Goal: Information Seeking & Learning: Learn about a topic

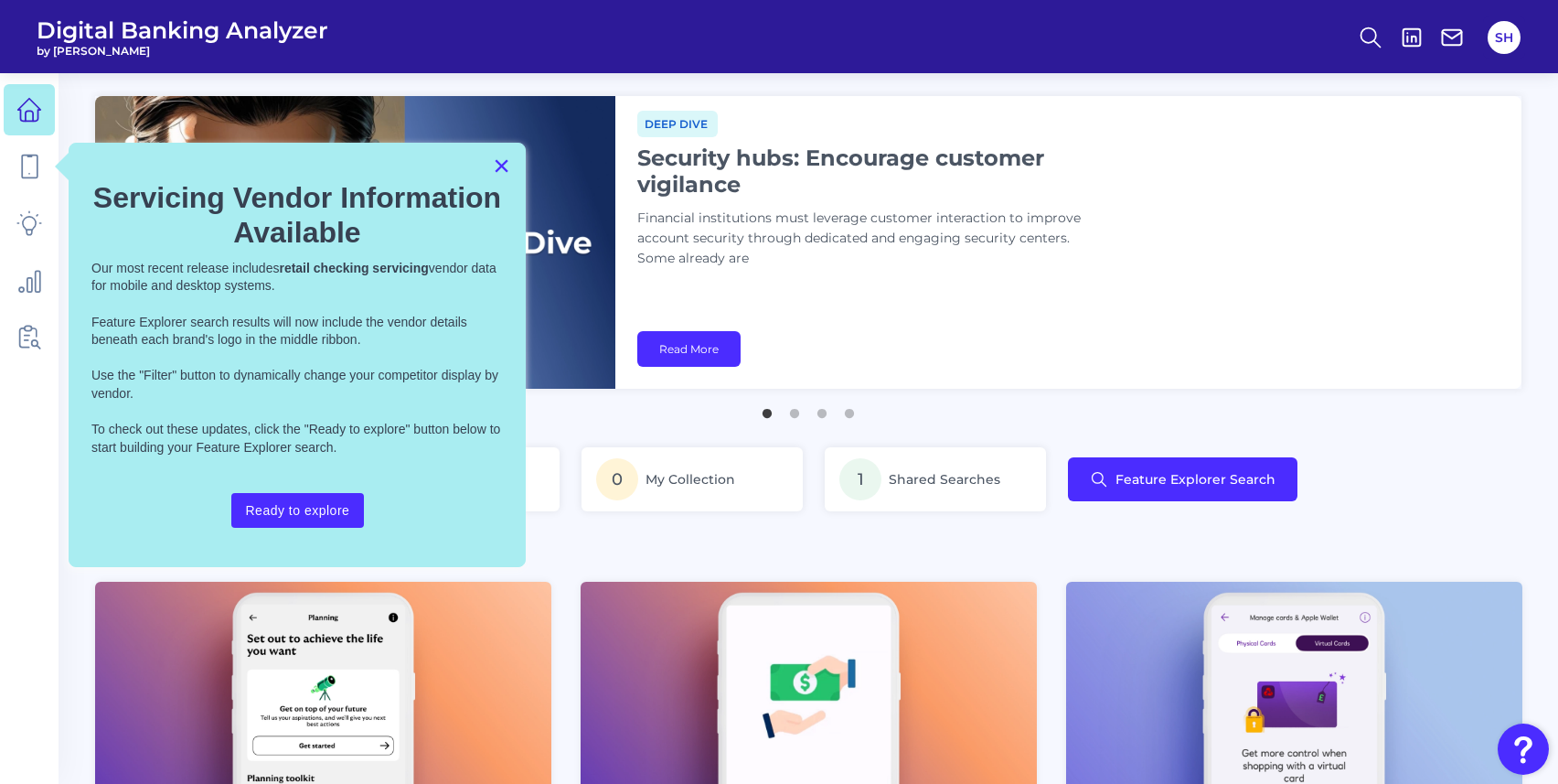
click at [501, 167] on button "×" at bounding box center [501, 165] width 17 height 29
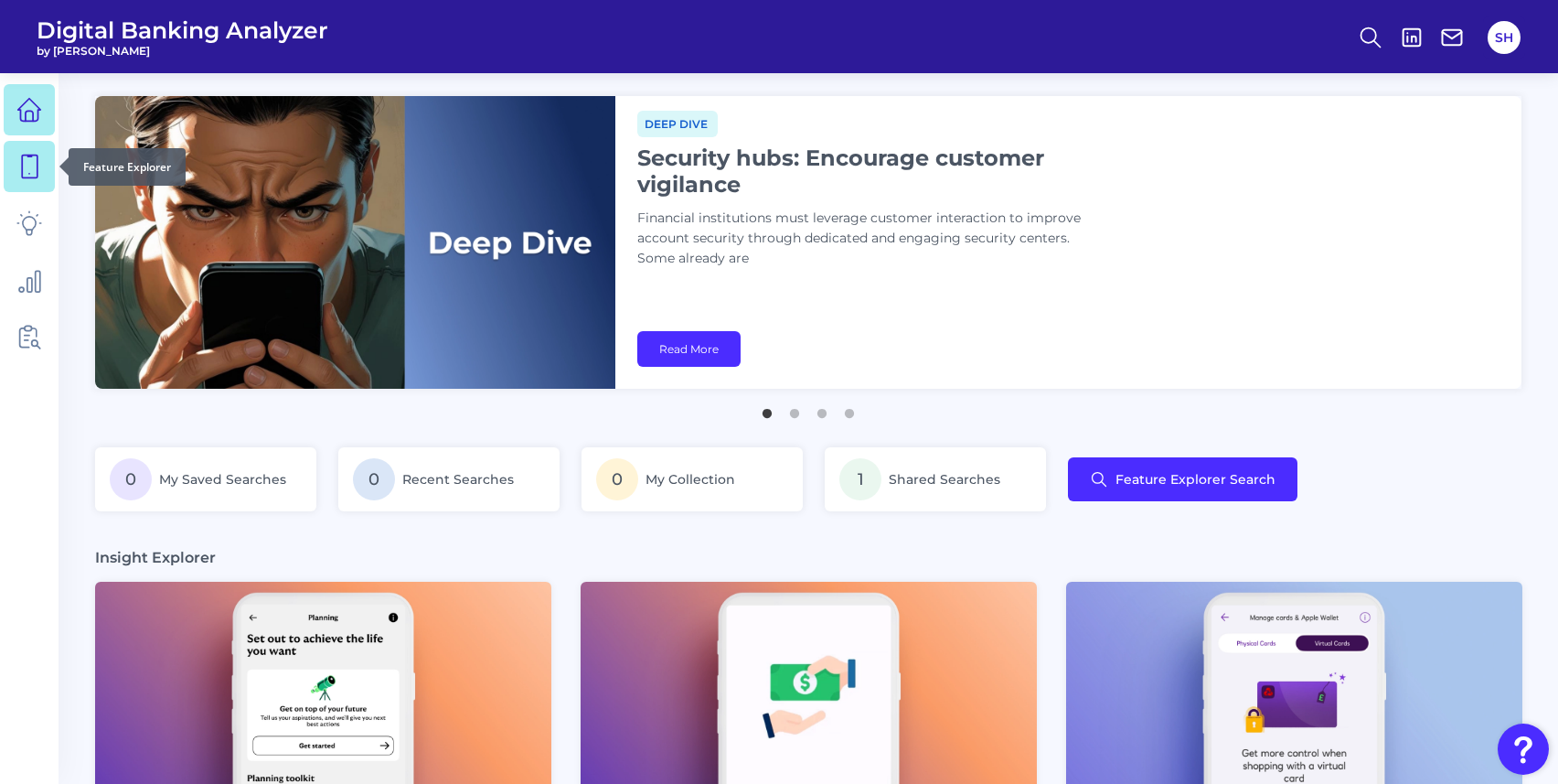
click at [23, 168] on icon at bounding box center [29, 167] width 26 height 26
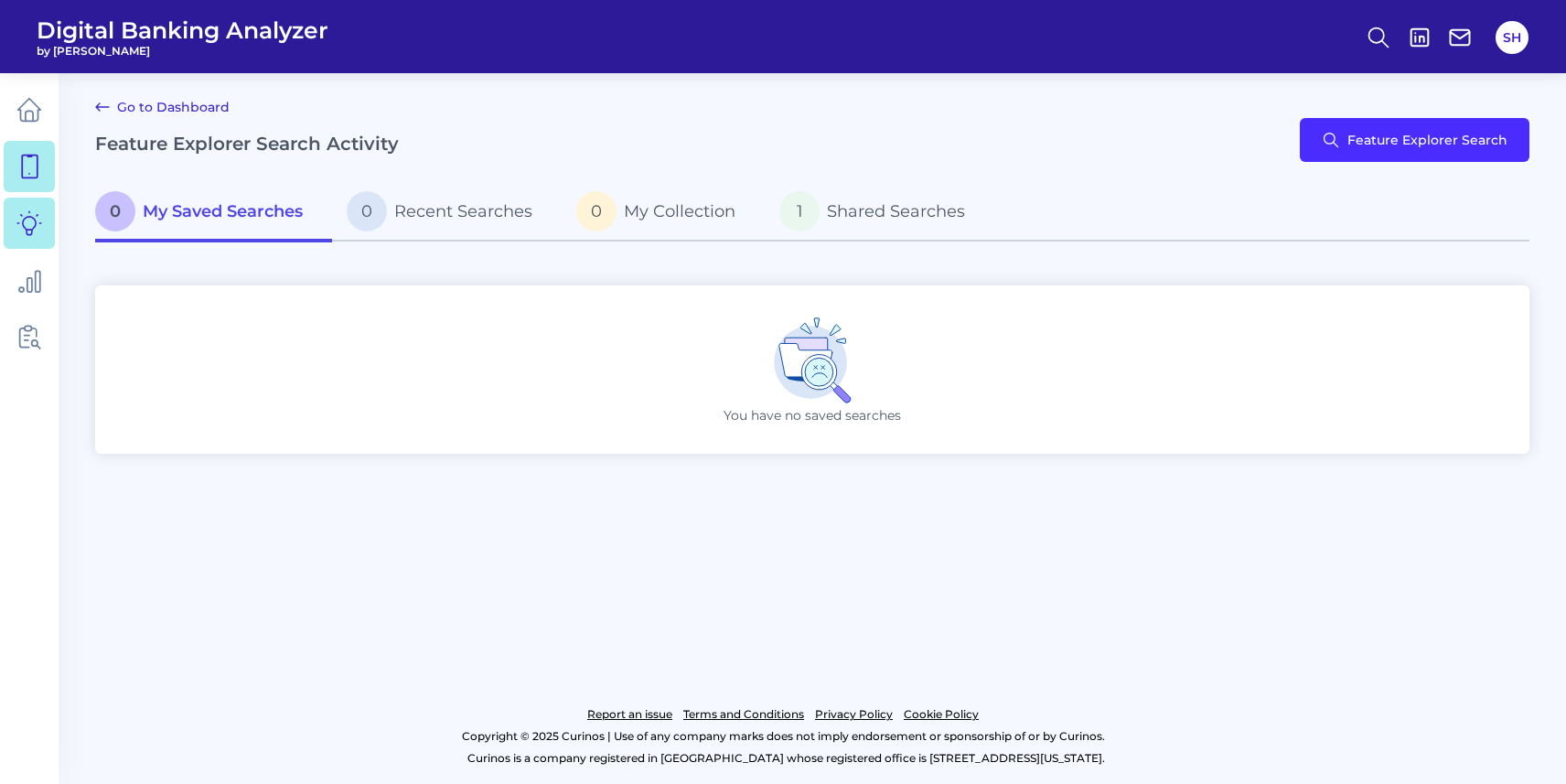
click at [37, 221] on icon at bounding box center [29, 223] width 26 height 26
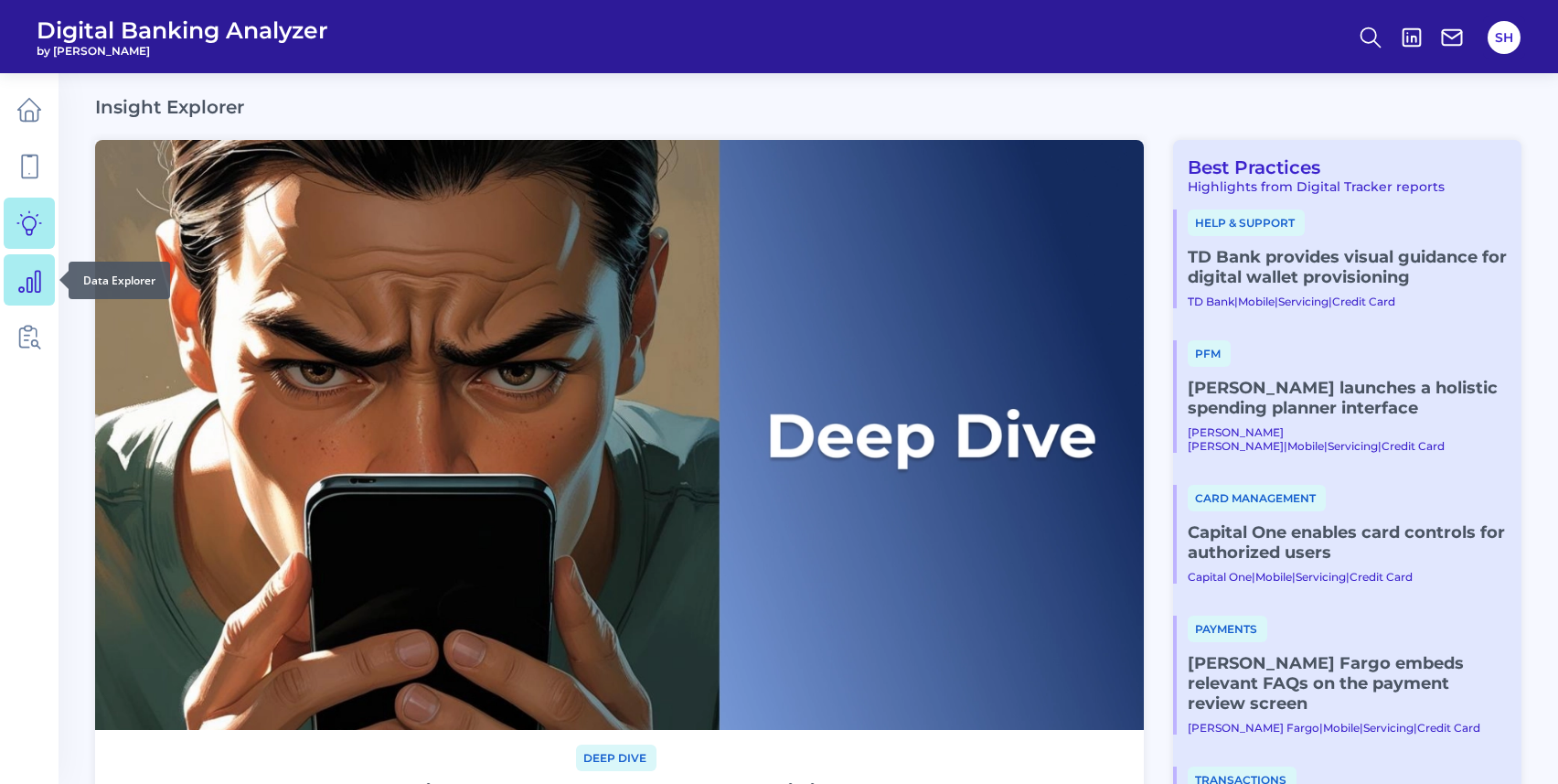
click at [40, 290] on icon at bounding box center [29, 280] width 26 height 26
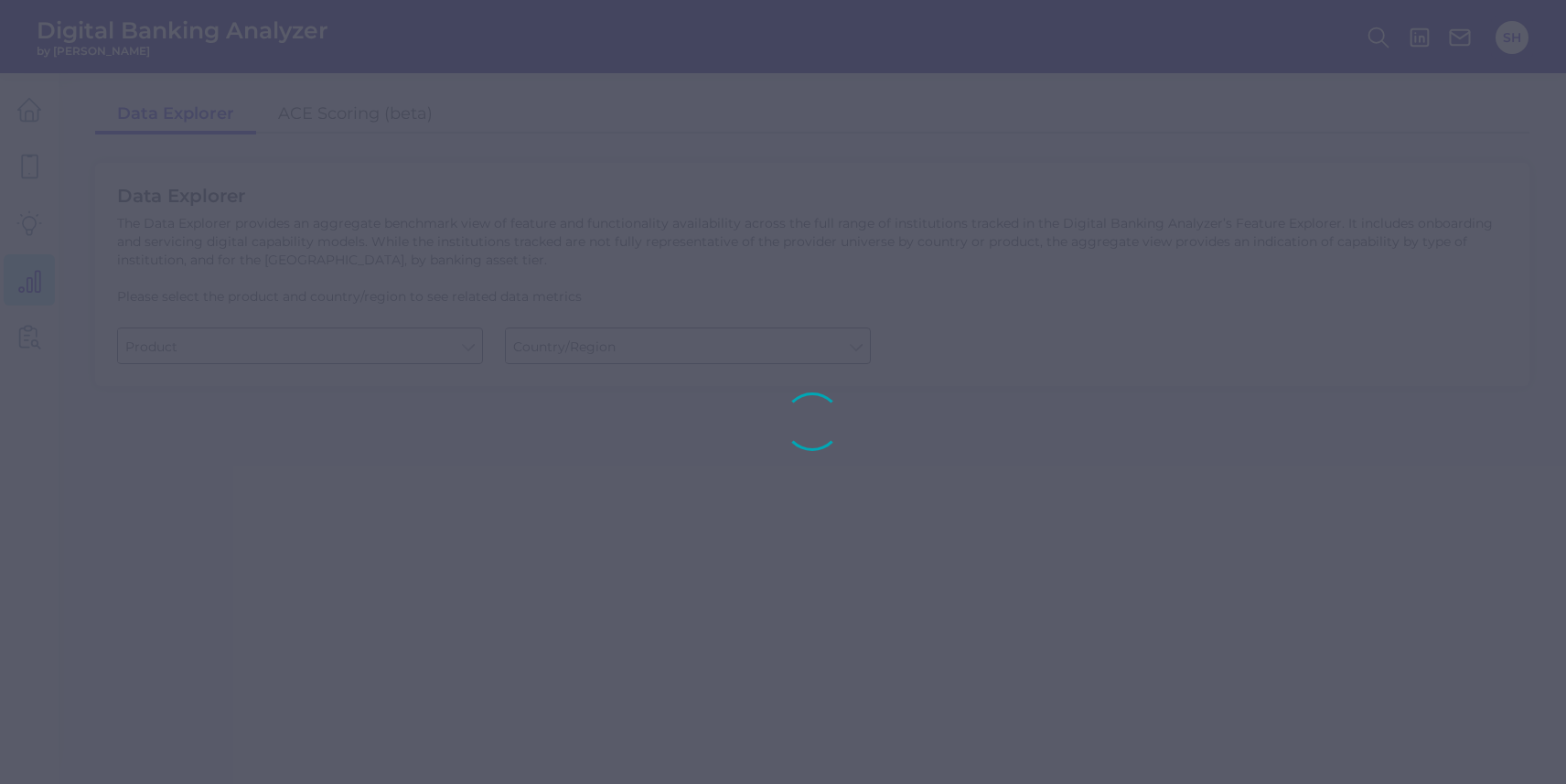
type input "Business Bank Account"
type input "[GEOGRAPHIC_DATA]"
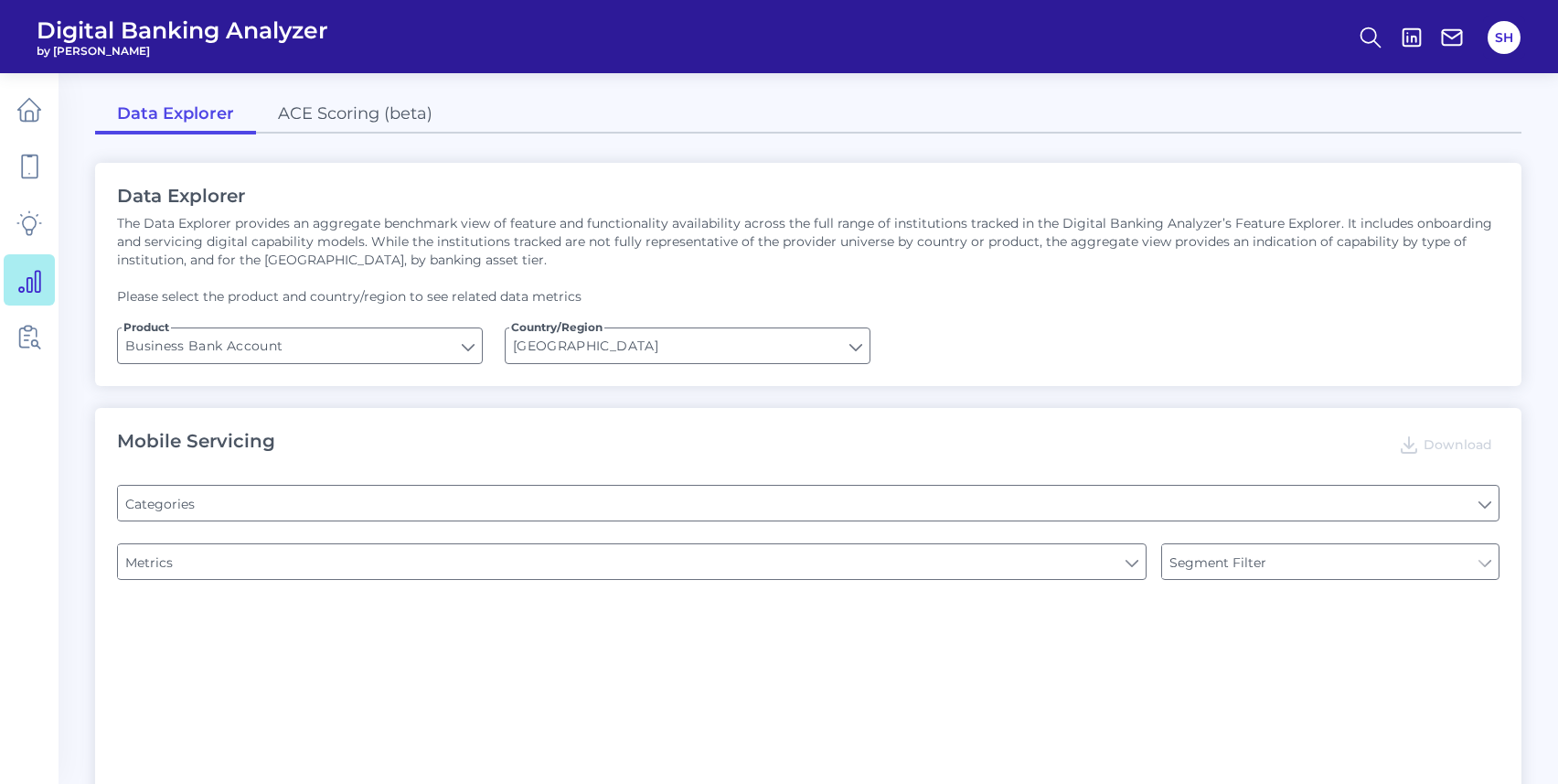
type input "Channel"
type input "Type of Institution"
type input "Pre-login Features"
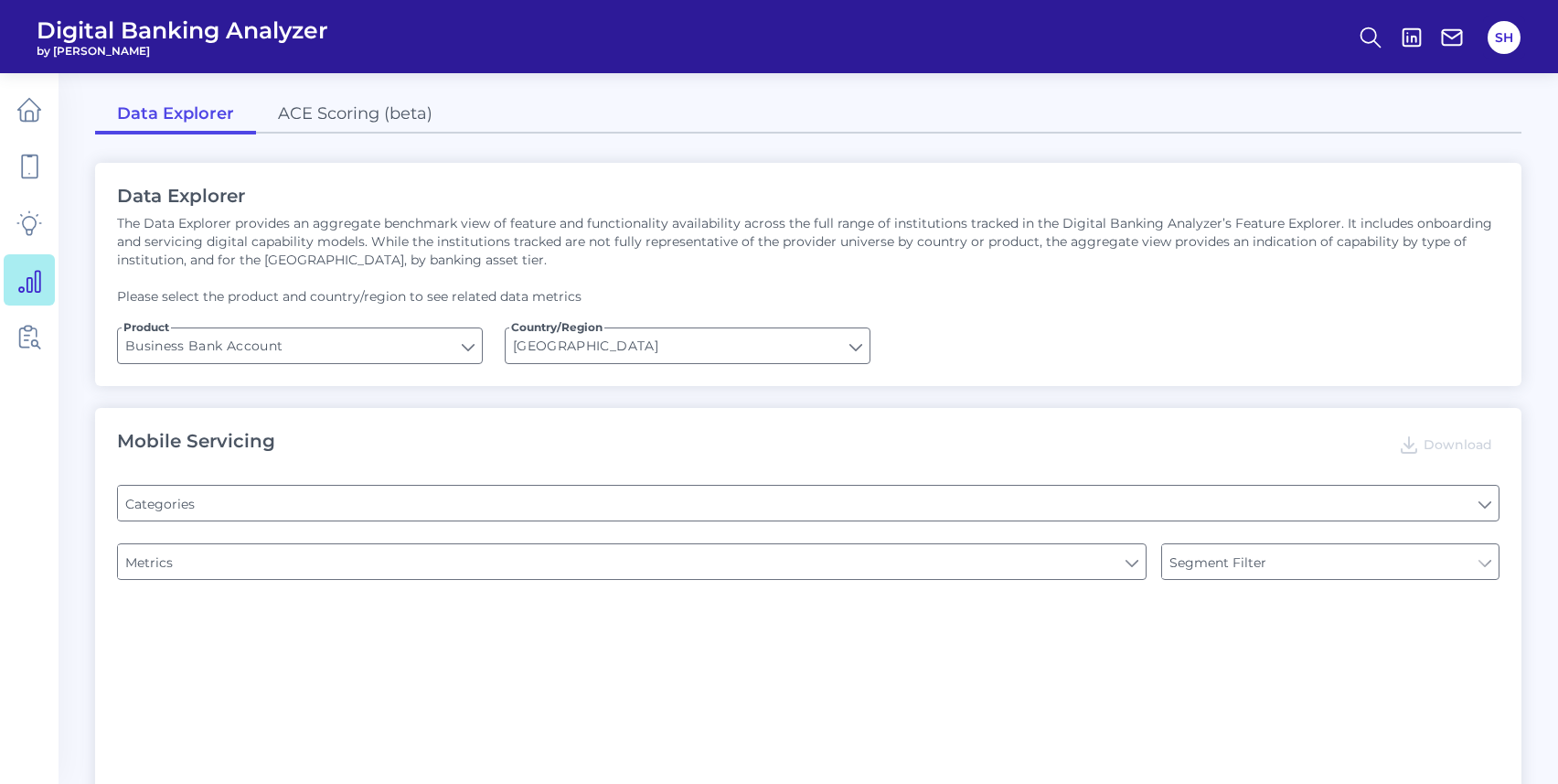
type input "Does it offer third-party single sign on?"
type input "Can you apply for the PRODUCT as a new to brand customer on ANY digital channel?"
type input "Upon opening the app are users immediately prompted to use Touch/Face ID to log…"
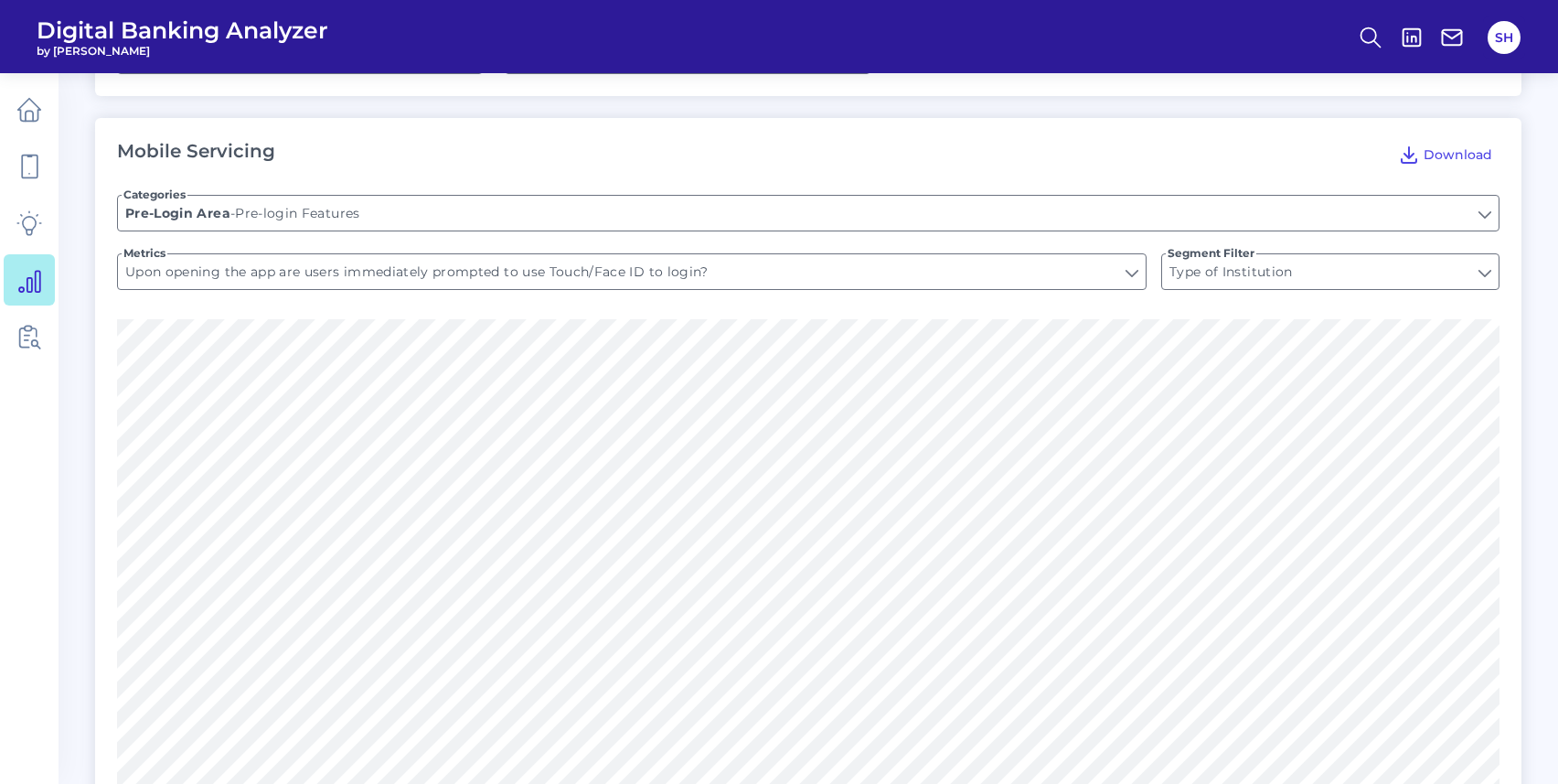
scroll to position [294, 0]
click at [394, 273] on input "Upon opening the app are users immediately prompted to use Touch/Face ID to log…" at bounding box center [632, 268] width 1028 height 35
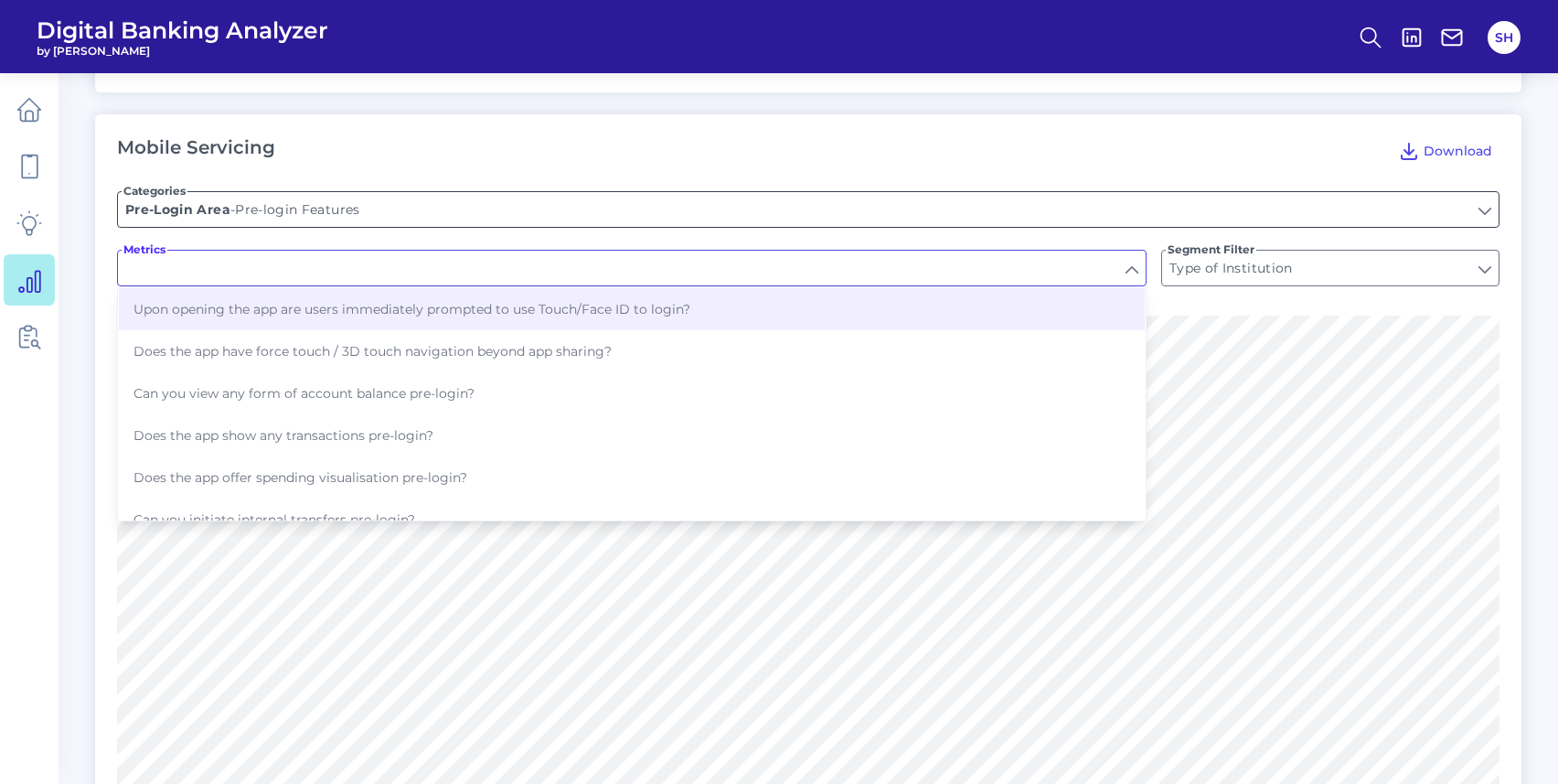
click at [408, 198] on input "Pre-login Features" at bounding box center [808, 209] width 1381 height 35
type input "Upon opening the app are users immediately prompted to use Touch/Face ID to log…"
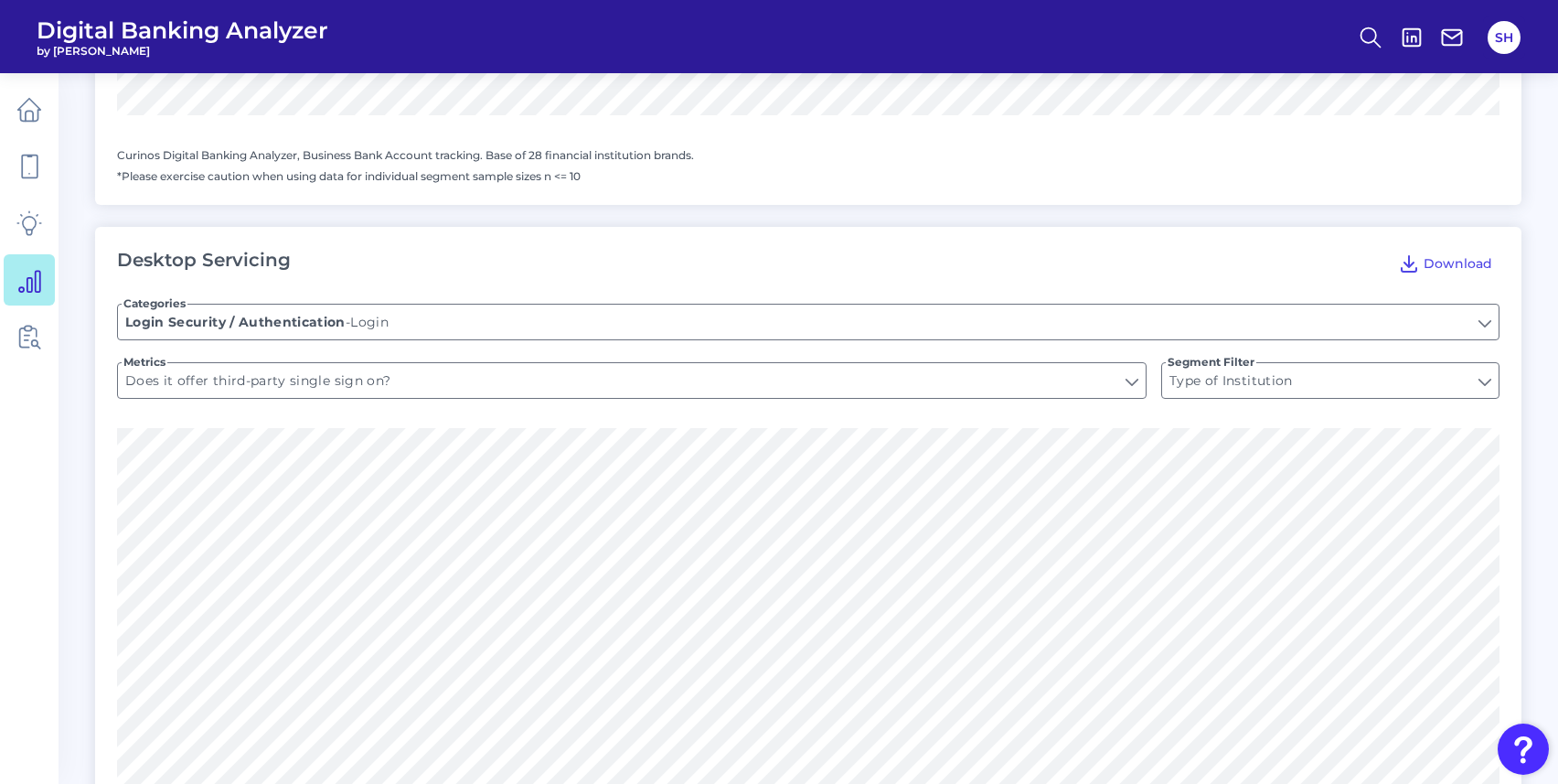
scroll to position [1086, 0]
click at [453, 319] on input "Login" at bounding box center [808, 323] width 1381 height 35
type input "Pre-login Features"
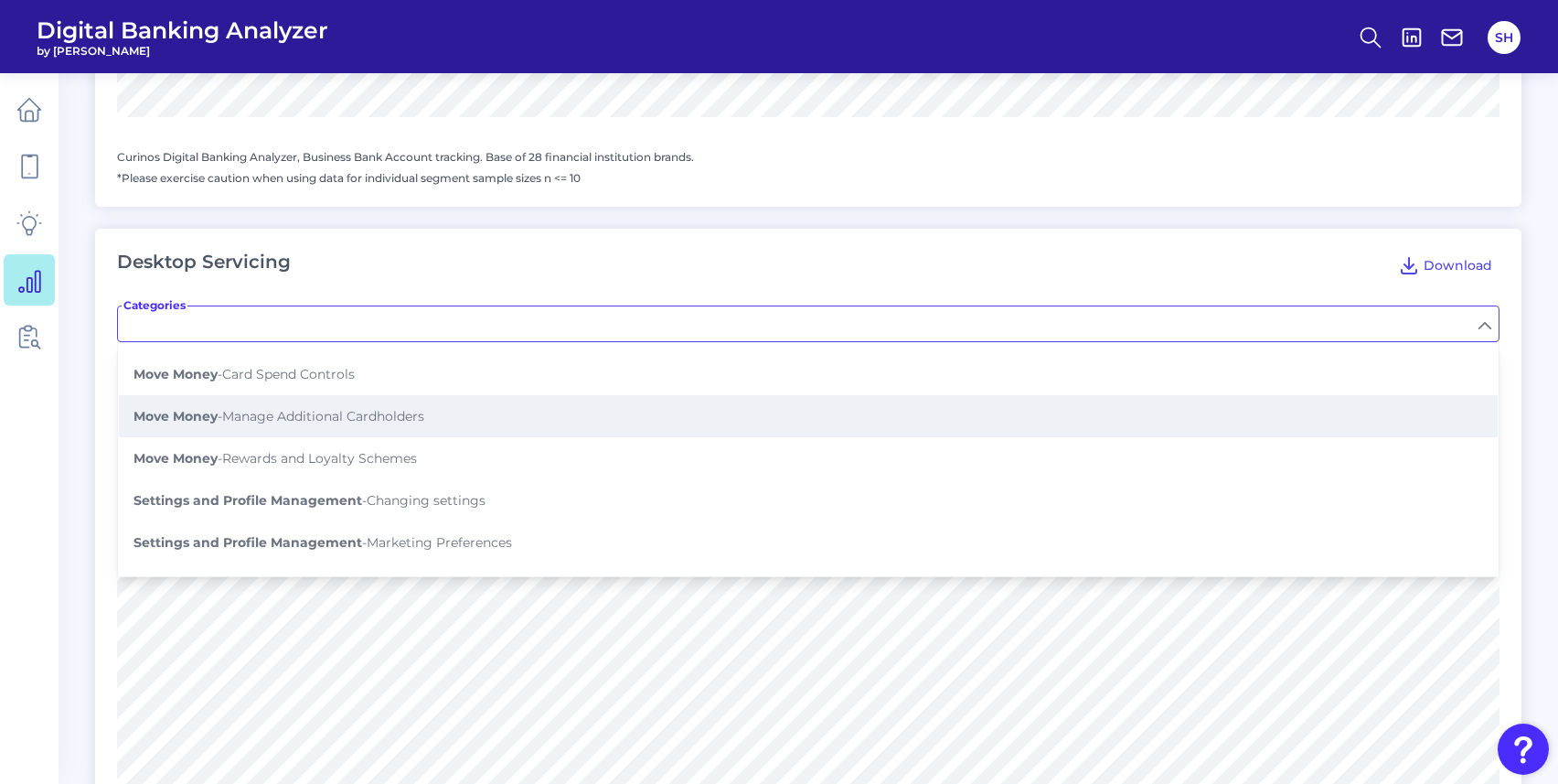
scroll to position [0, 0]
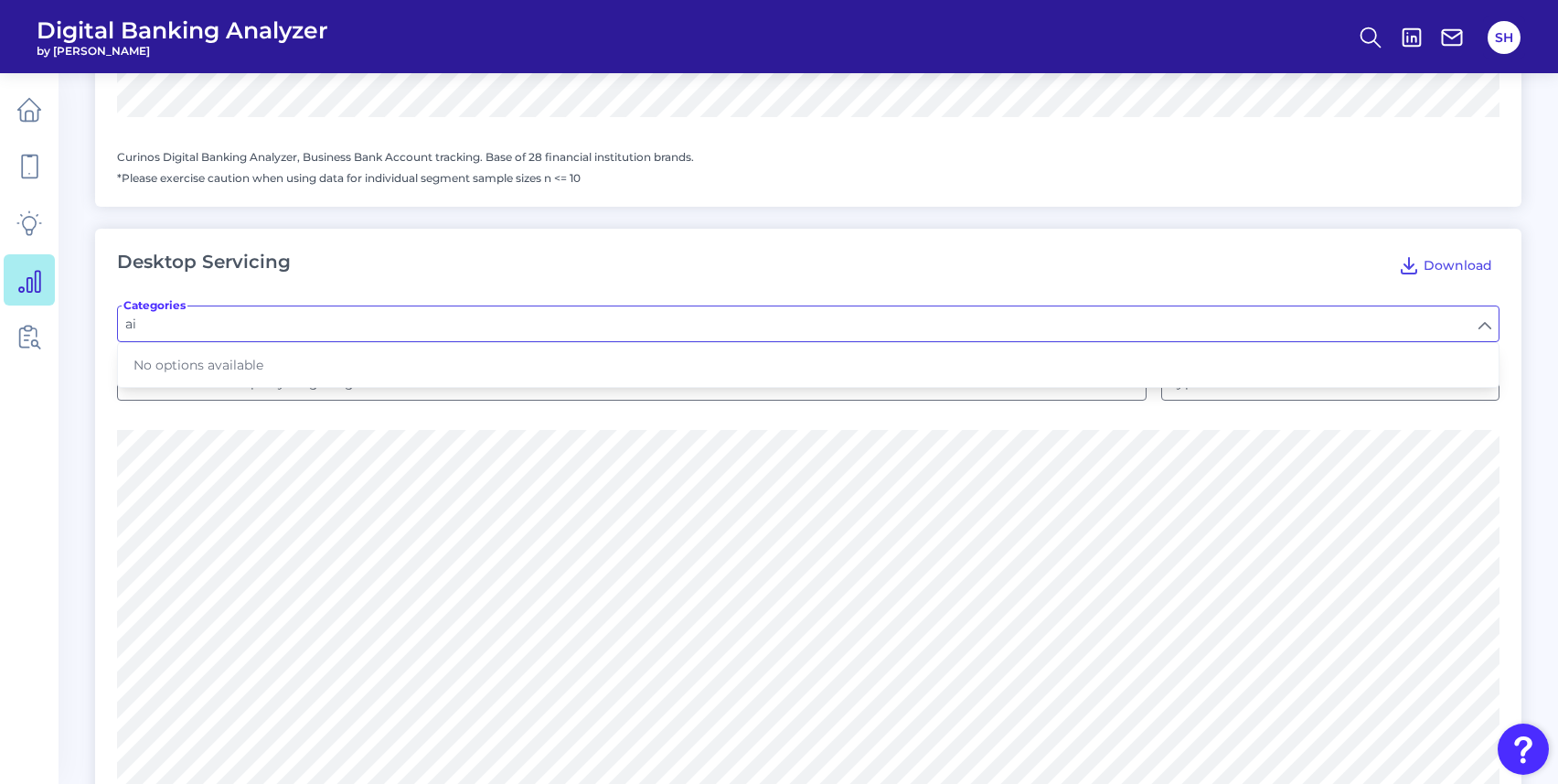
type input "a"
type input "c"
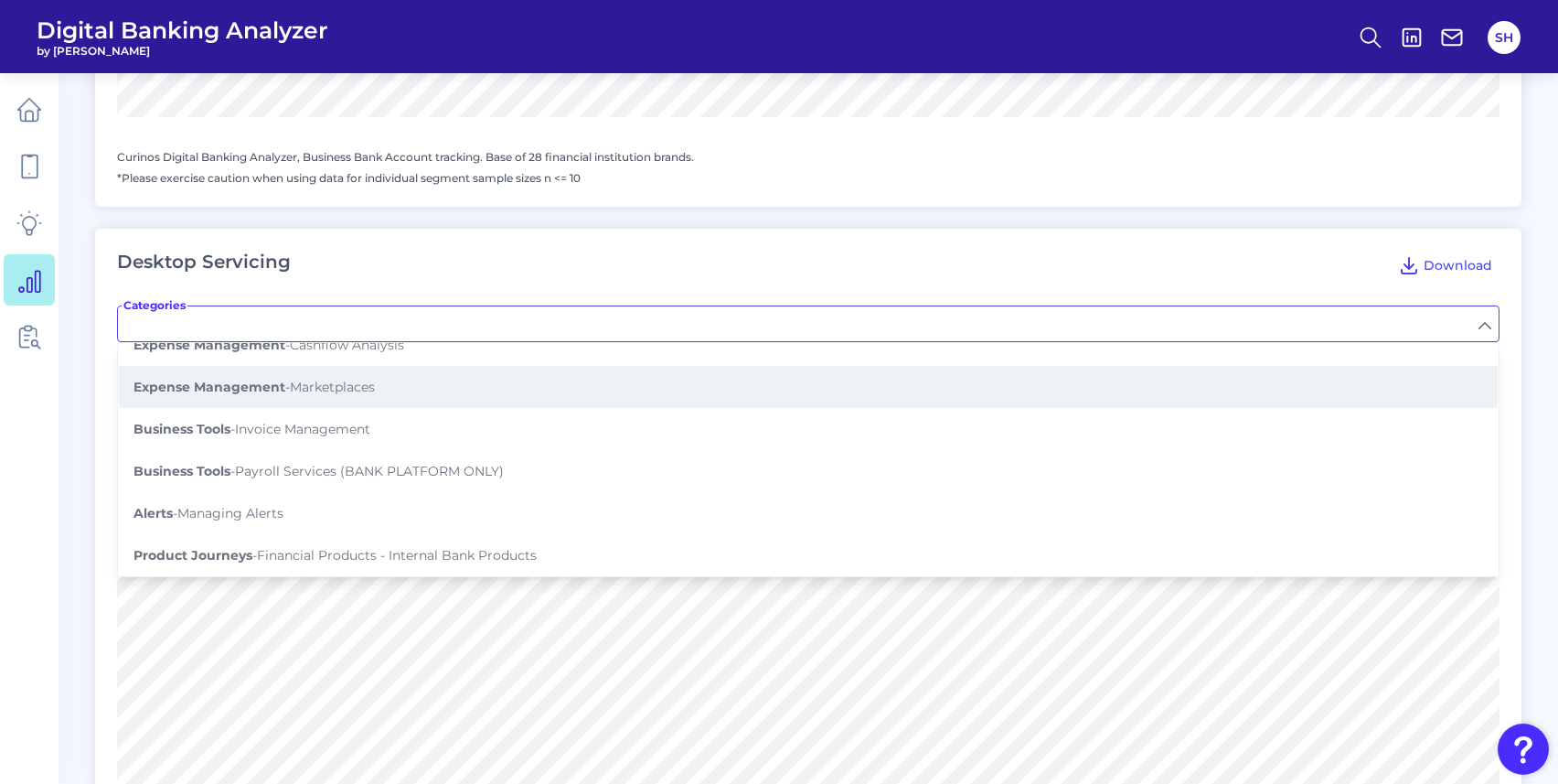
scroll to position [1113, 0]
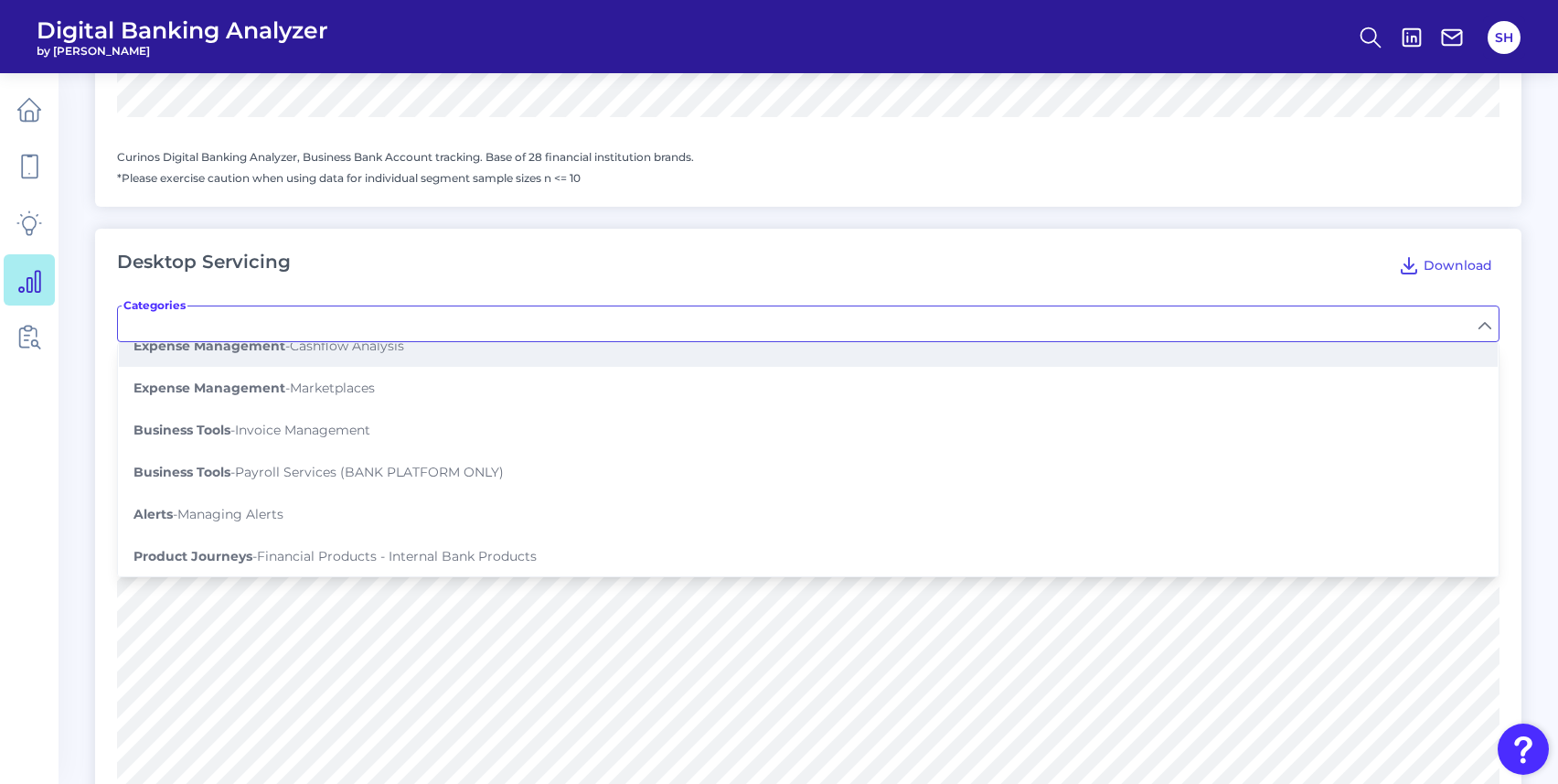
click at [390, 356] on button "Expense Management - Cashflow Analysis" at bounding box center [808, 346] width 1379 height 42
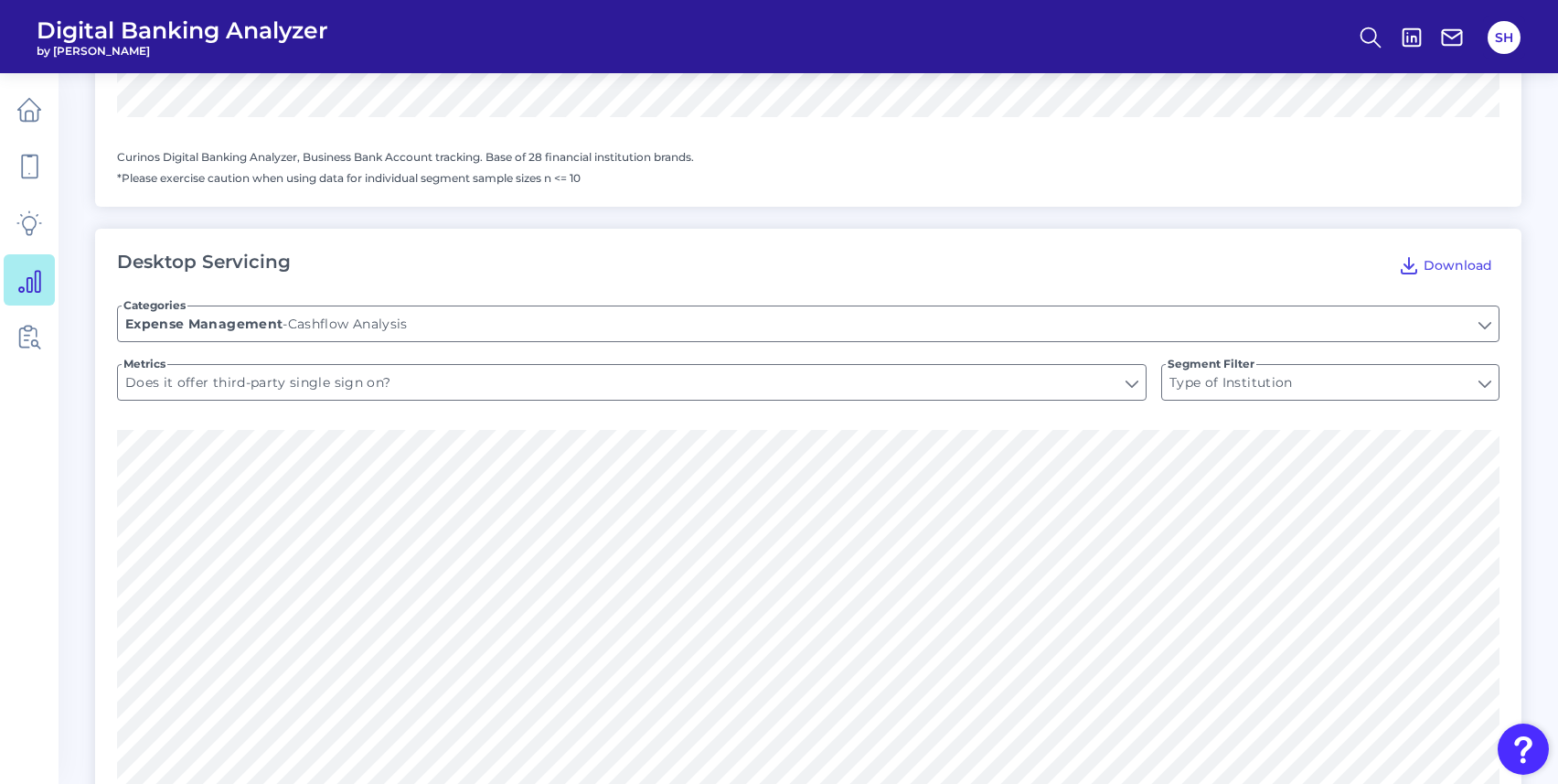
type input "Cashflow Analysis"
type input "Does the user have to register separately for this service?"
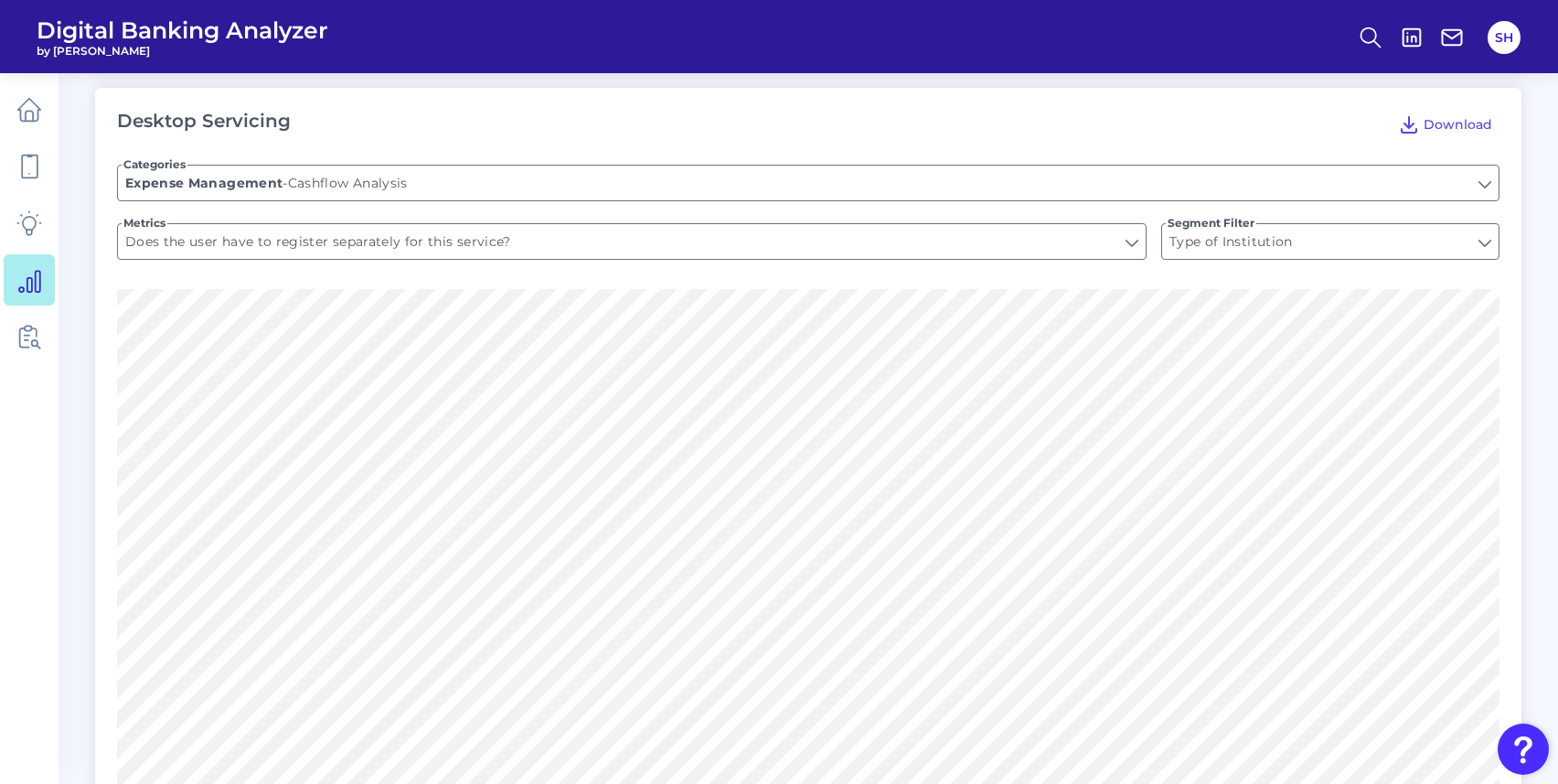
scroll to position [1252, 0]
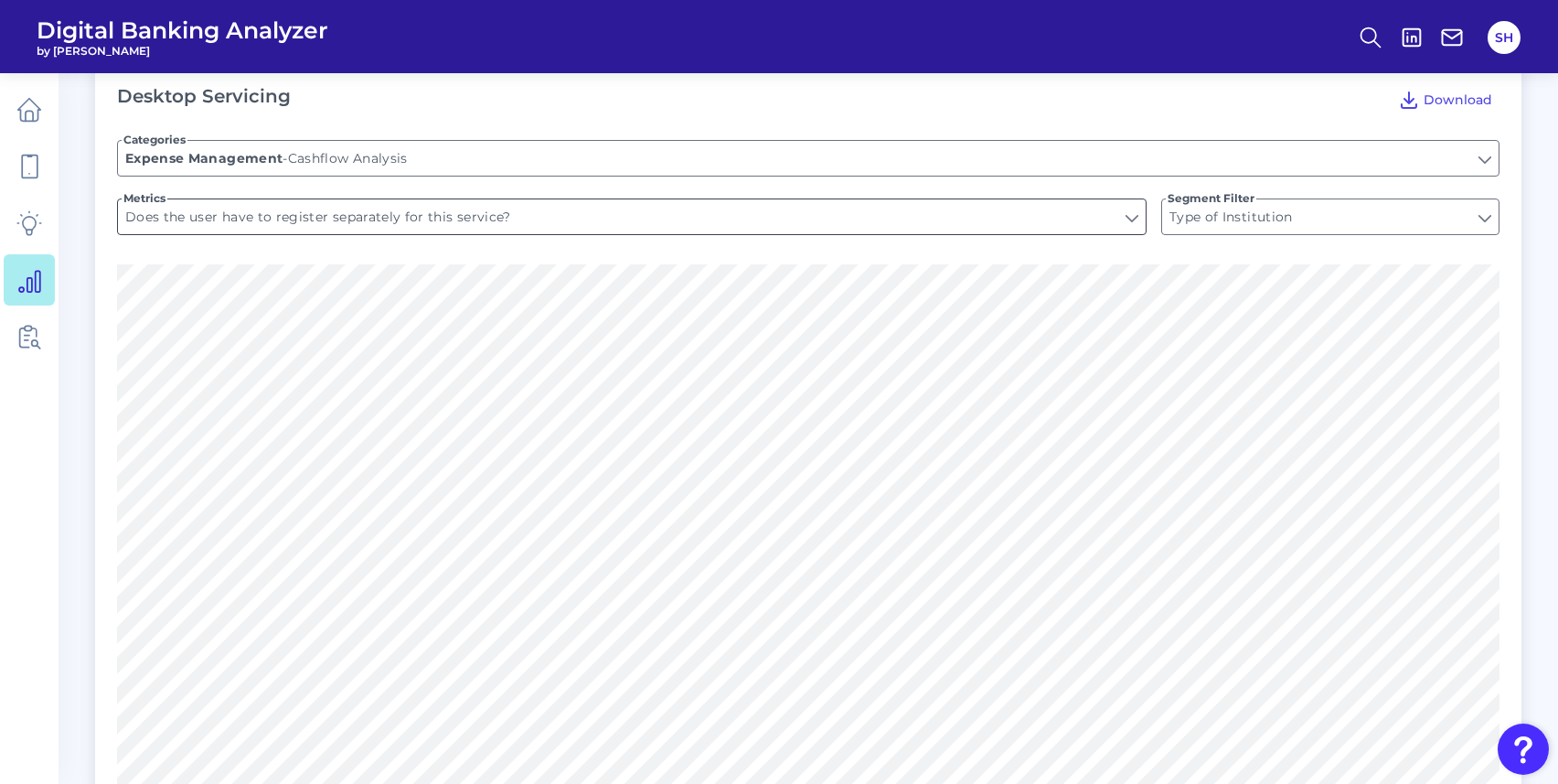
click at [1131, 221] on input "Does the user have to register separately for this service?" at bounding box center [632, 216] width 1028 height 35
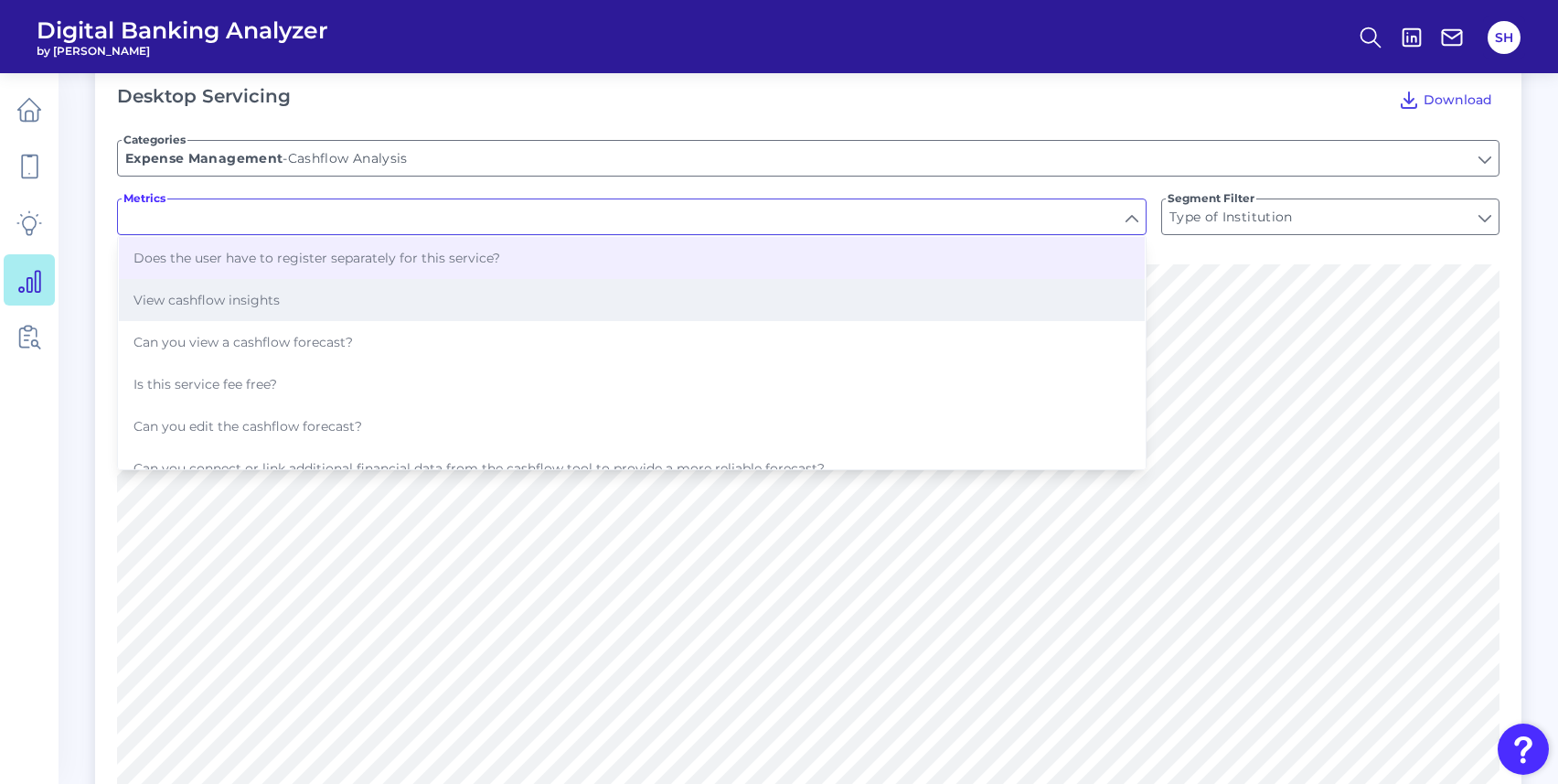
click at [257, 303] on span "View cashflow insights" at bounding box center [207, 300] width 146 height 16
type input "View cashflow insights"
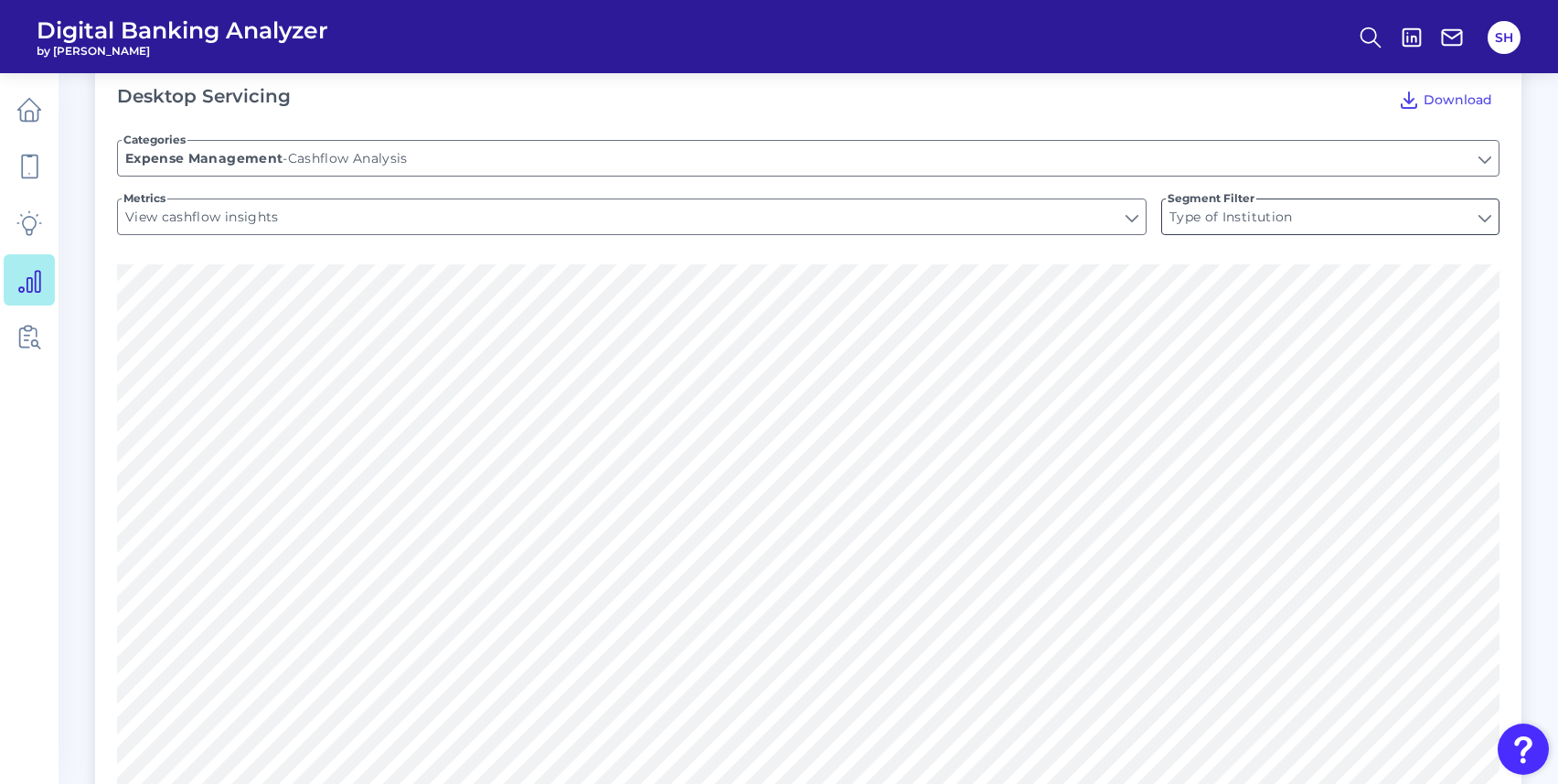
click at [1347, 216] on input "Type of Institution" at bounding box center [1330, 216] width 337 height 35
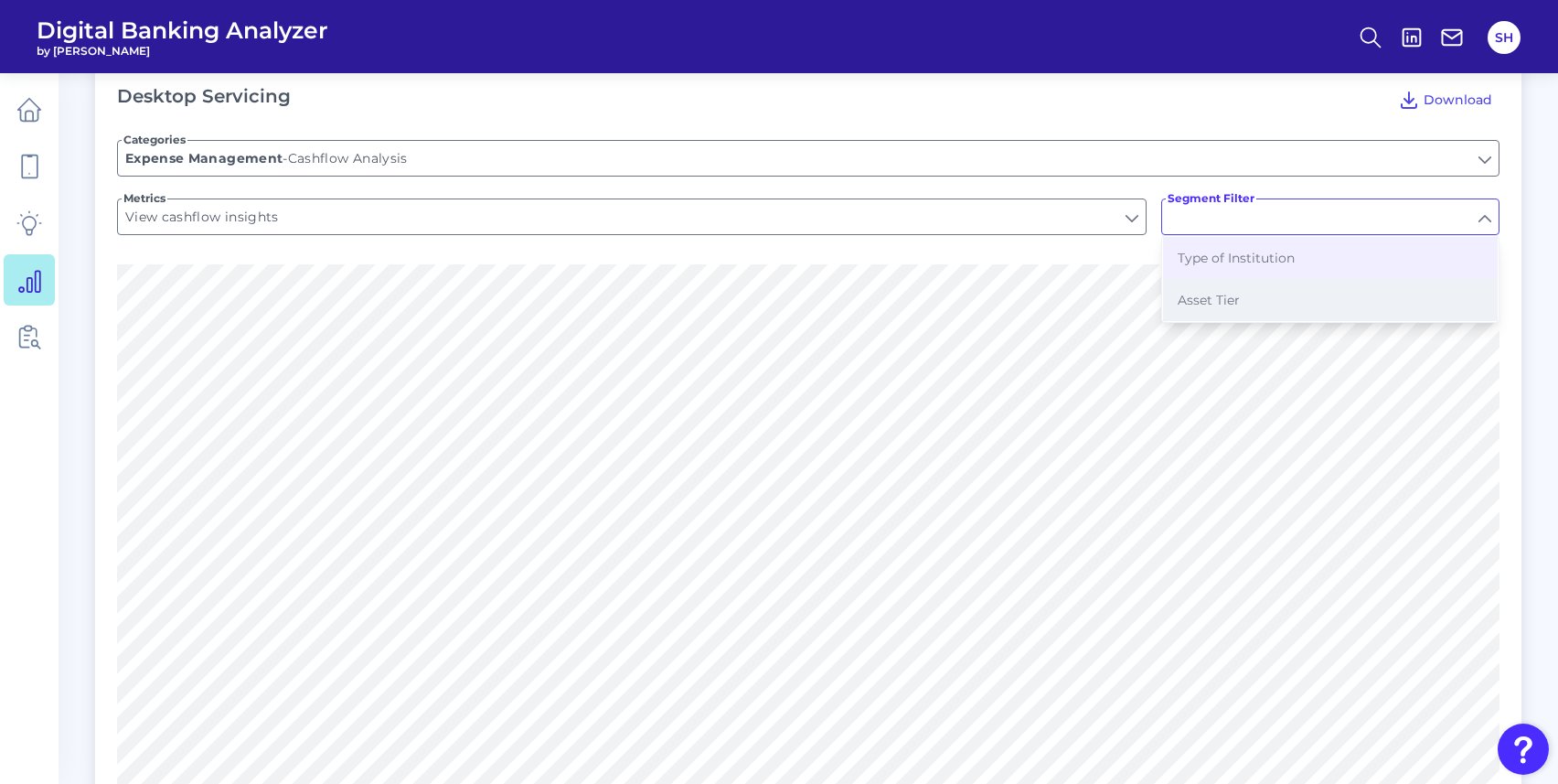
click at [1249, 298] on button "Asset Tier" at bounding box center [1330, 300] width 335 height 42
type input "Asset Tier"
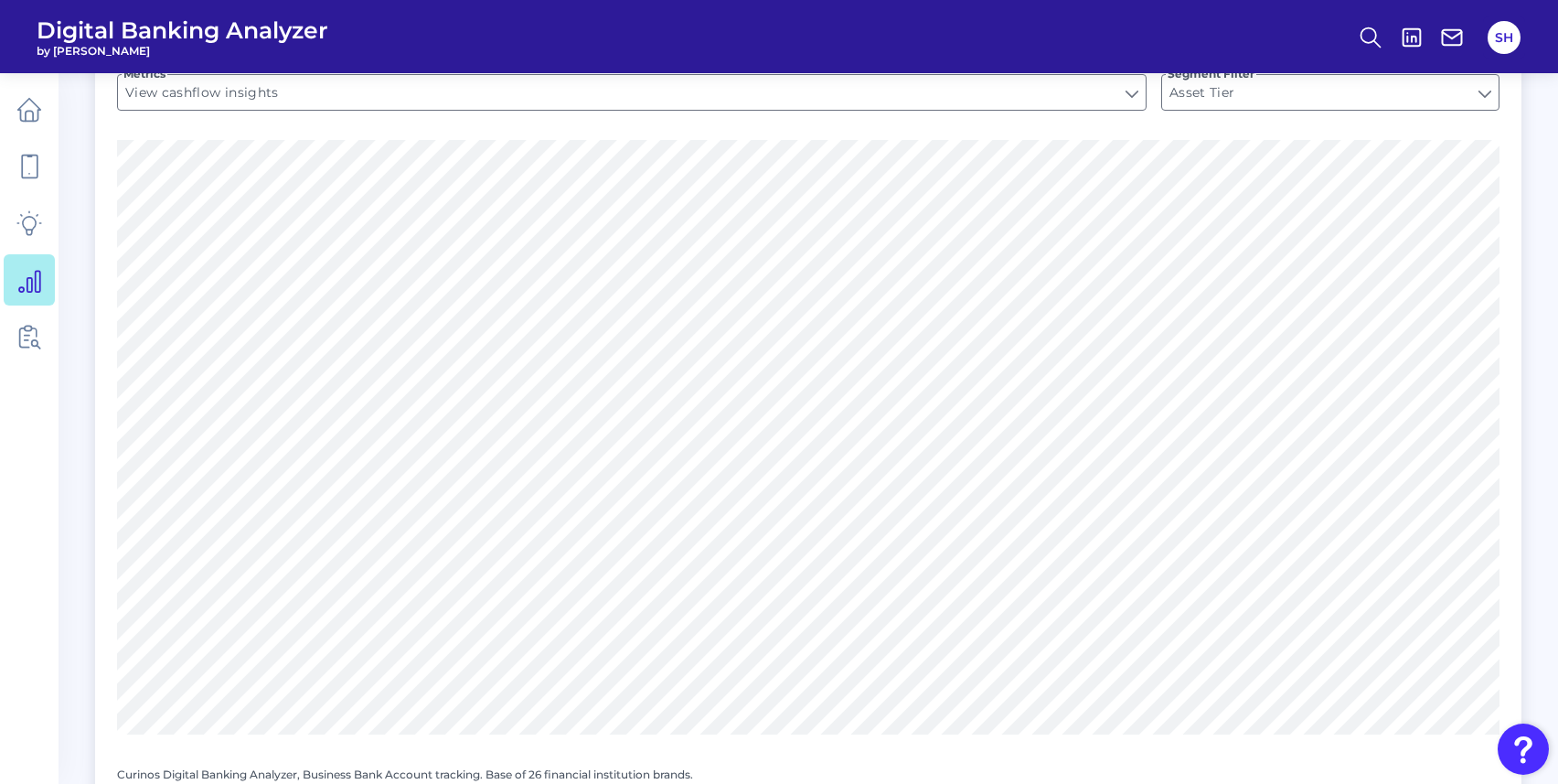
scroll to position [1365, 0]
click at [1262, 99] on input "Asset Tier" at bounding box center [1330, 103] width 337 height 35
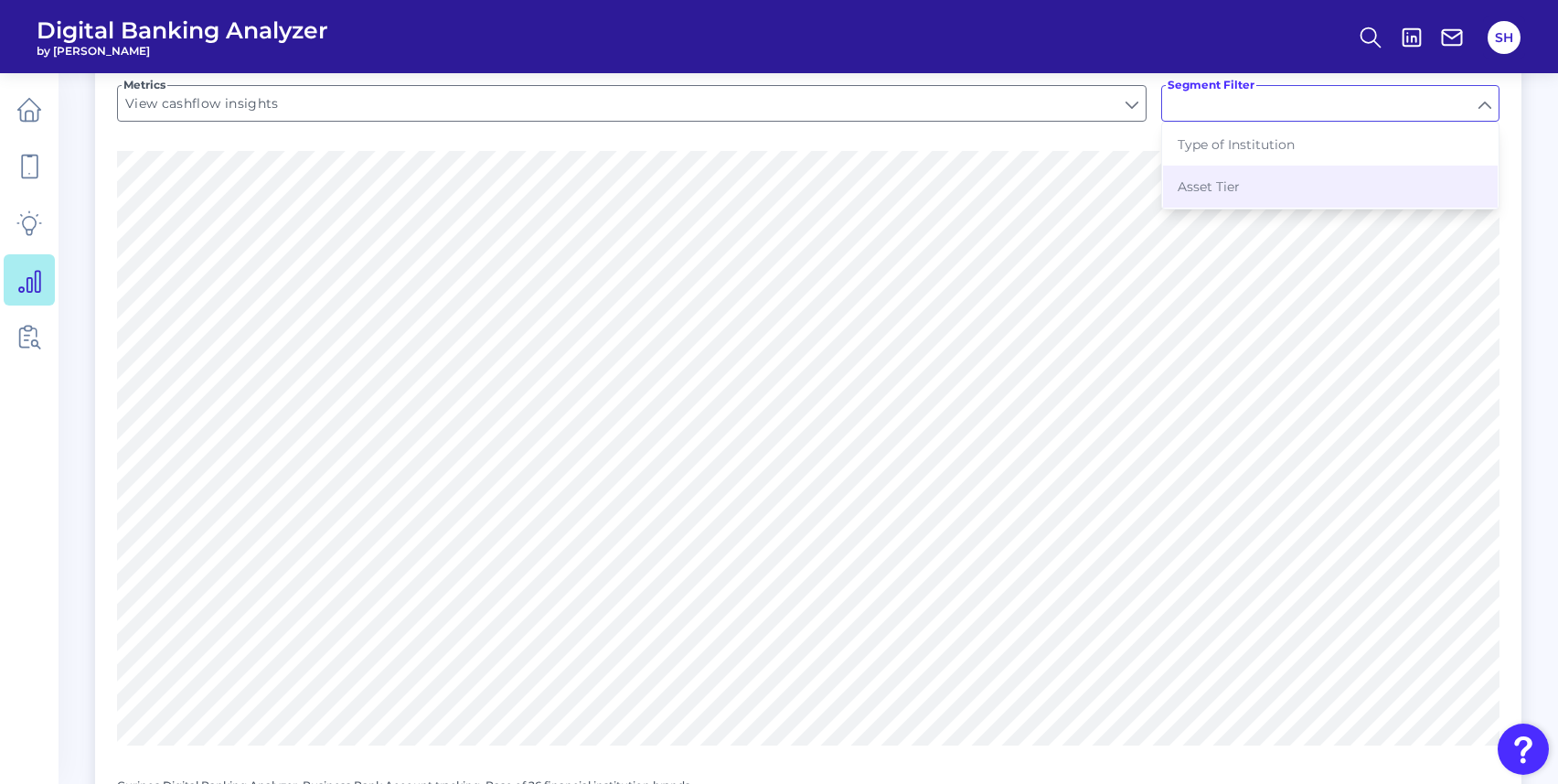
click at [1247, 142] on span "Type of Institution" at bounding box center [1236, 144] width 117 height 16
type input "Type of Institution"
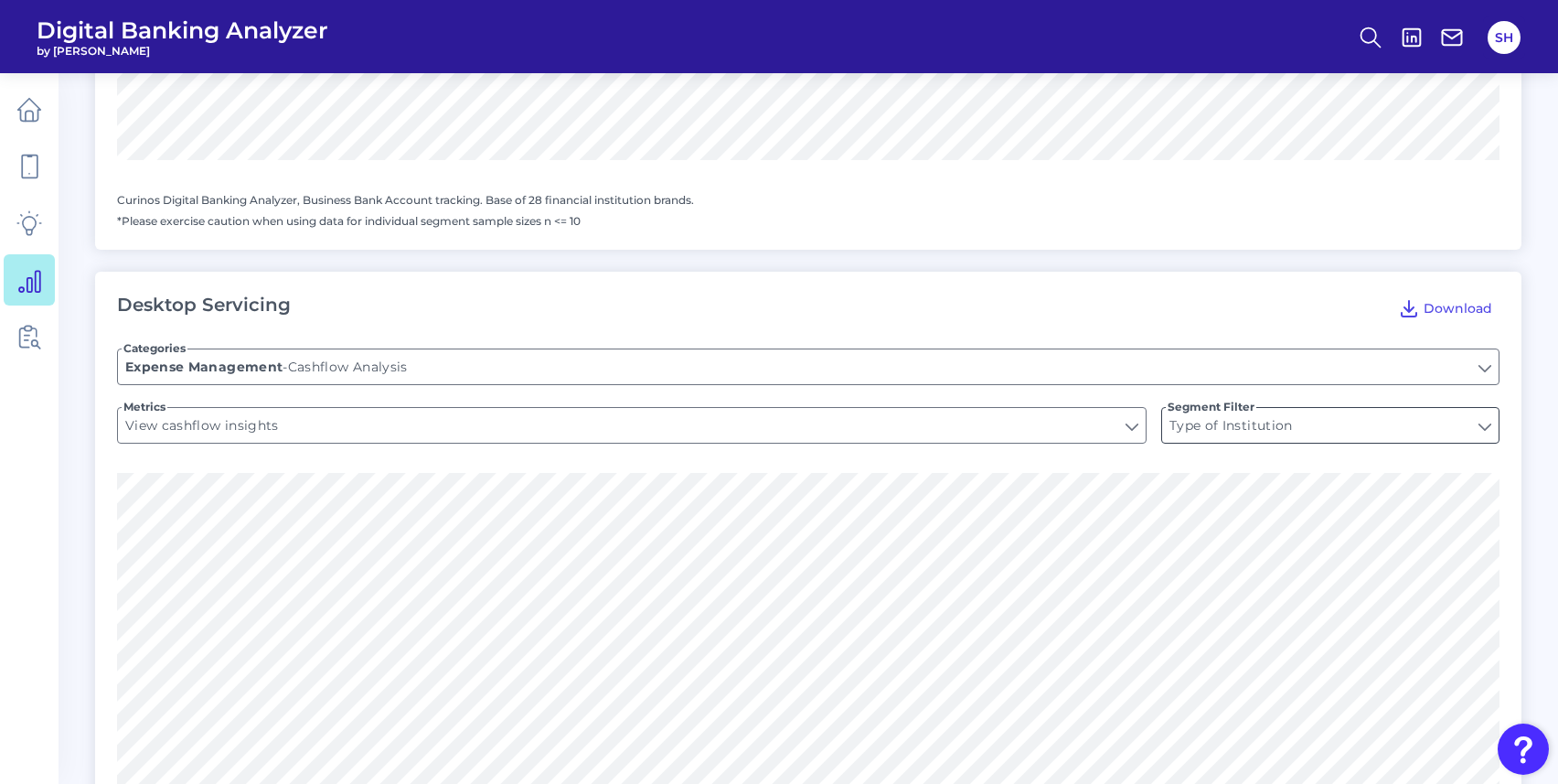
scroll to position [1042, 0]
click at [1461, 309] on span "Download" at bounding box center [1458, 310] width 69 height 16
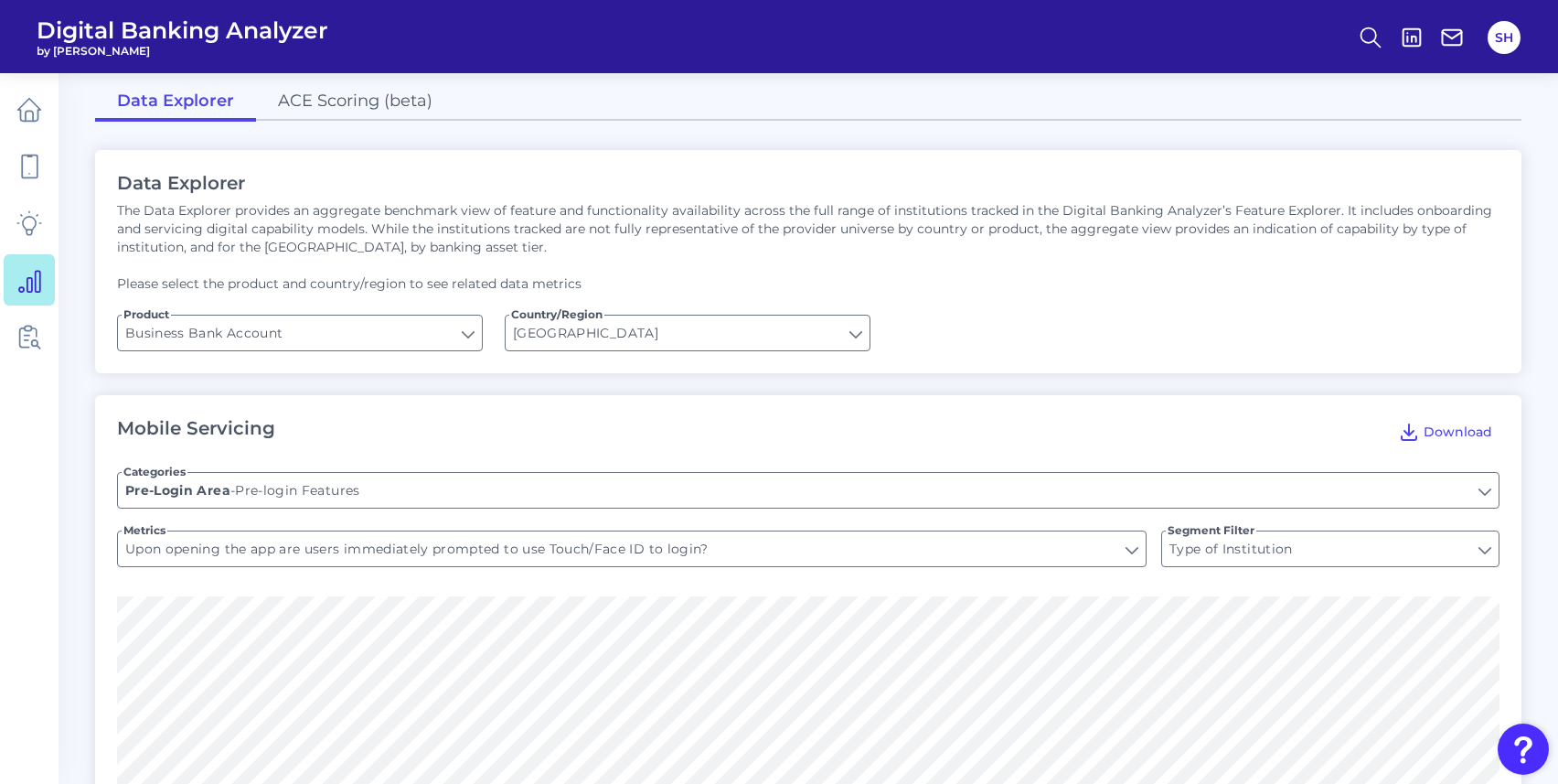
scroll to position [0, 0]
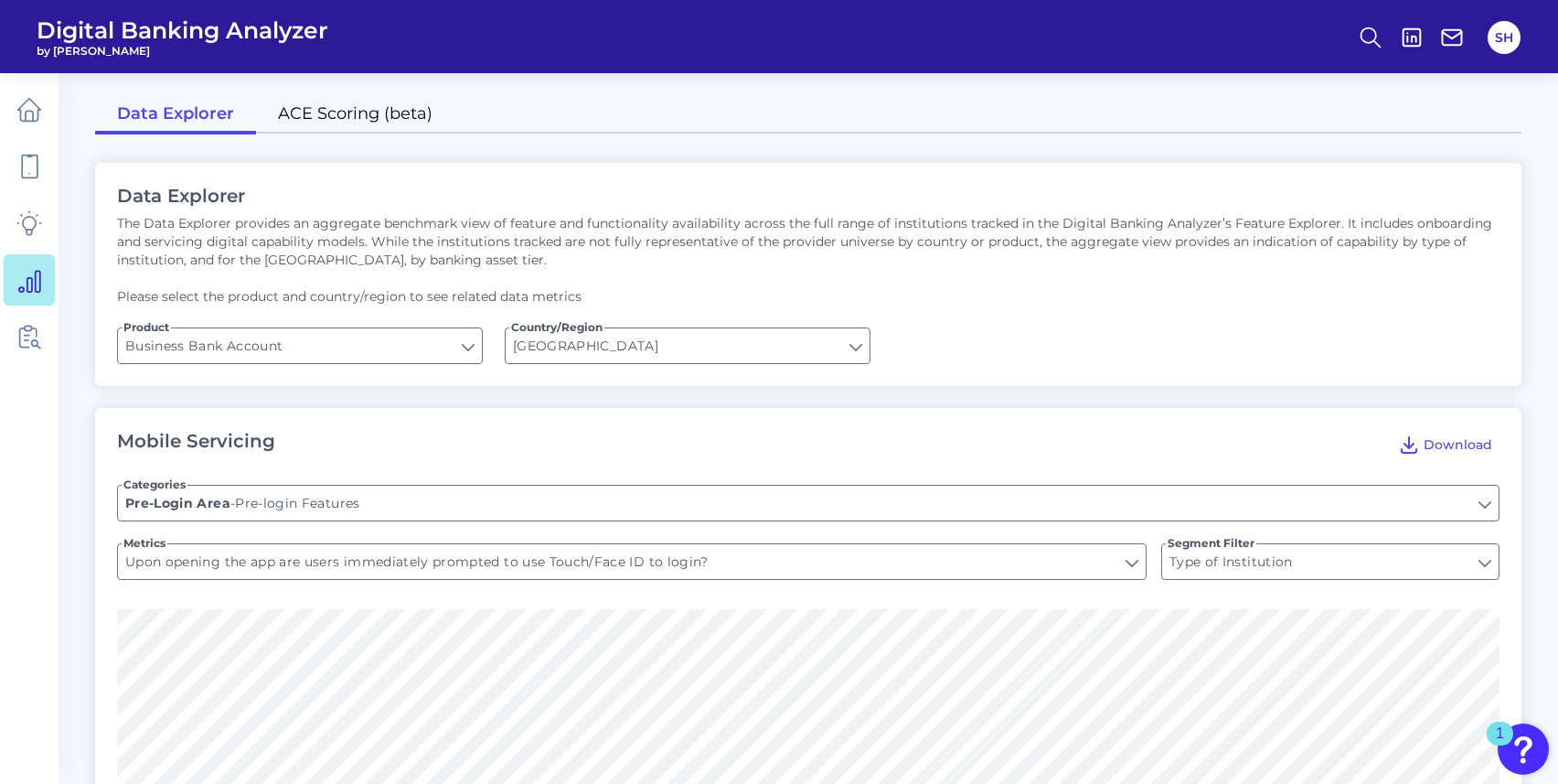
click at [323, 108] on link "ACE Scoring (beta)" at bounding box center [355, 115] width 198 height 38
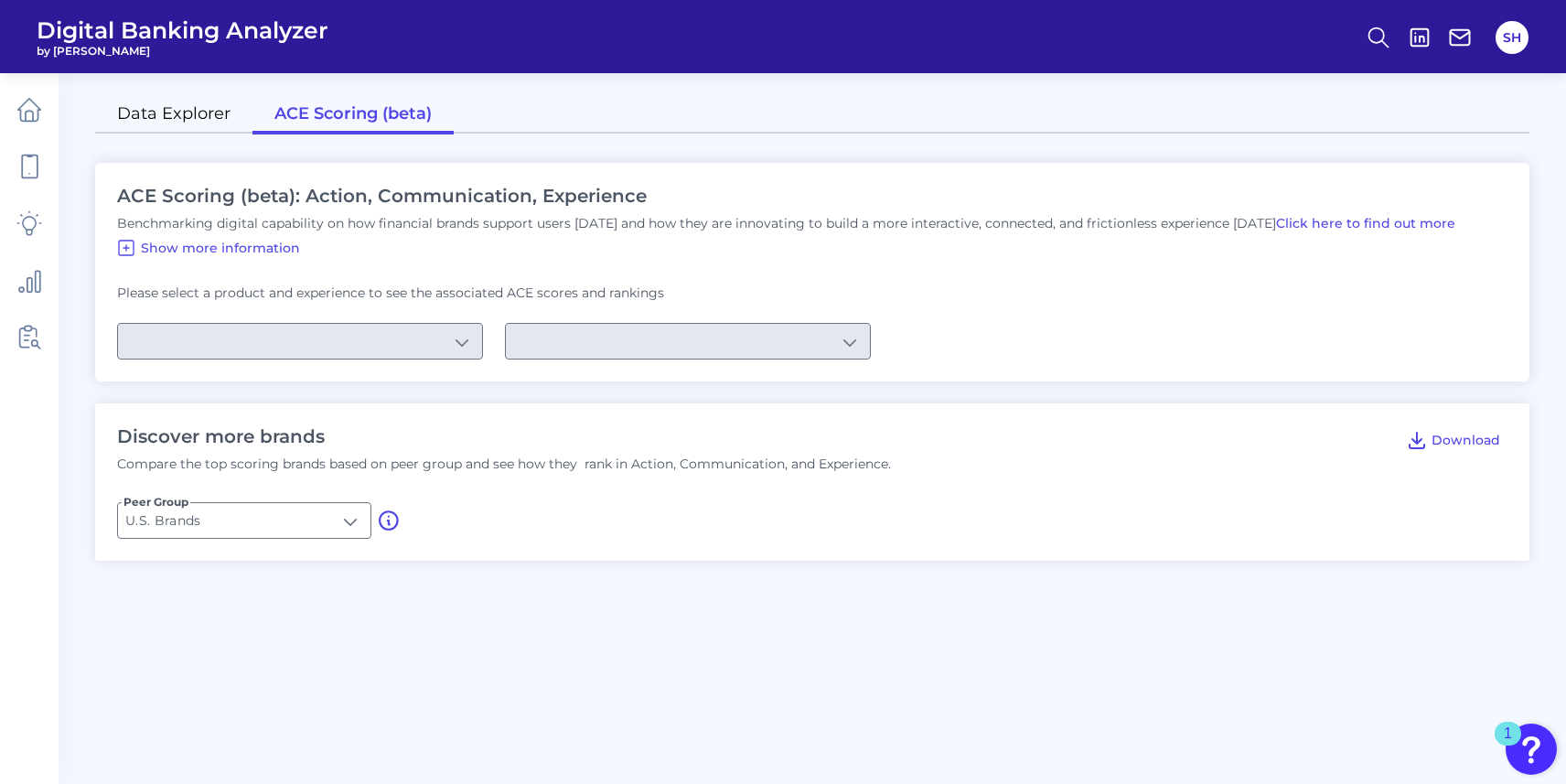
type input "Checking / Current Account"
type input "Mobile Servicing"
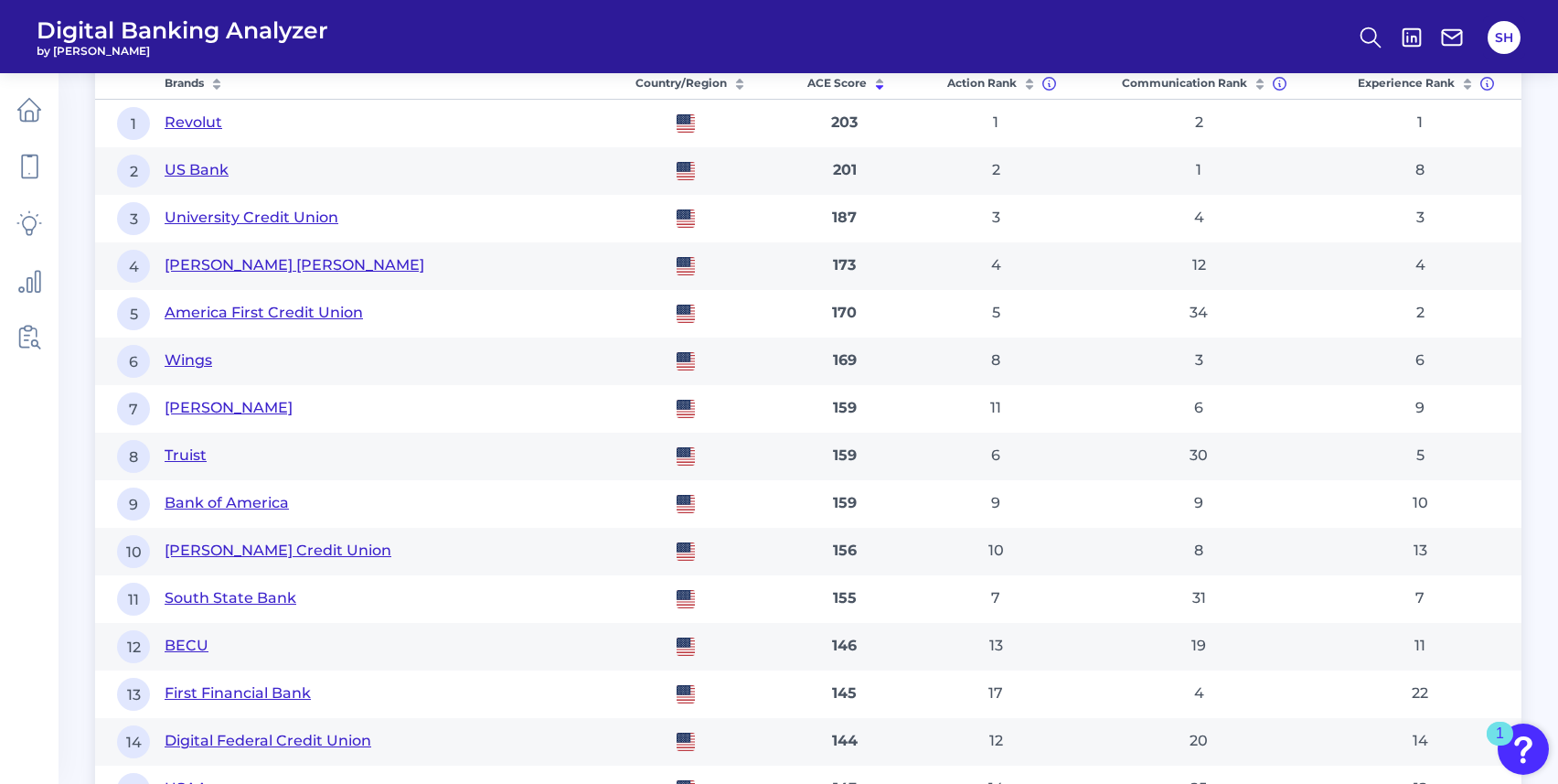
scroll to position [1058, 0]
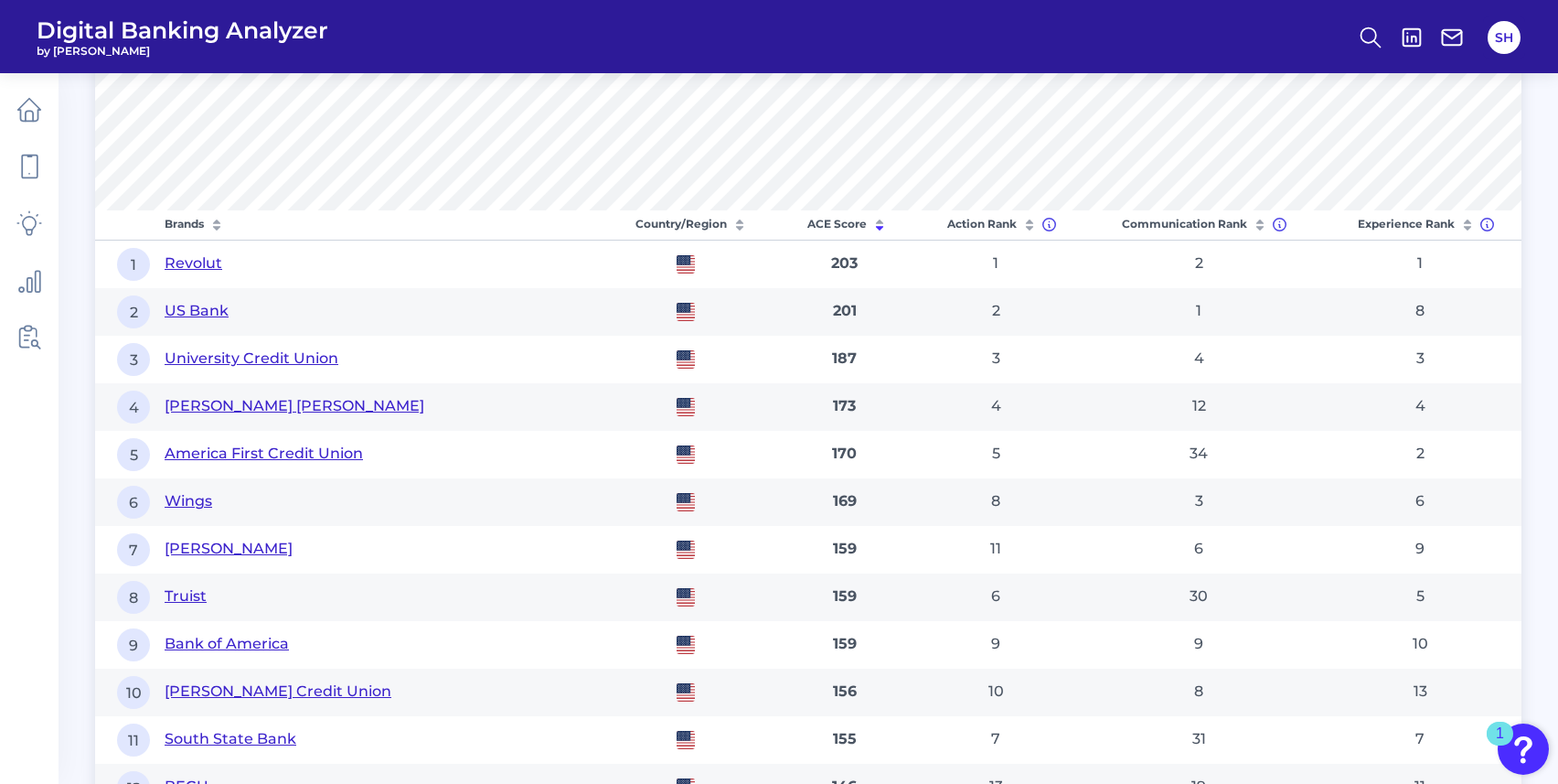
click at [199, 261] on button "Revolut" at bounding box center [194, 263] width 58 height 21
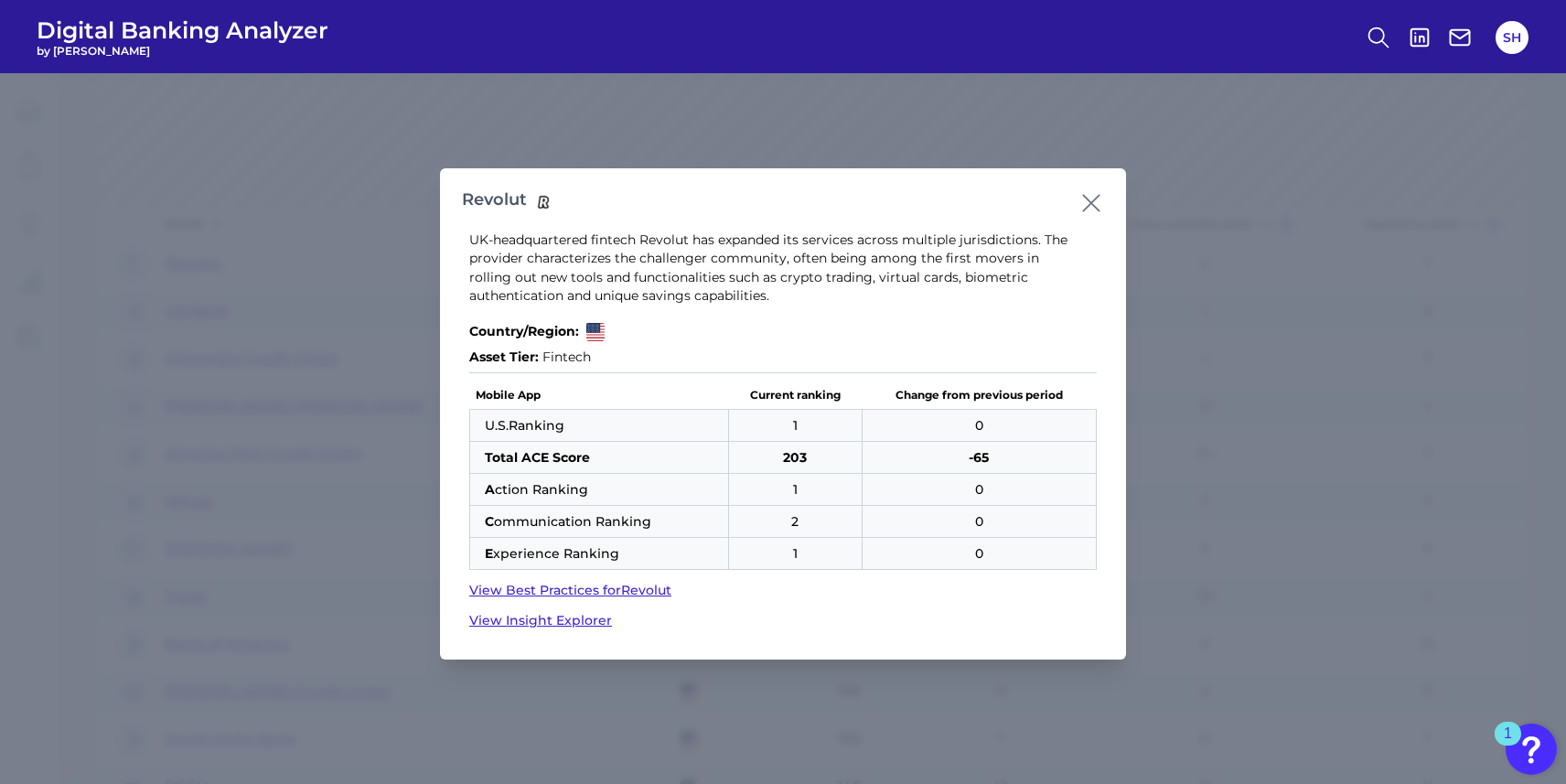
click at [1087, 202] on icon at bounding box center [1091, 203] width 26 height 26
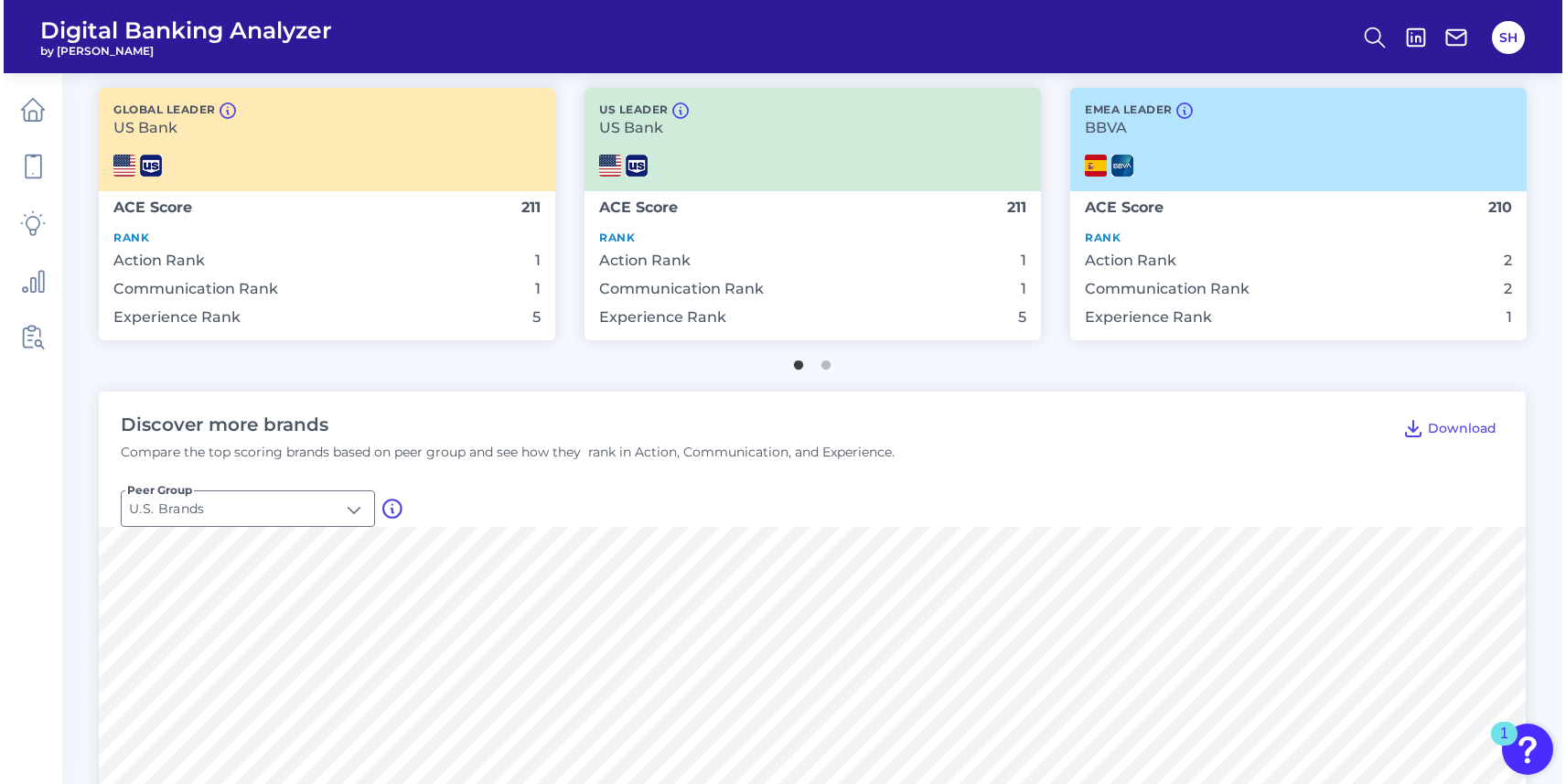
scroll to position [0, 0]
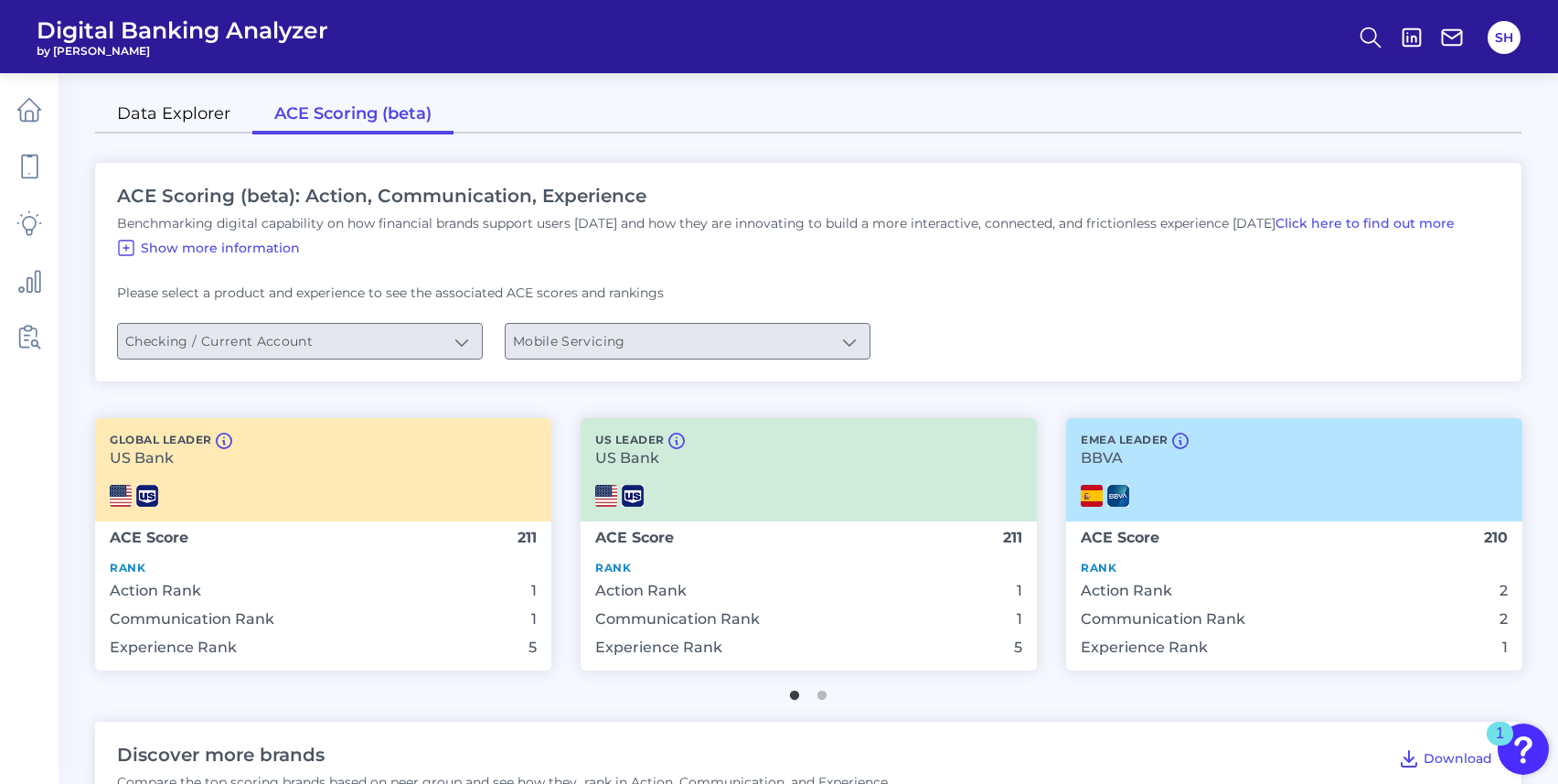
click at [207, 111] on link "Data Explorer" at bounding box center [173, 115] width 157 height 38
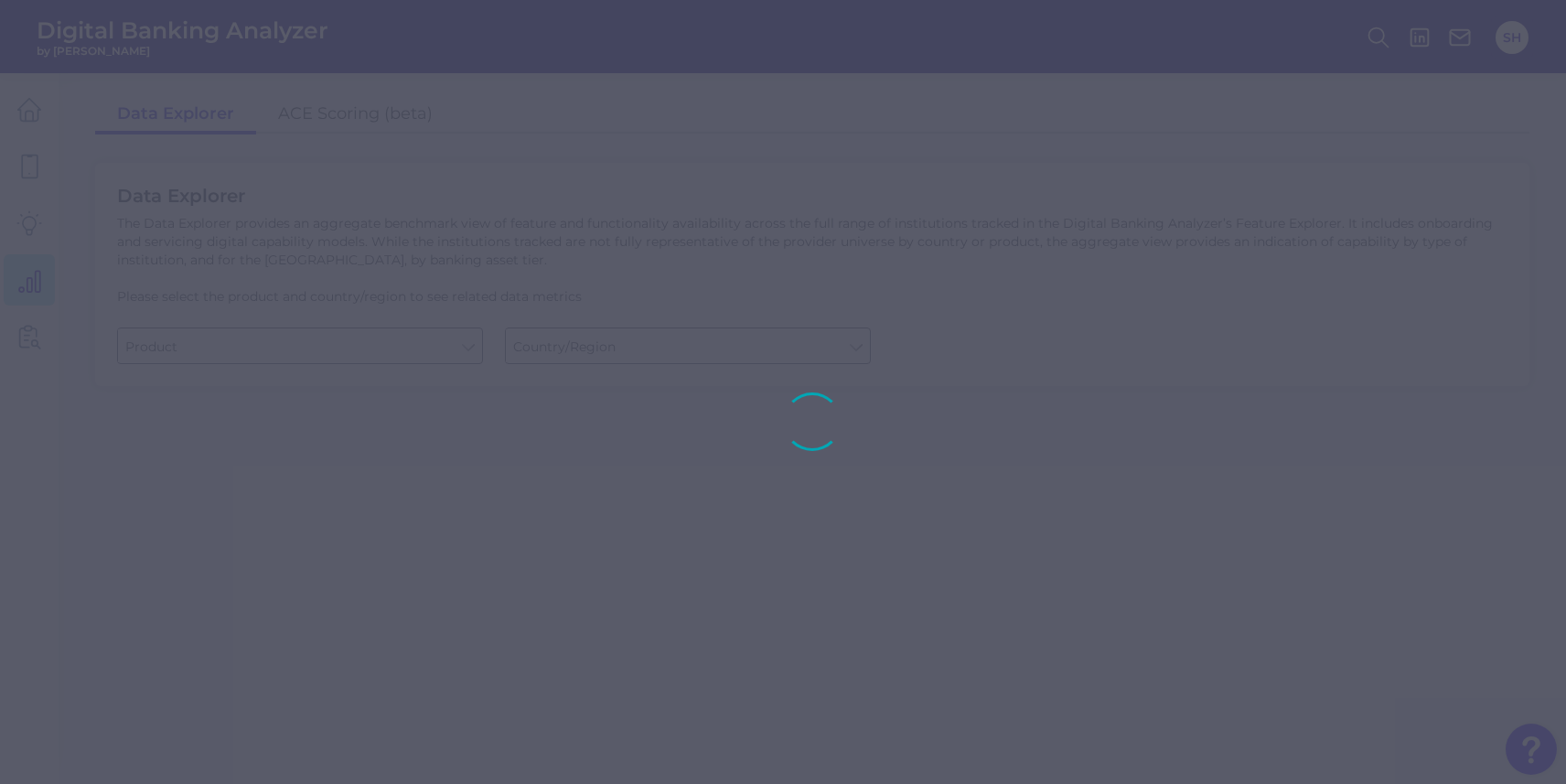
type input "Business Bank Account"
type input "[GEOGRAPHIC_DATA]"
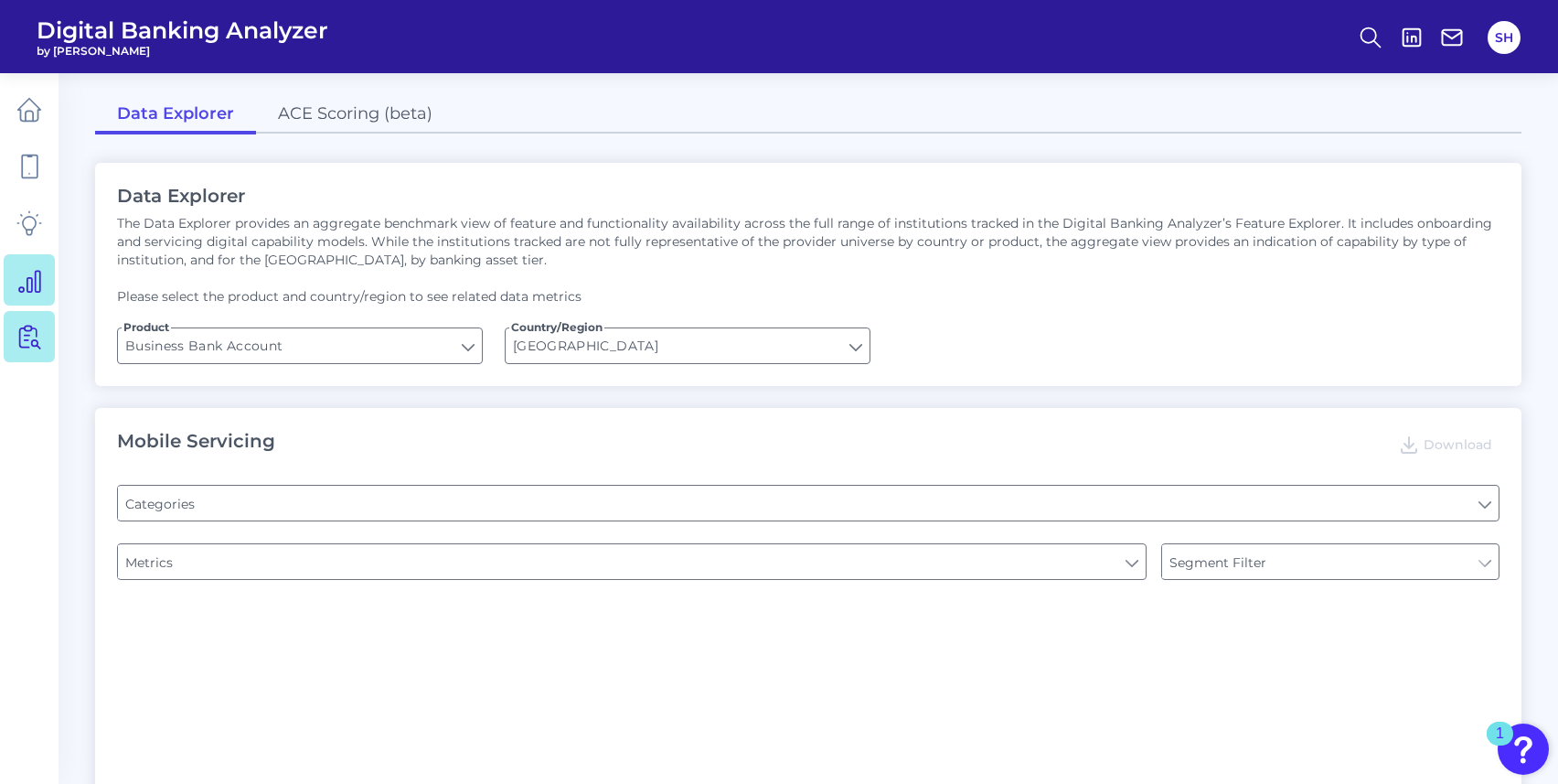
type input "Pre-login Features"
type input "Type of Institution"
type input "Login"
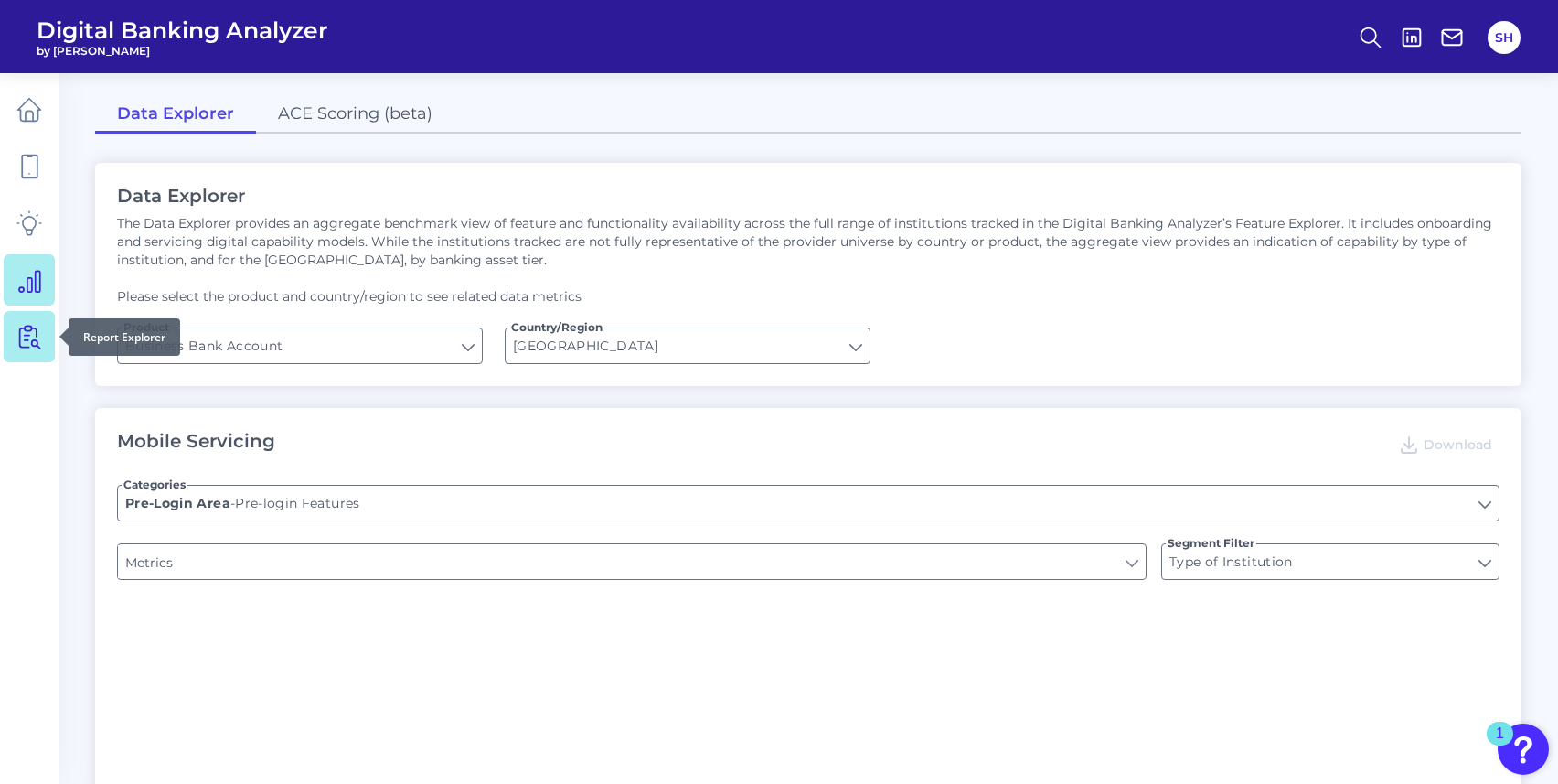
type input "Channel"
type input "Upon opening the app are users immediately prompted to use Touch/Face ID to log…"
type input "Can you apply for the PRODUCT as a new to brand customer on ANY digital channel?"
type input "Does it offer third-party single sign on?"
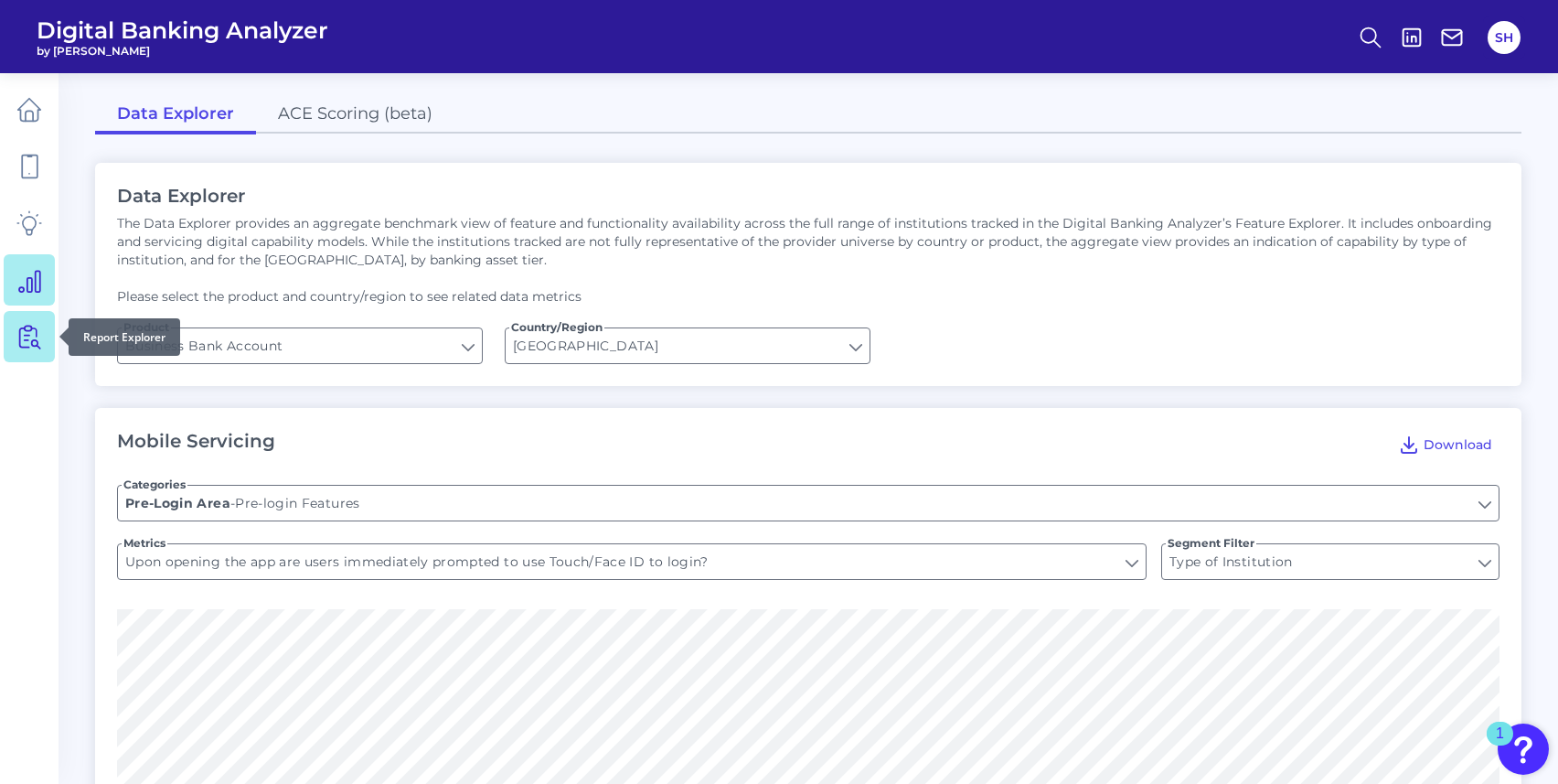
click at [36, 344] on icon at bounding box center [29, 337] width 26 height 26
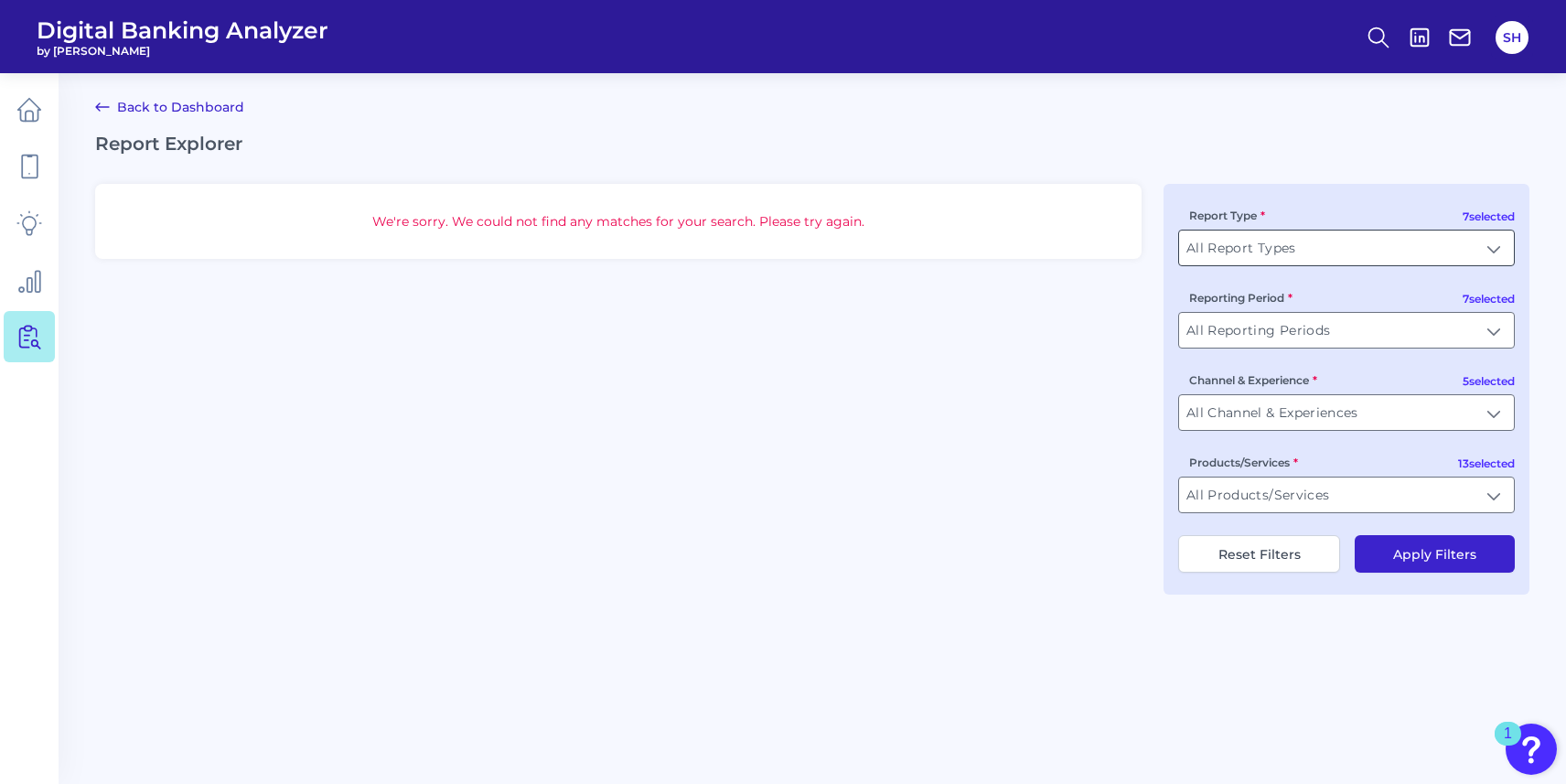
click at [1344, 237] on input "All Report Types" at bounding box center [1346, 247] width 335 height 35
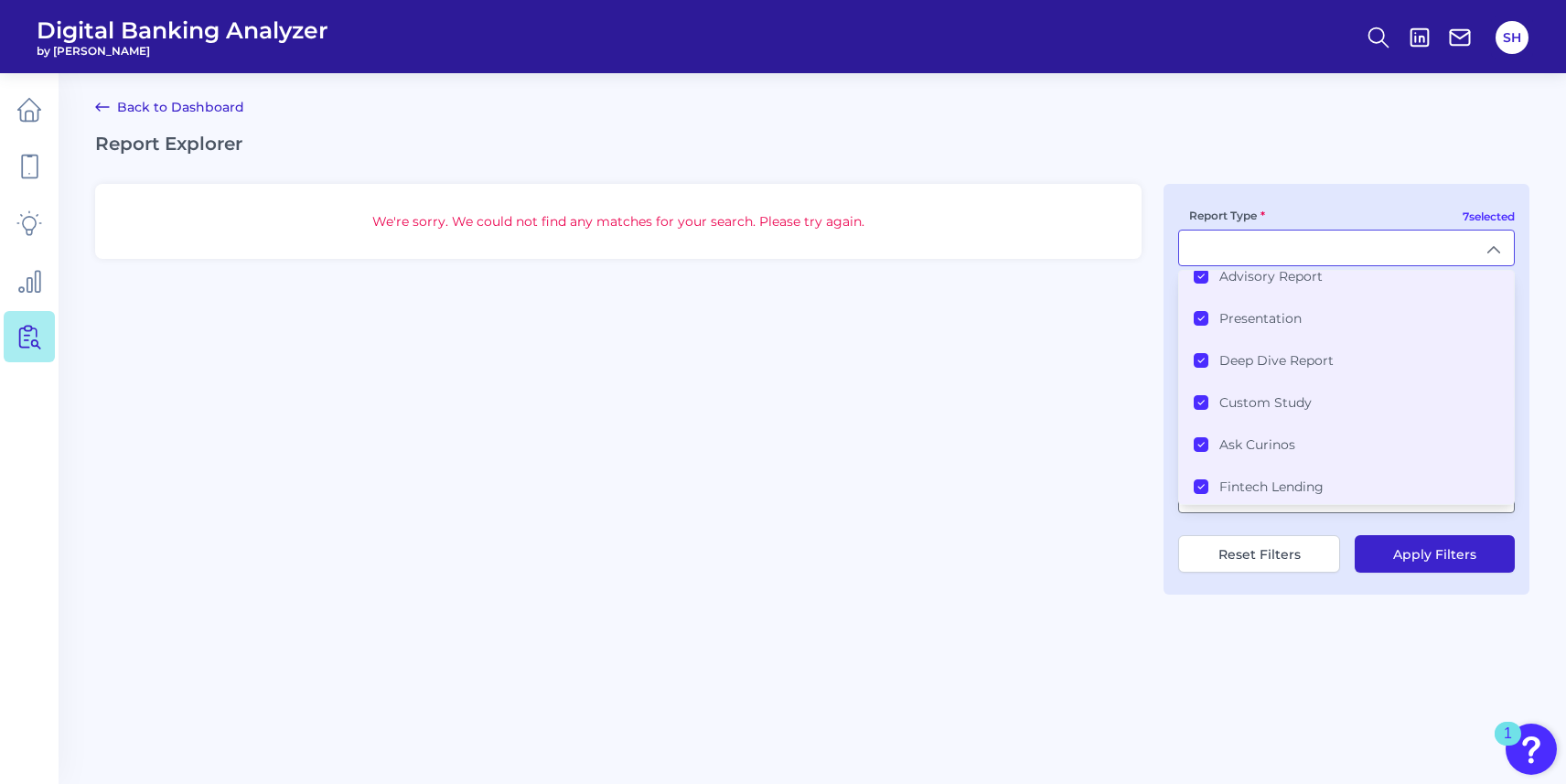
scroll to position [103, 0]
drag, startPoint x: 998, startPoint y: 405, endPoint x: 1030, endPoint y: 401, distance: 32.2
click at [1007, 405] on div "We're sorry. We could not find any matches for your search. Please try again. 7…" at bounding box center [812, 389] width 1434 height 411
type input "All Report Types"
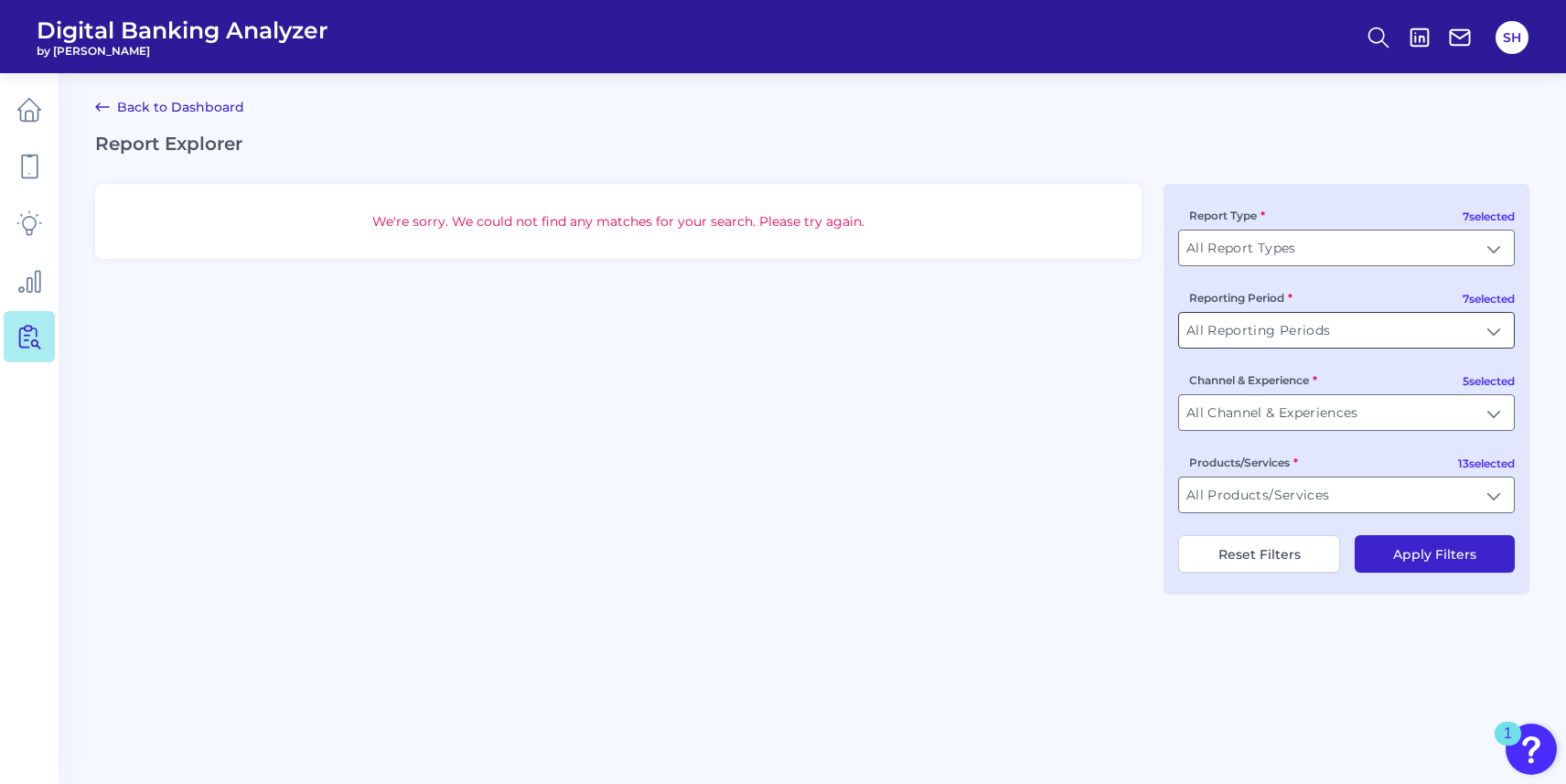
click at [1264, 321] on input "All Reporting Periods" at bounding box center [1346, 330] width 335 height 35
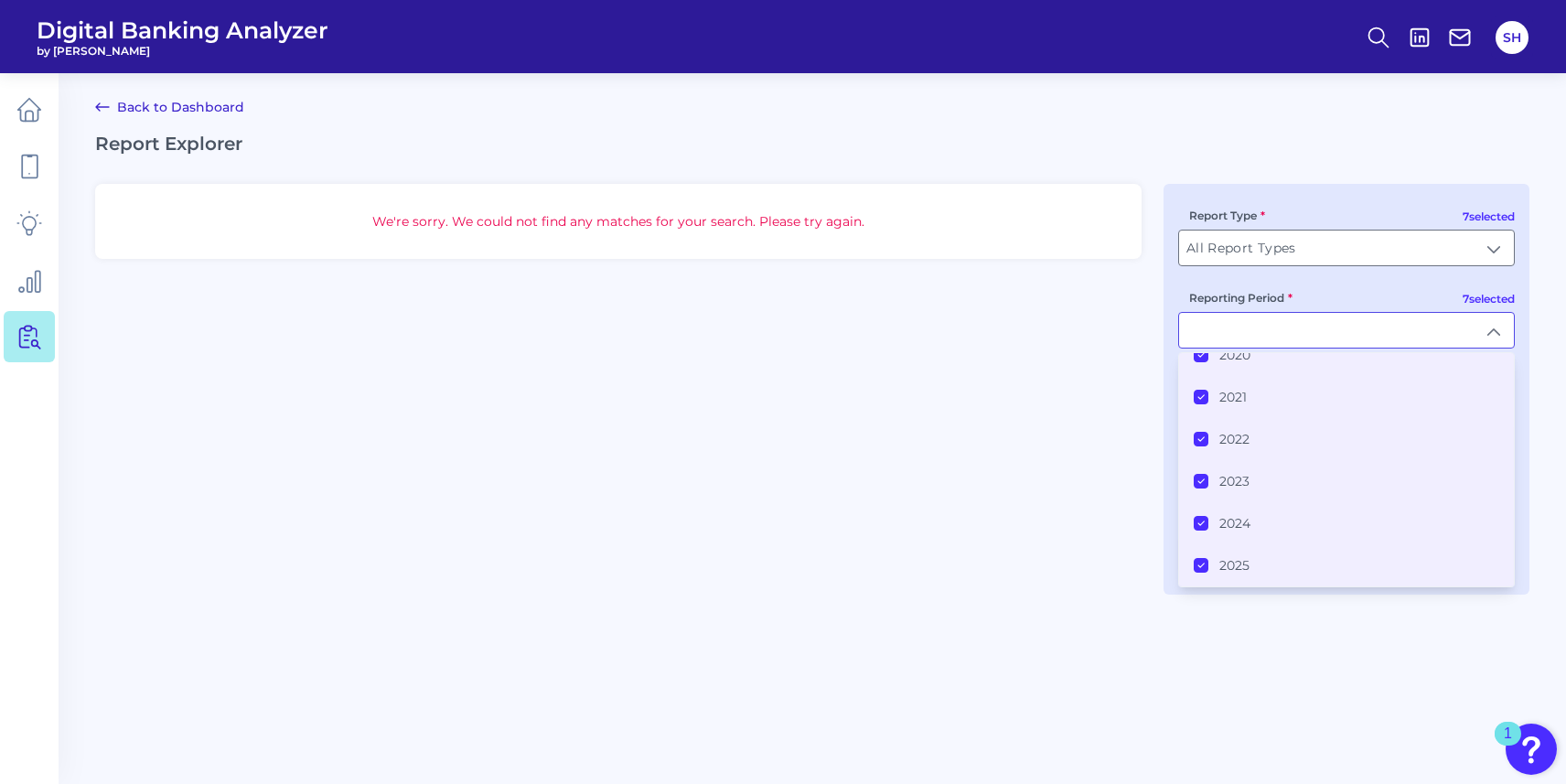
drag, startPoint x: 1125, startPoint y: 467, endPoint x: 1198, endPoint y: 460, distance: 73.5
click at [1125, 466] on div "We're sorry. We could not find any matches for your search. Please try again. 7…" at bounding box center [812, 389] width 1434 height 411
type input "All Reporting Periods"
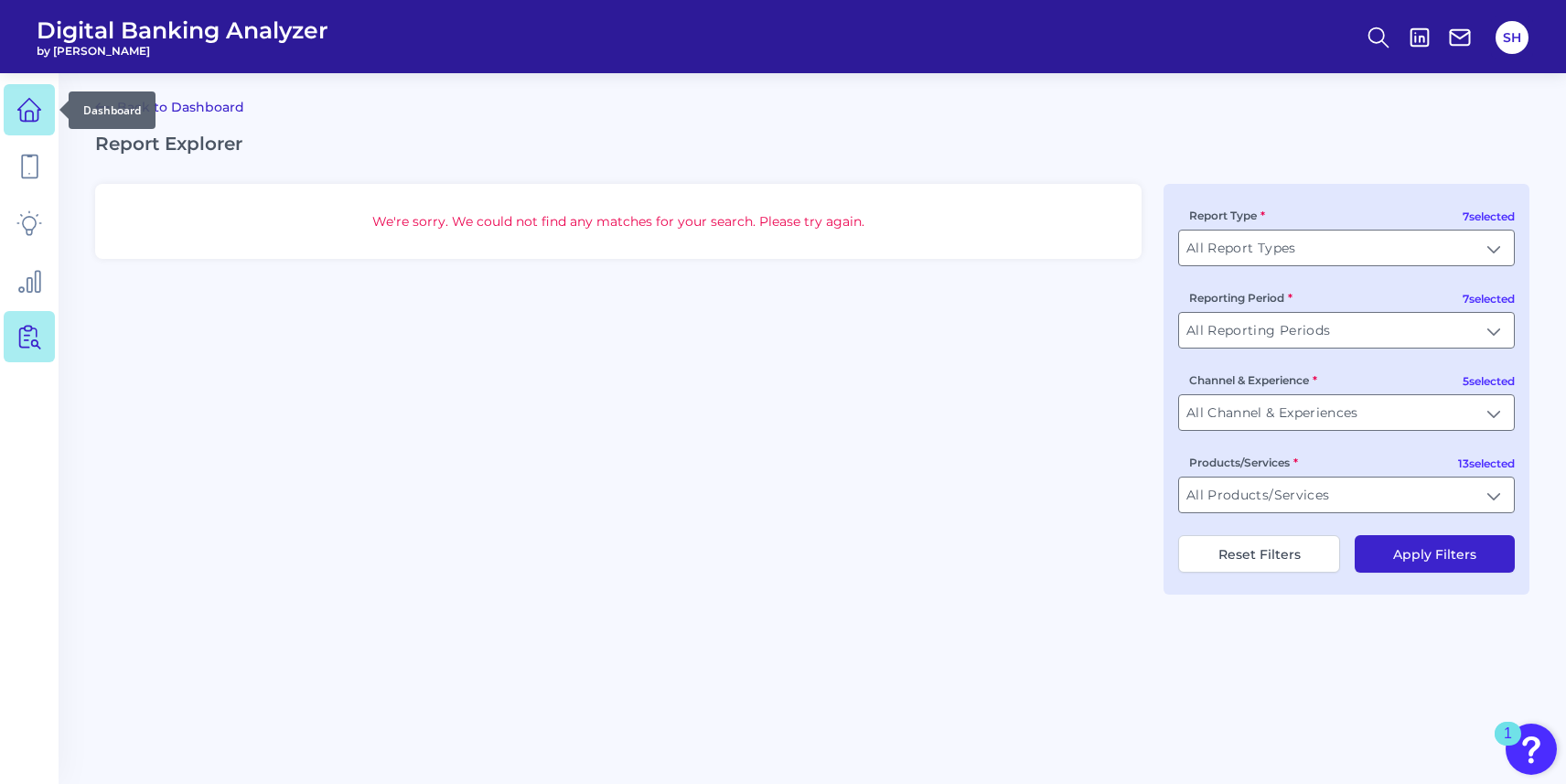
click at [28, 98] on icon at bounding box center [29, 110] width 26 height 26
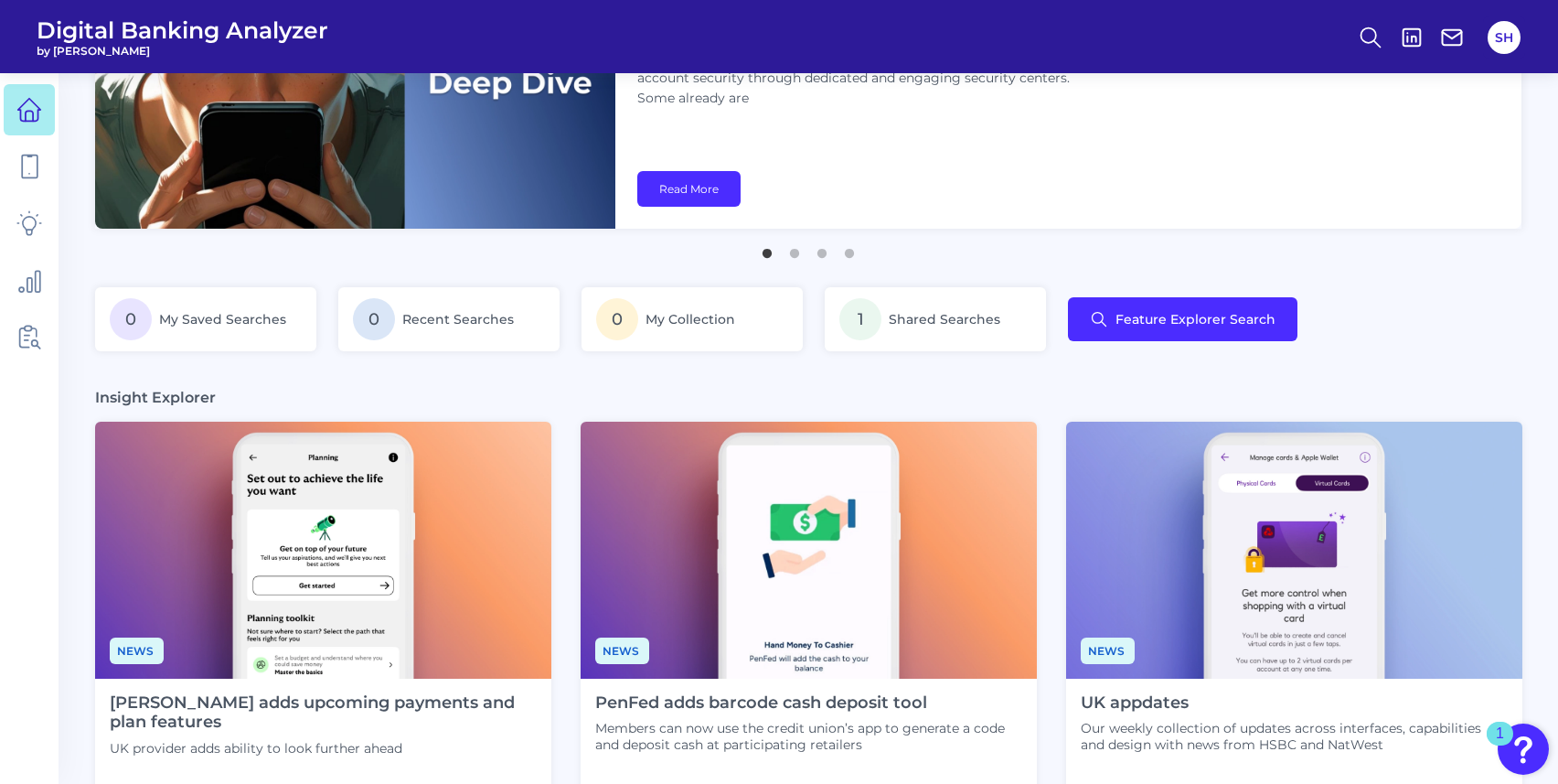
scroll to position [397, 0]
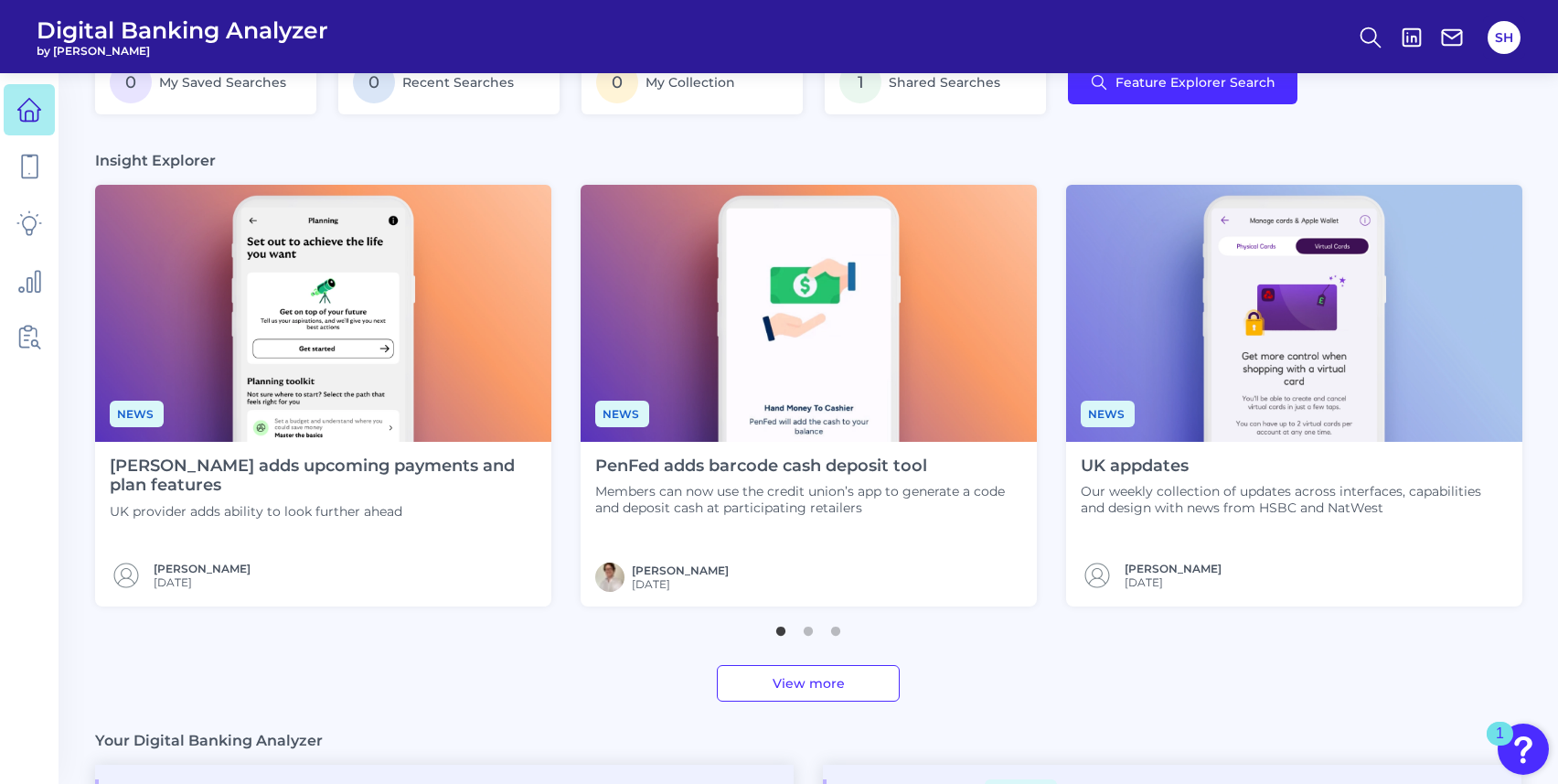
click at [841, 681] on link "View more" at bounding box center [808, 683] width 183 height 37
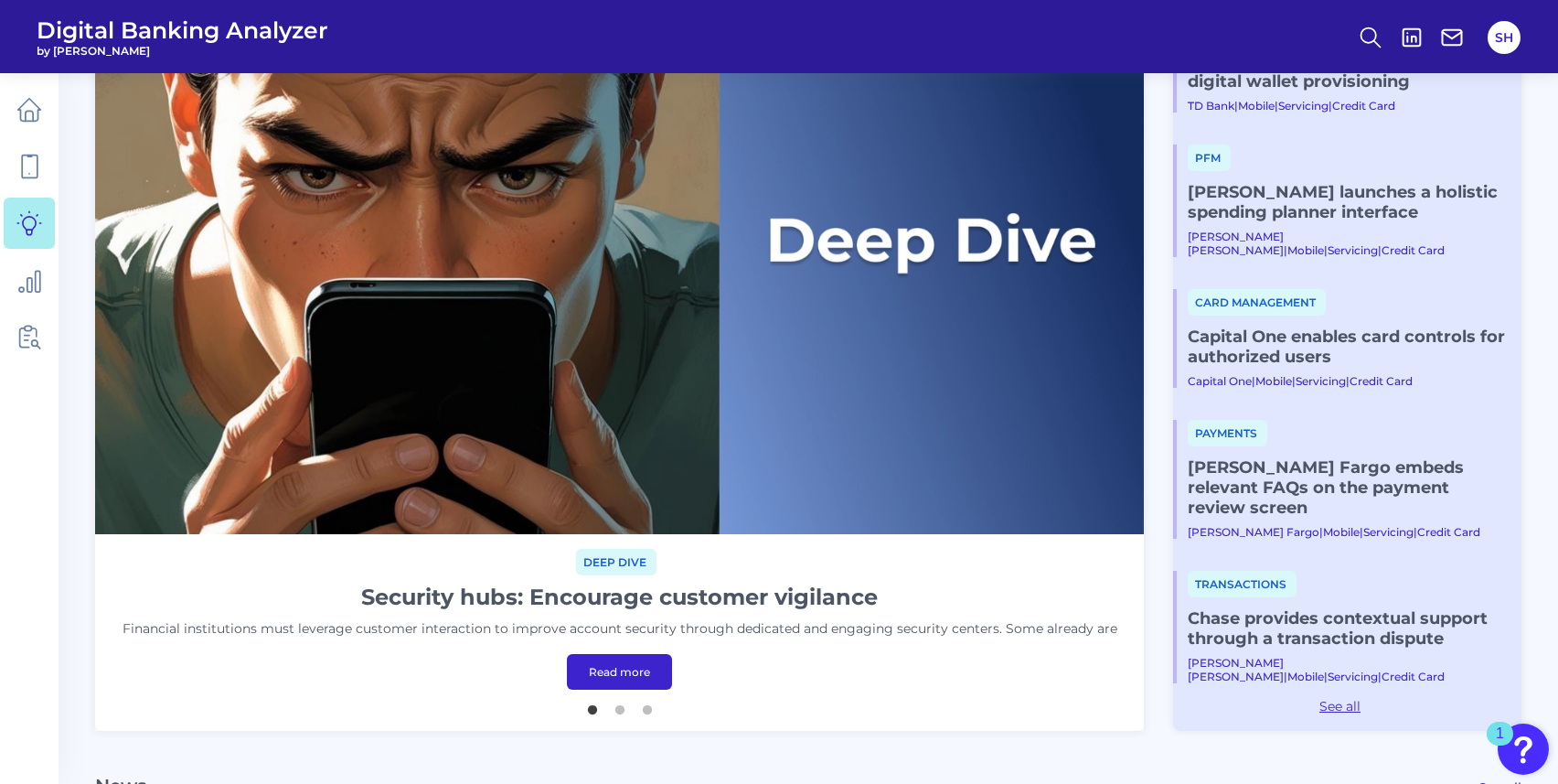
scroll to position [241, 0]
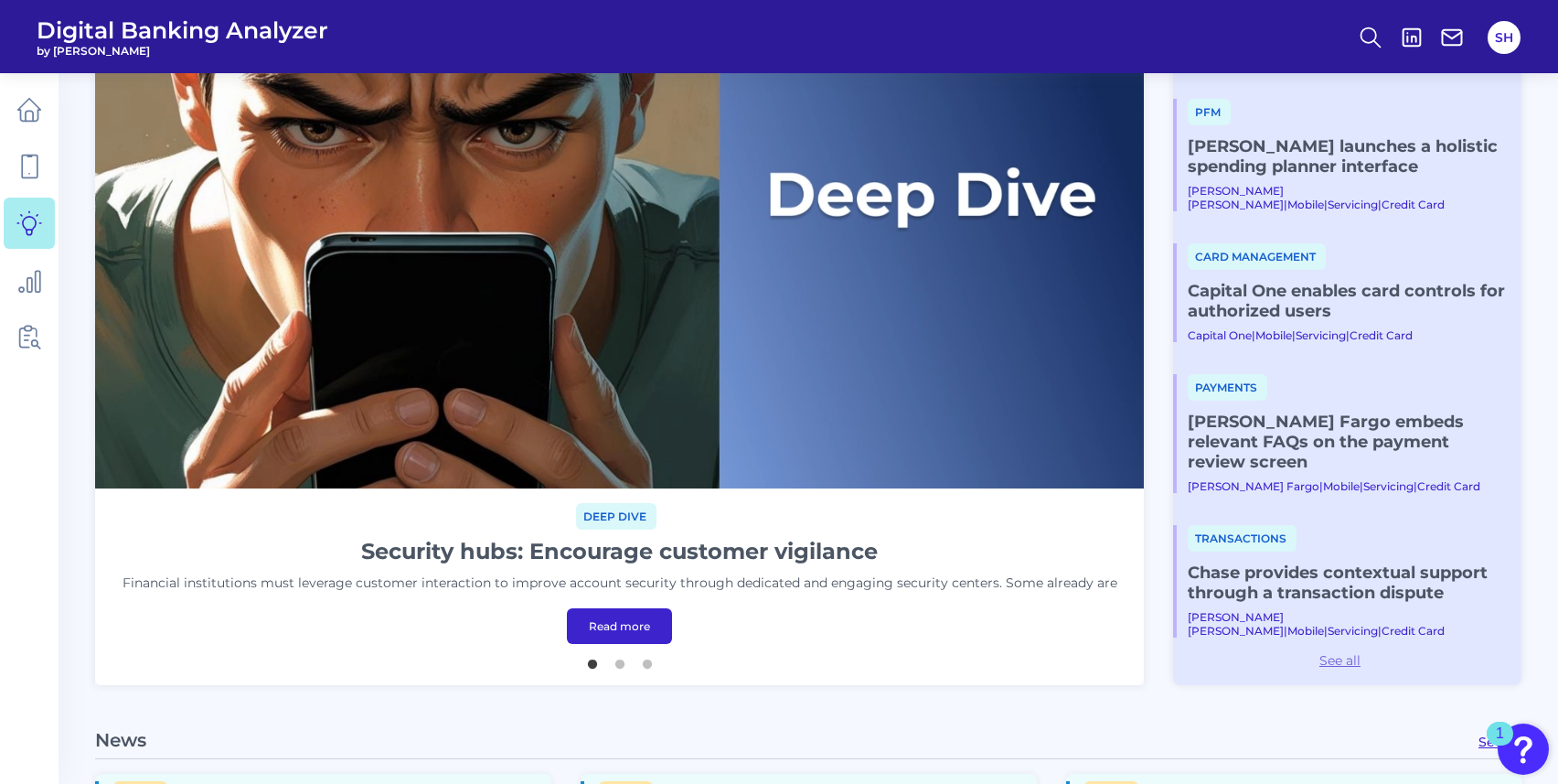
click at [1349, 661] on link "See all" at bounding box center [1340, 660] width 334 height 16
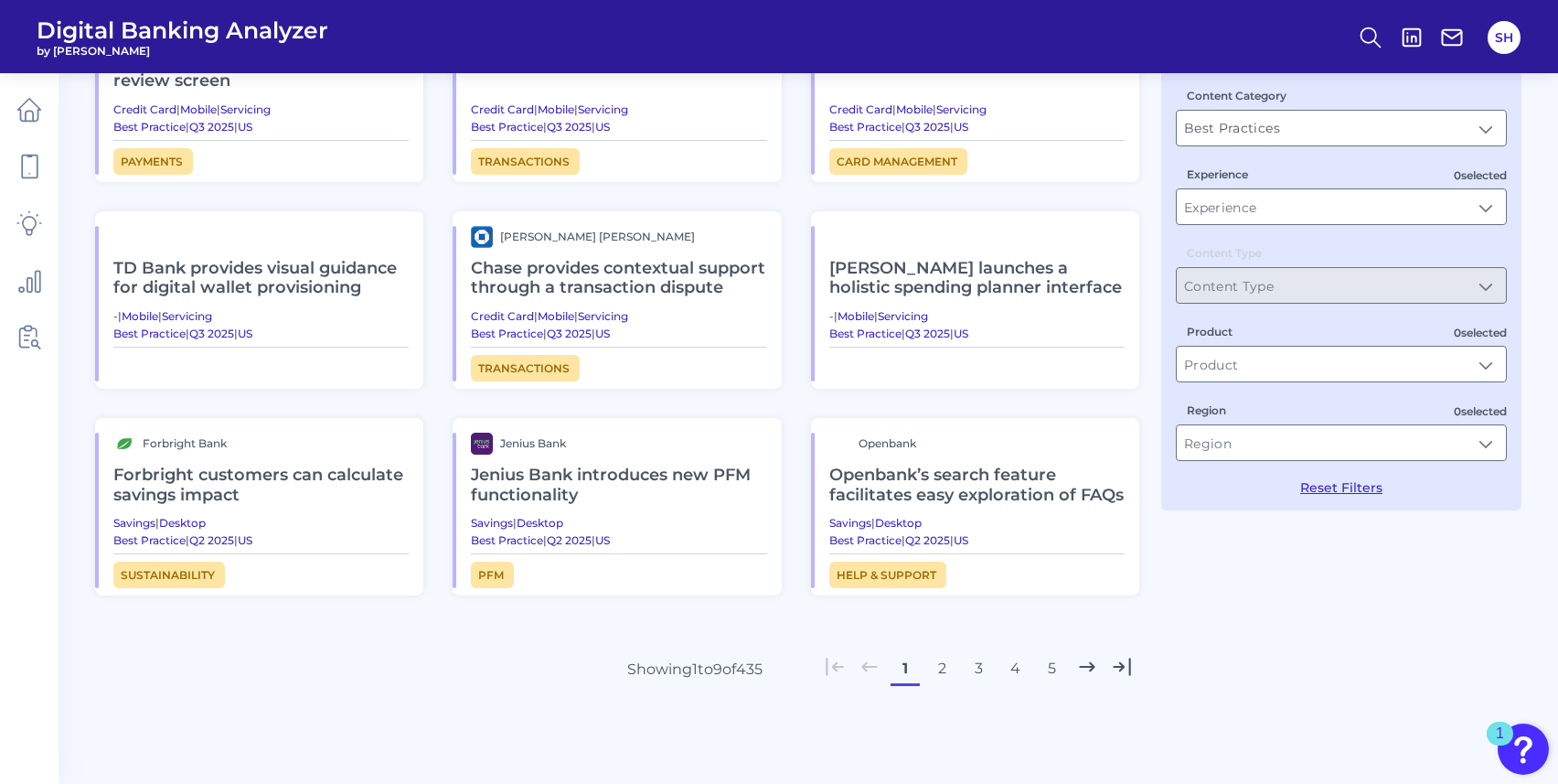
scroll to position [256, 0]
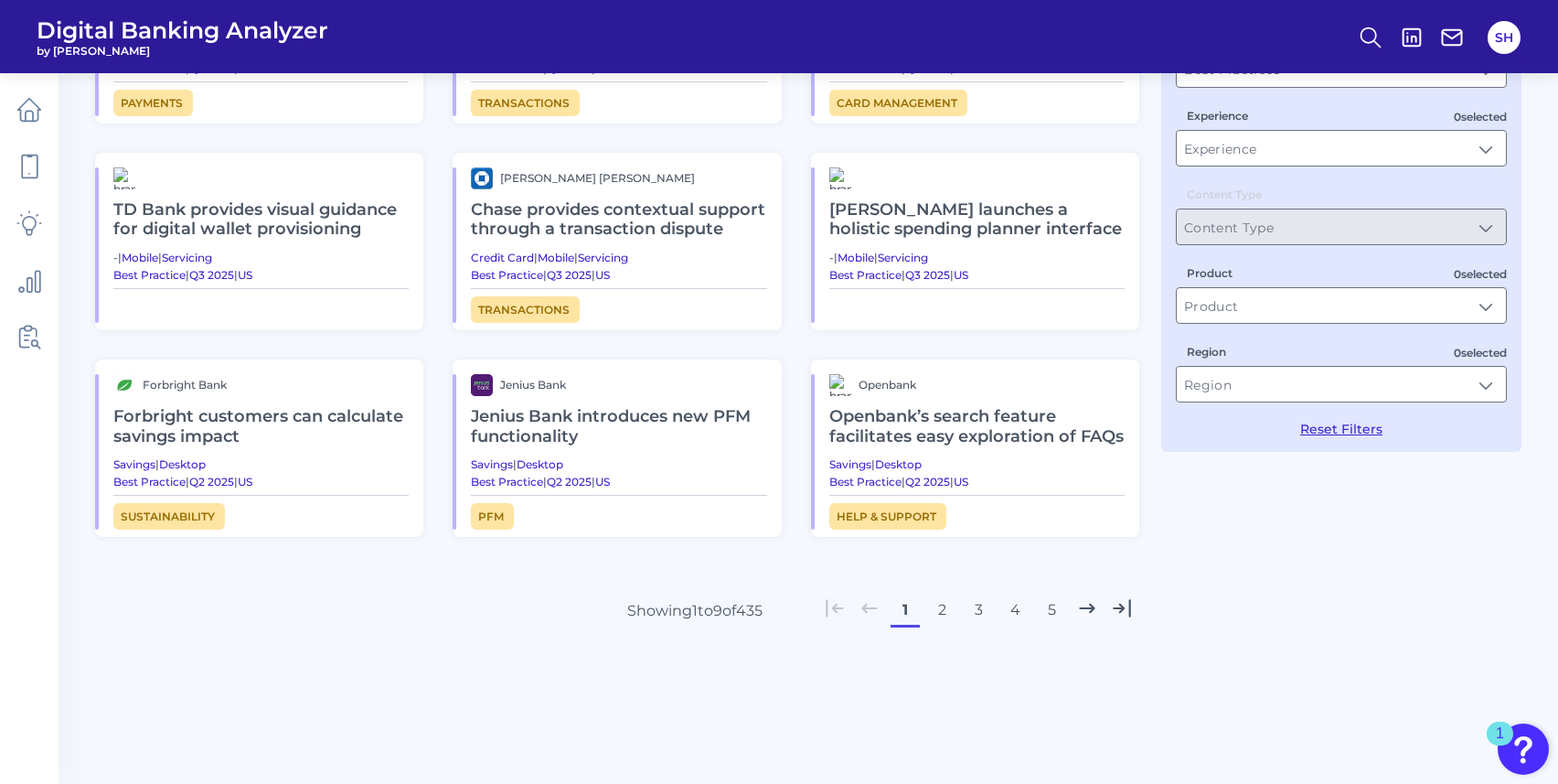
click at [951, 220] on h2 "[PERSON_NAME] launches a holistic spending planner interface" at bounding box center [976, 219] width 295 height 61
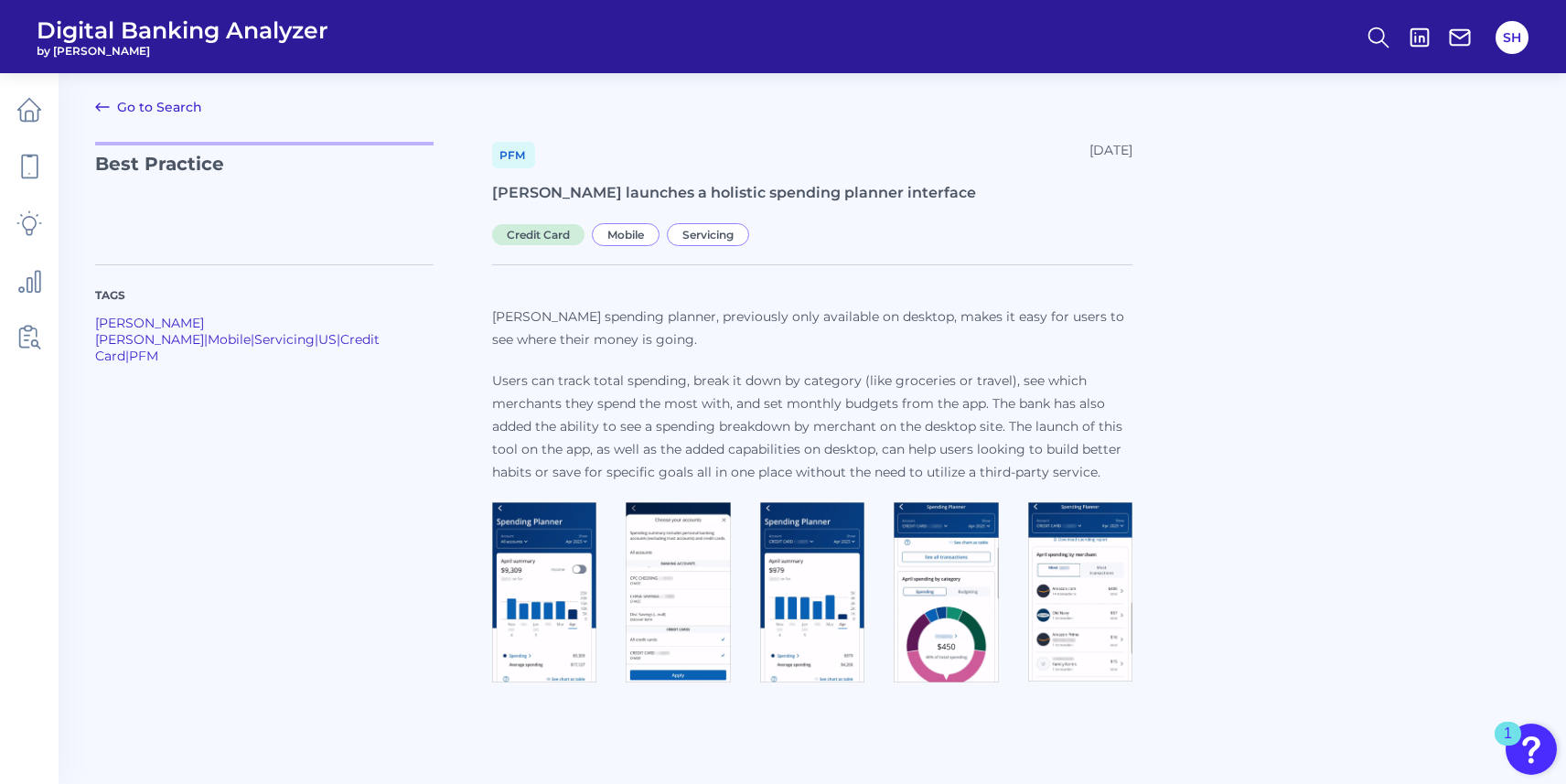
click at [540, 595] on img at bounding box center [544, 592] width 104 height 180
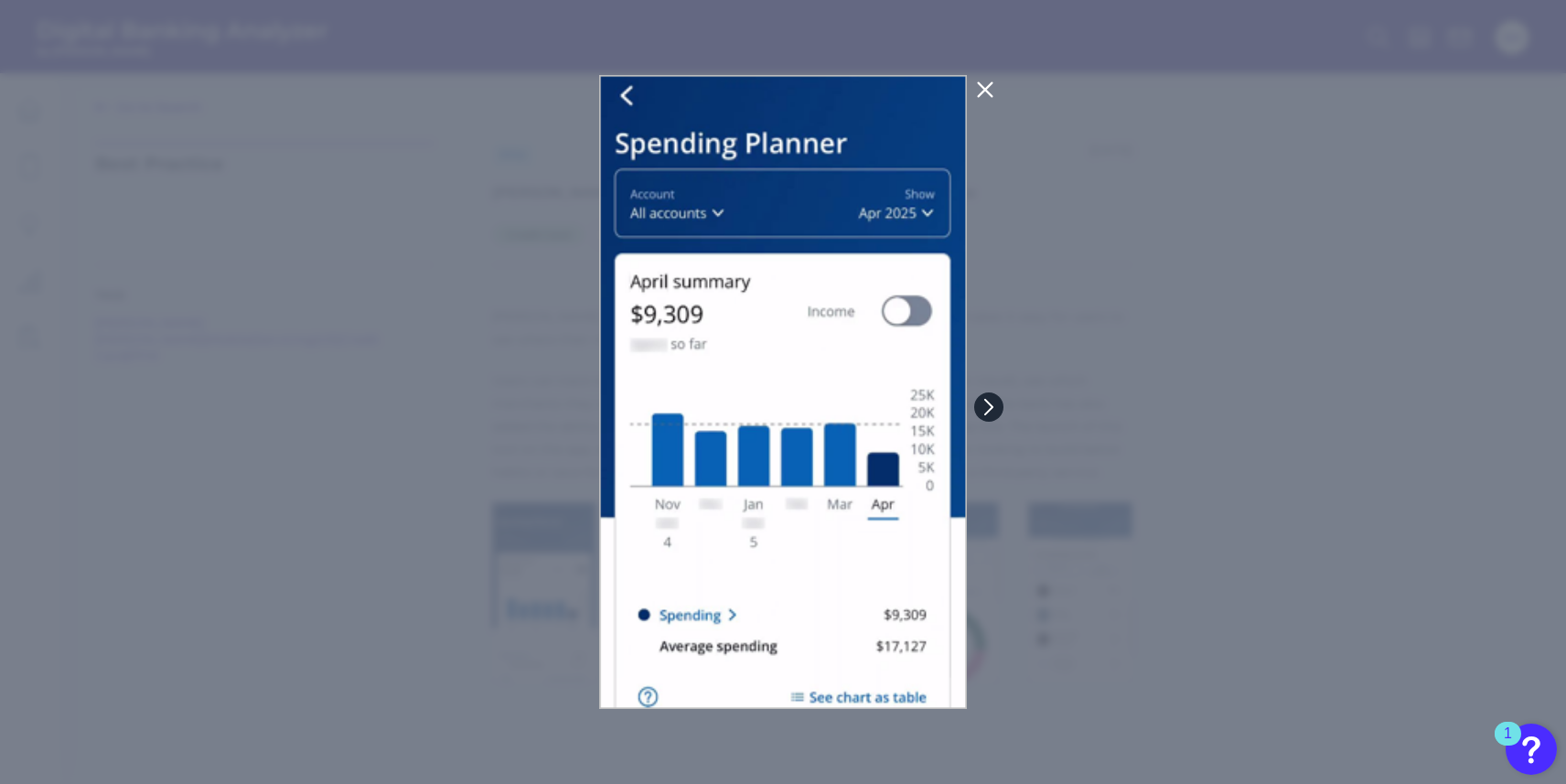
click at [996, 404] on icon at bounding box center [988, 407] width 16 height 16
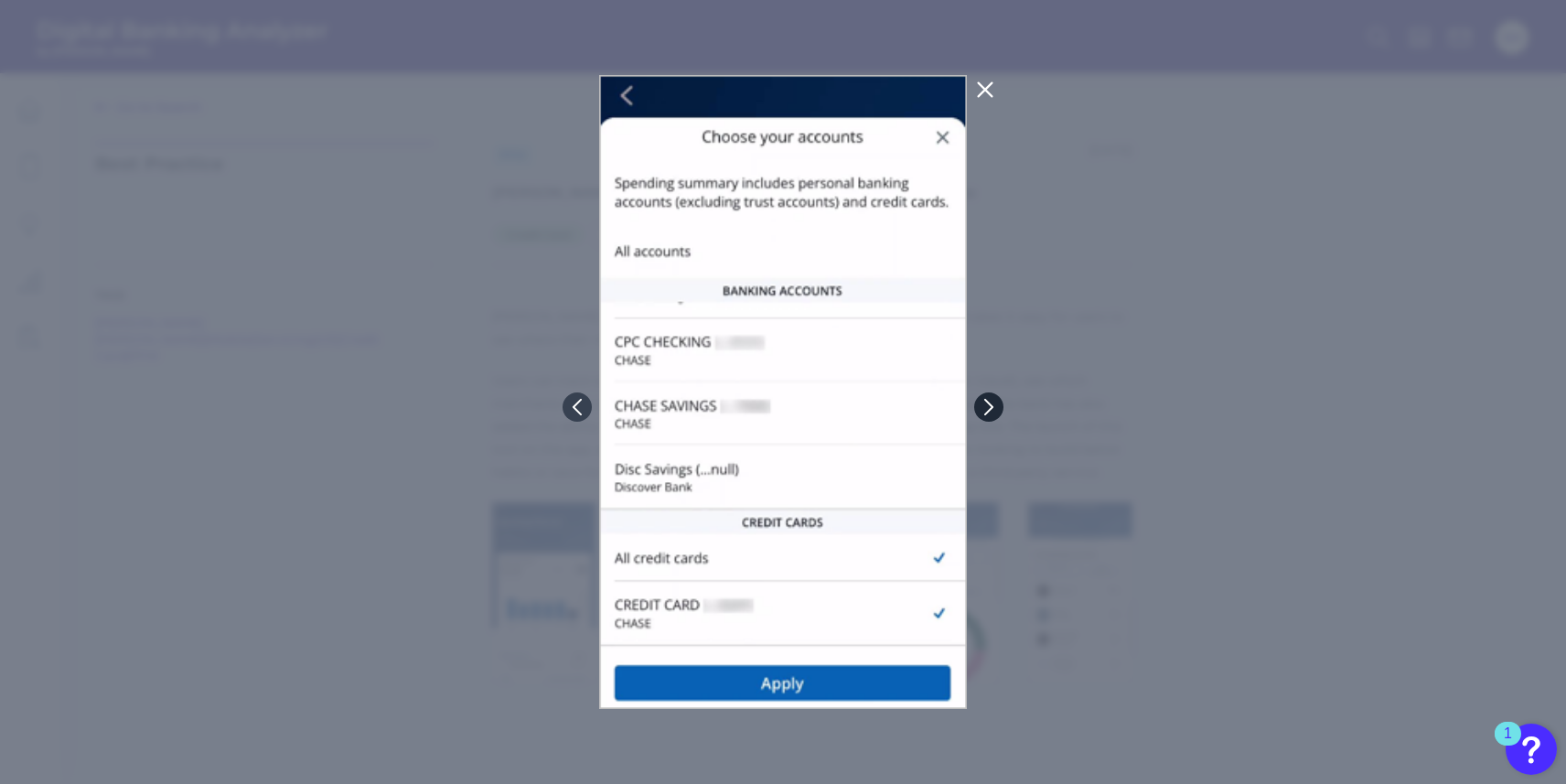
click at [996, 404] on icon at bounding box center [988, 407] width 16 height 16
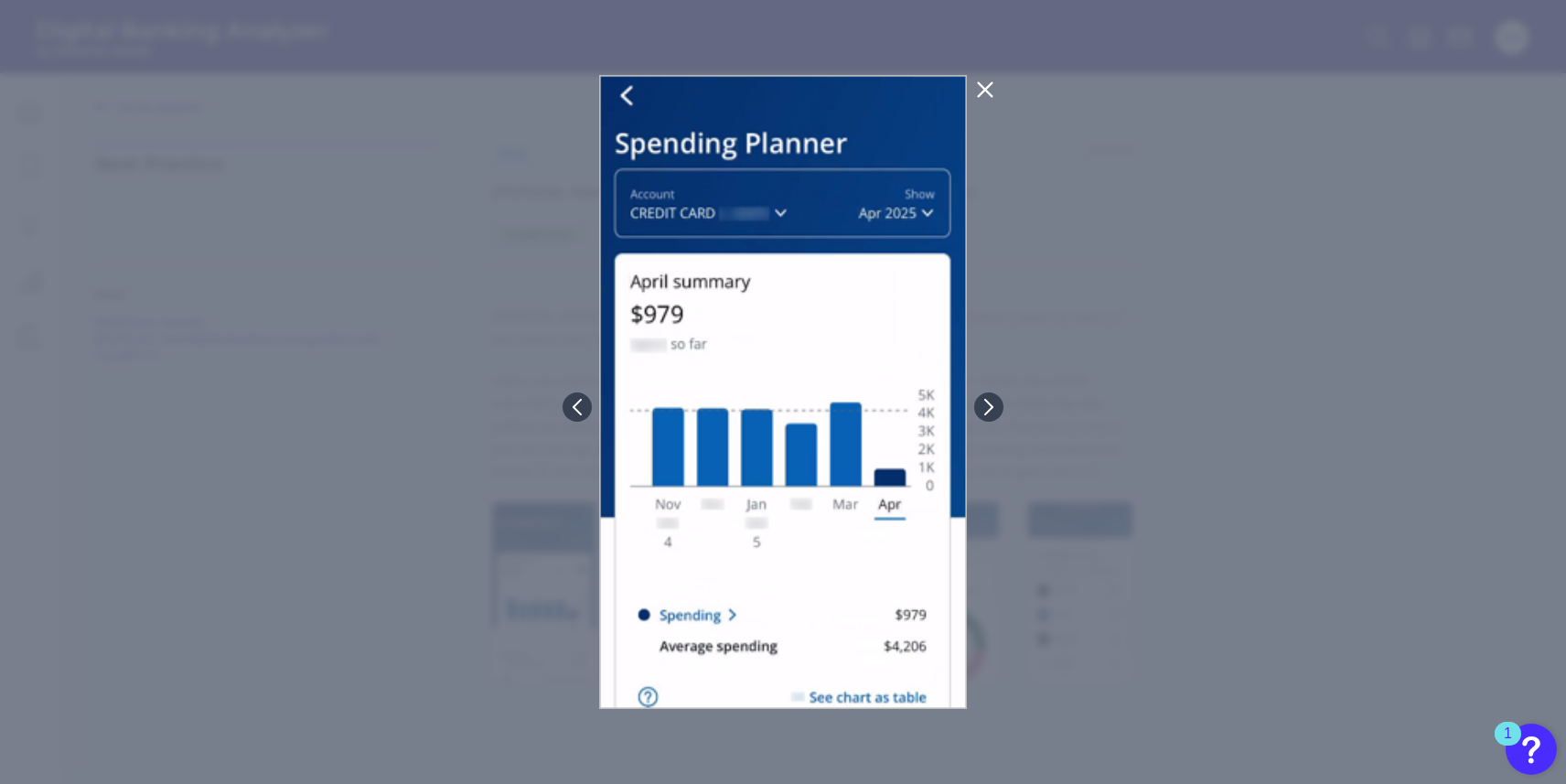
click at [1003, 403] on div at bounding box center [783, 392] width 1566 height 784
click at [990, 404] on icon at bounding box center [988, 406] width 7 height 15
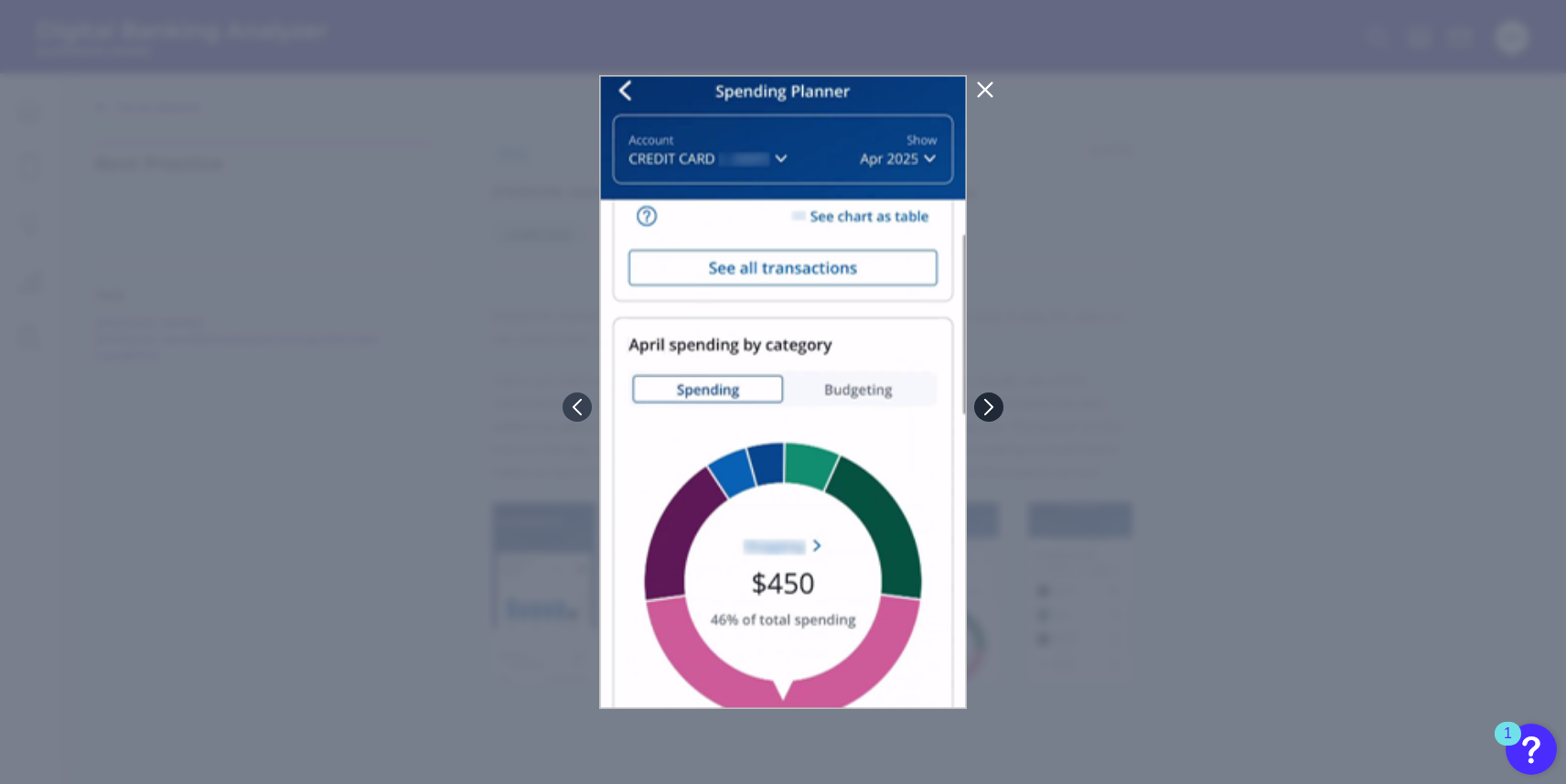
click at [991, 403] on icon at bounding box center [988, 407] width 16 height 16
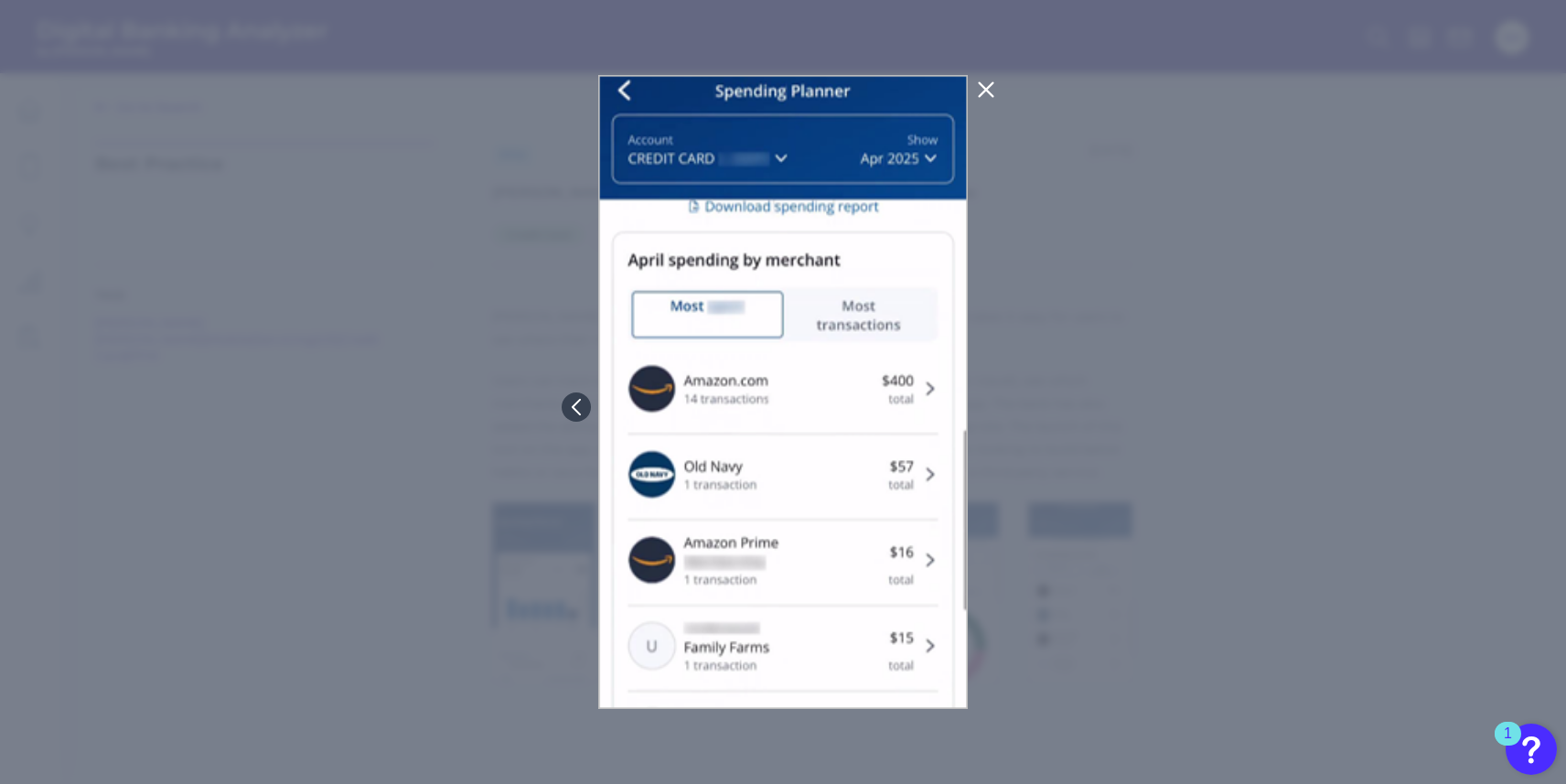
click at [984, 91] on icon at bounding box center [986, 90] width 14 height 14
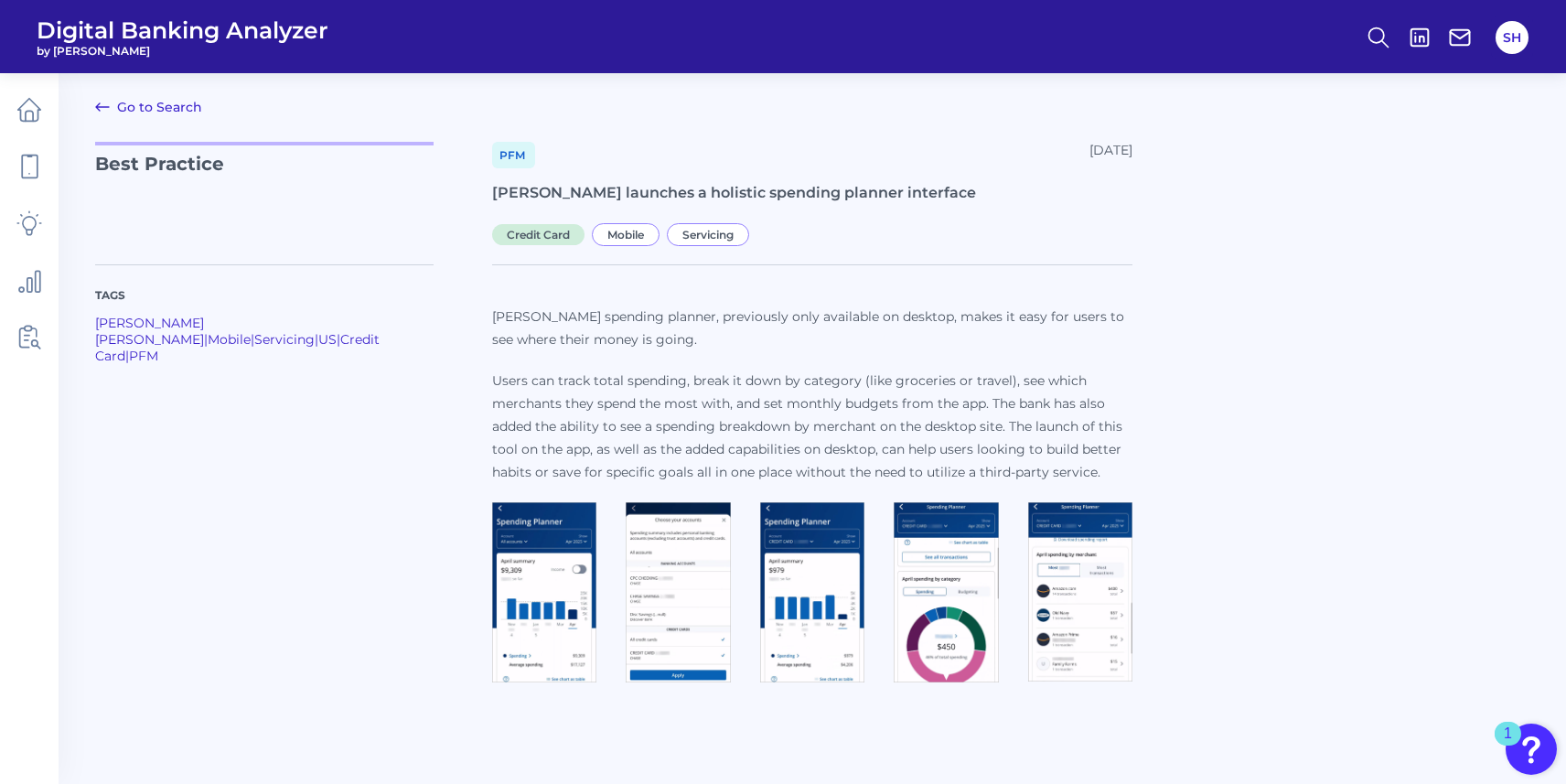
click at [133, 107] on link "Go to Search" at bounding box center [148, 107] width 107 height 22
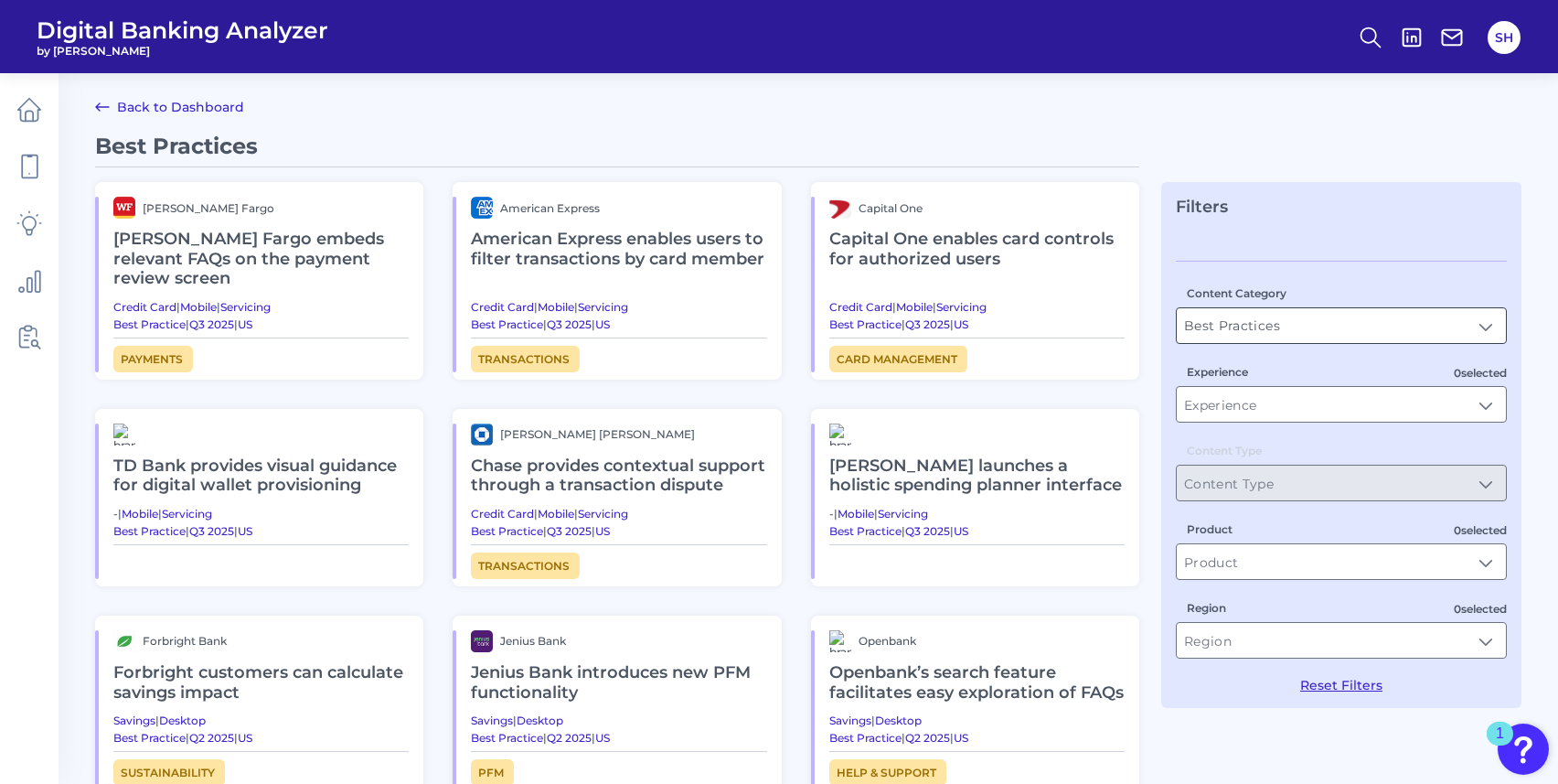
click at [1373, 328] on input "Best Practices" at bounding box center [1341, 325] width 329 height 35
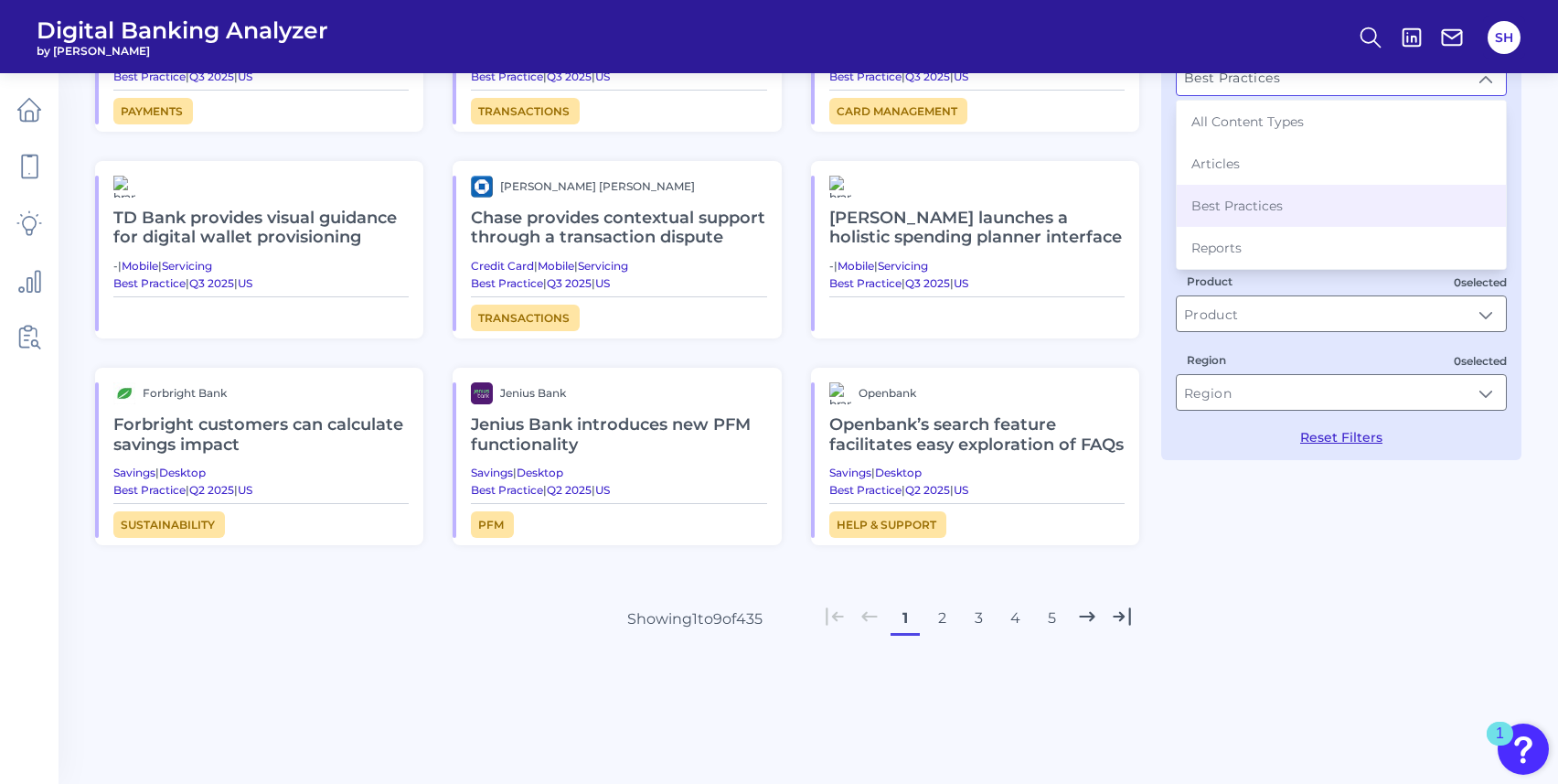
scroll to position [256, 0]
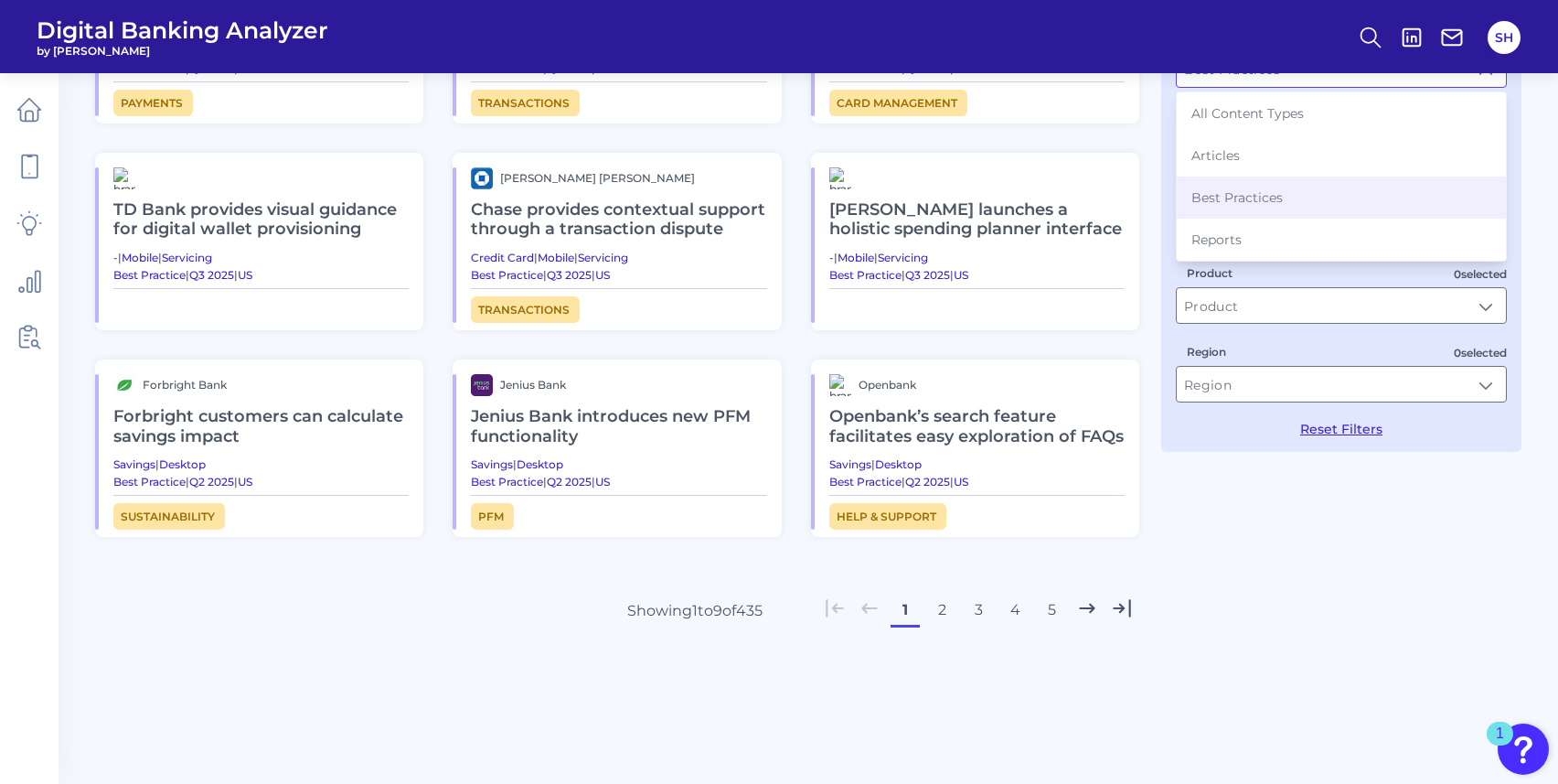
drag, startPoint x: 1315, startPoint y: 552, endPoint x: 1313, endPoint y: 537, distance: 15.7
click at [1314, 540] on div "Best Practices [PERSON_NAME] Fargo [PERSON_NAME] Fargo embeds relevant FAQs on …" at bounding box center [808, 317] width 1427 height 880
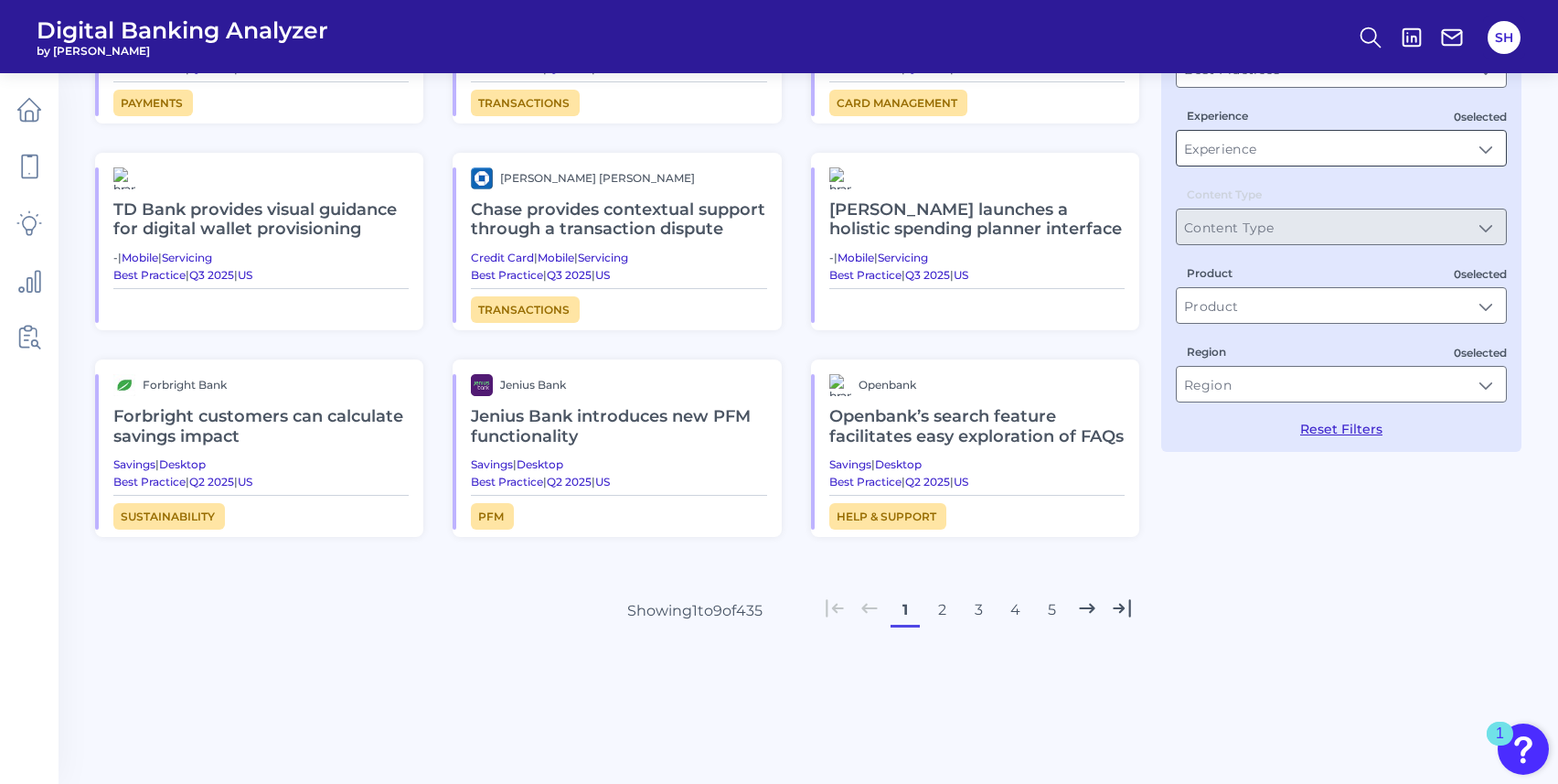
click at [1311, 155] on input "Experience" at bounding box center [1341, 148] width 329 height 35
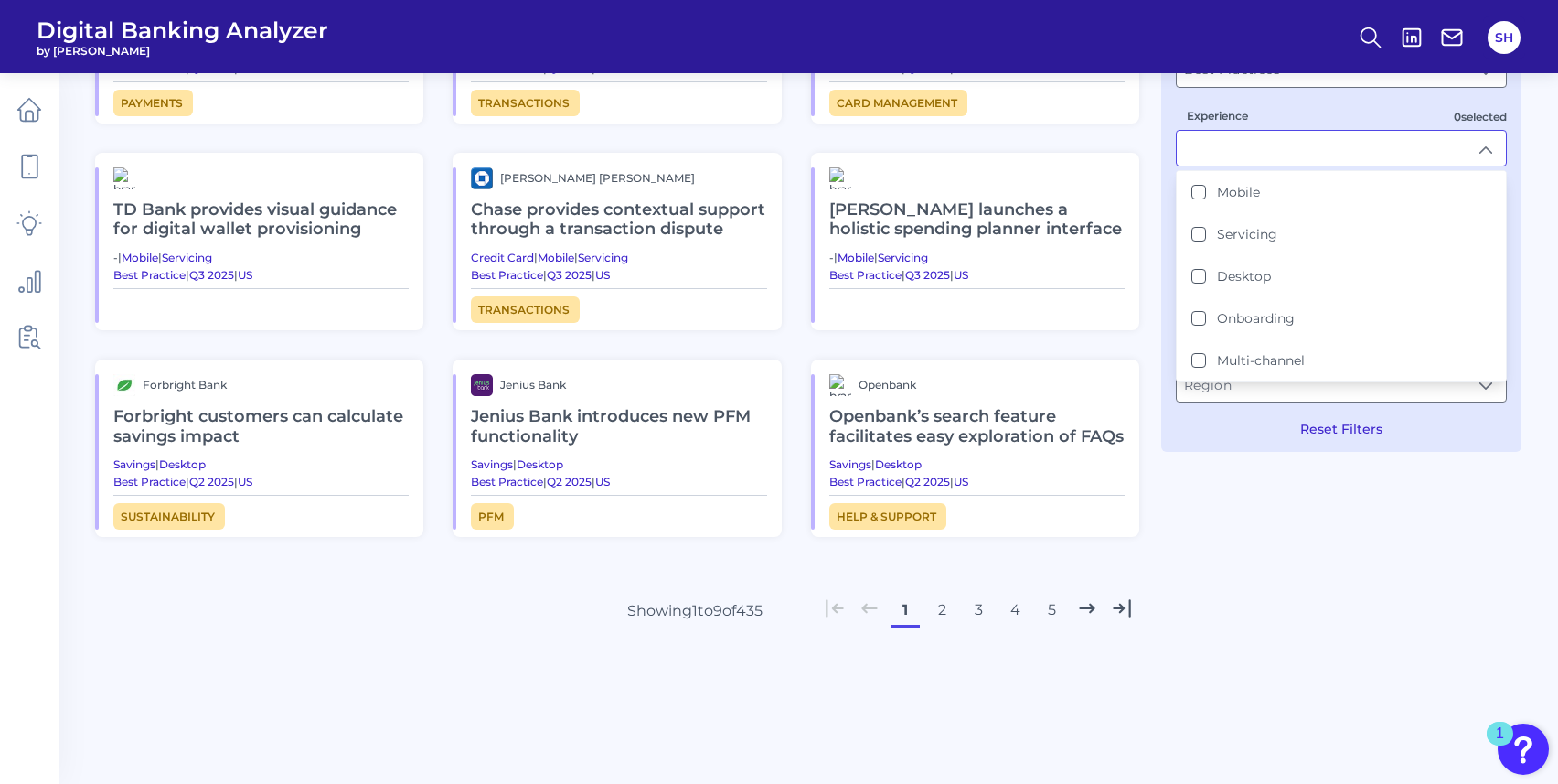
drag, startPoint x: 1284, startPoint y: 507, endPoint x: 1279, endPoint y: 472, distance: 35.2
click at [1286, 505] on div "Best Practices [PERSON_NAME] Fargo [PERSON_NAME] Fargo embeds relevant FAQs on …" at bounding box center [808, 317] width 1427 height 880
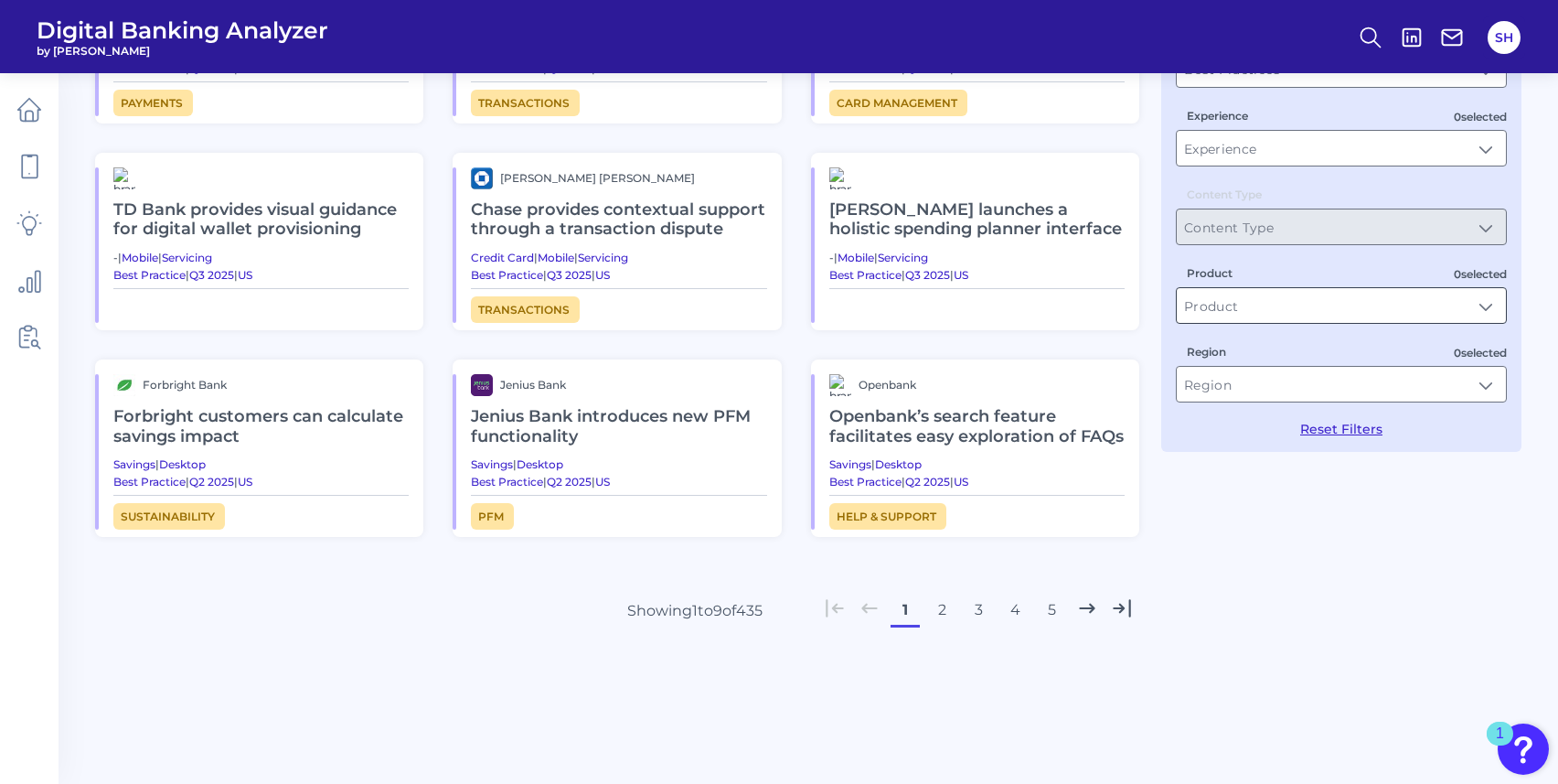
click at [1331, 301] on input "Product" at bounding box center [1341, 305] width 329 height 35
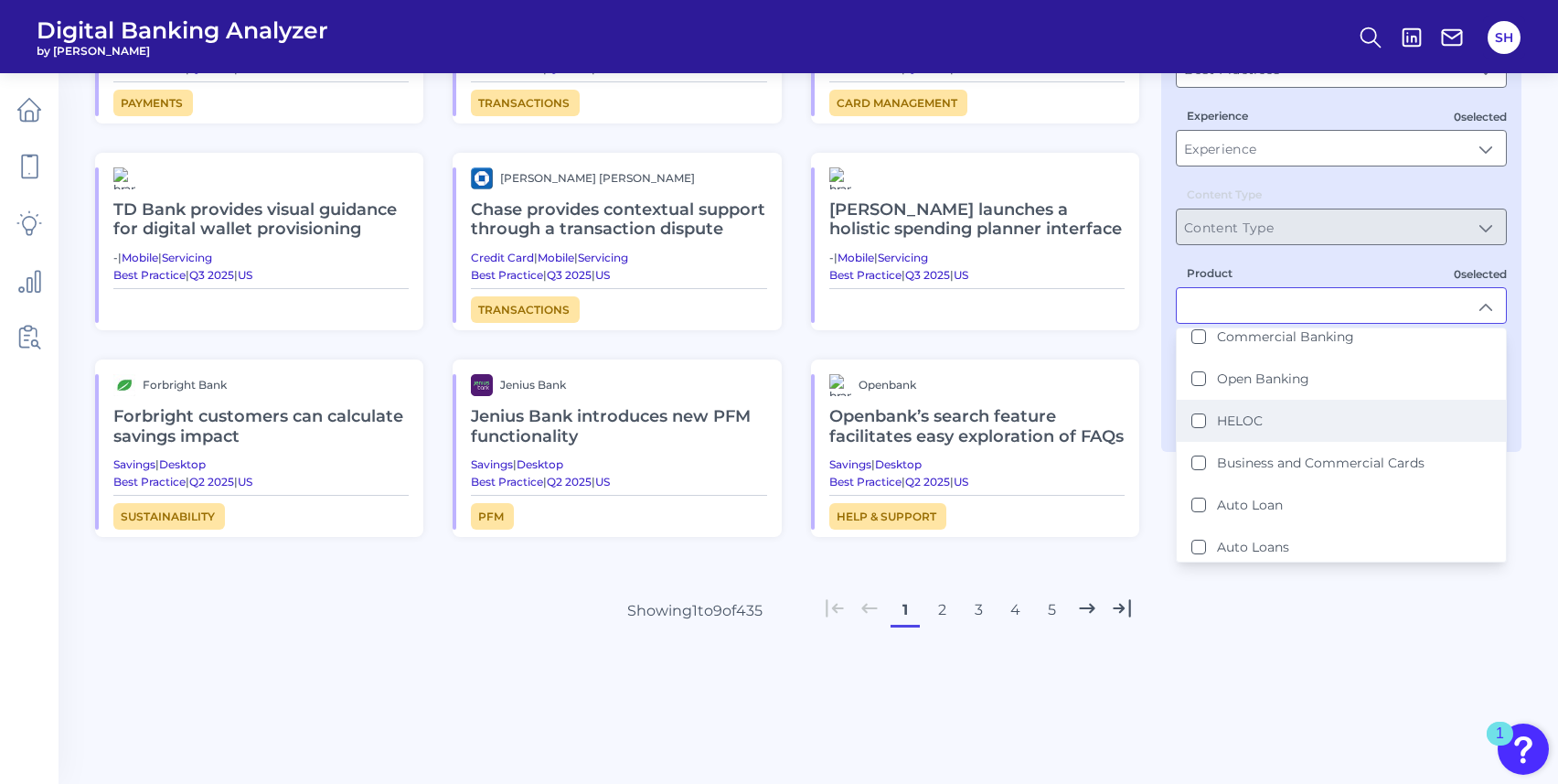
scroll to position [356, 0]
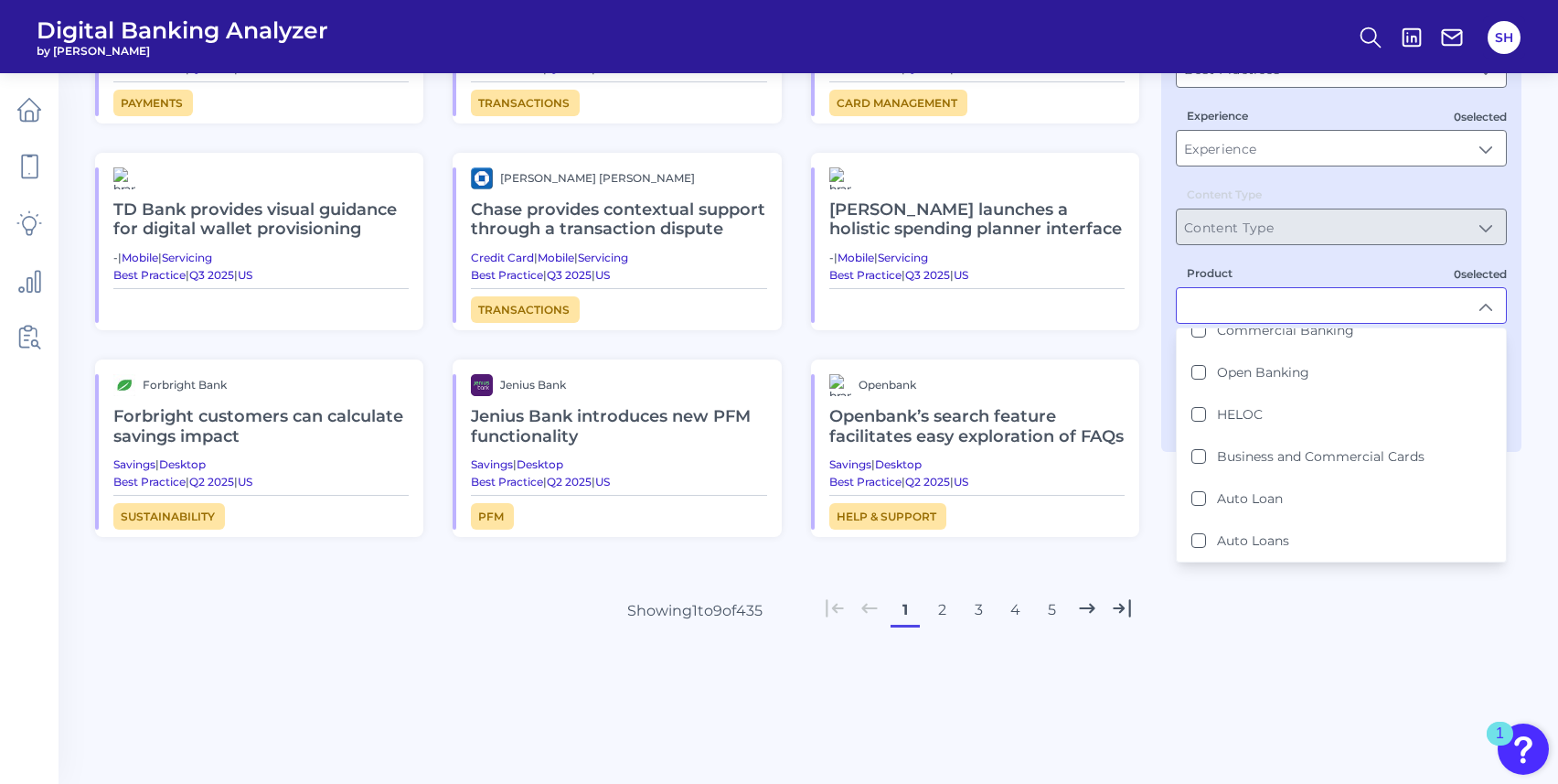
click at [1325, 647] on div "Best Practices [PERSON_NAME] Fargo [PERSON_NAME] Fargo embeds relevant FAQs on …" at bounding box center [808, 317] width 1427 height 880
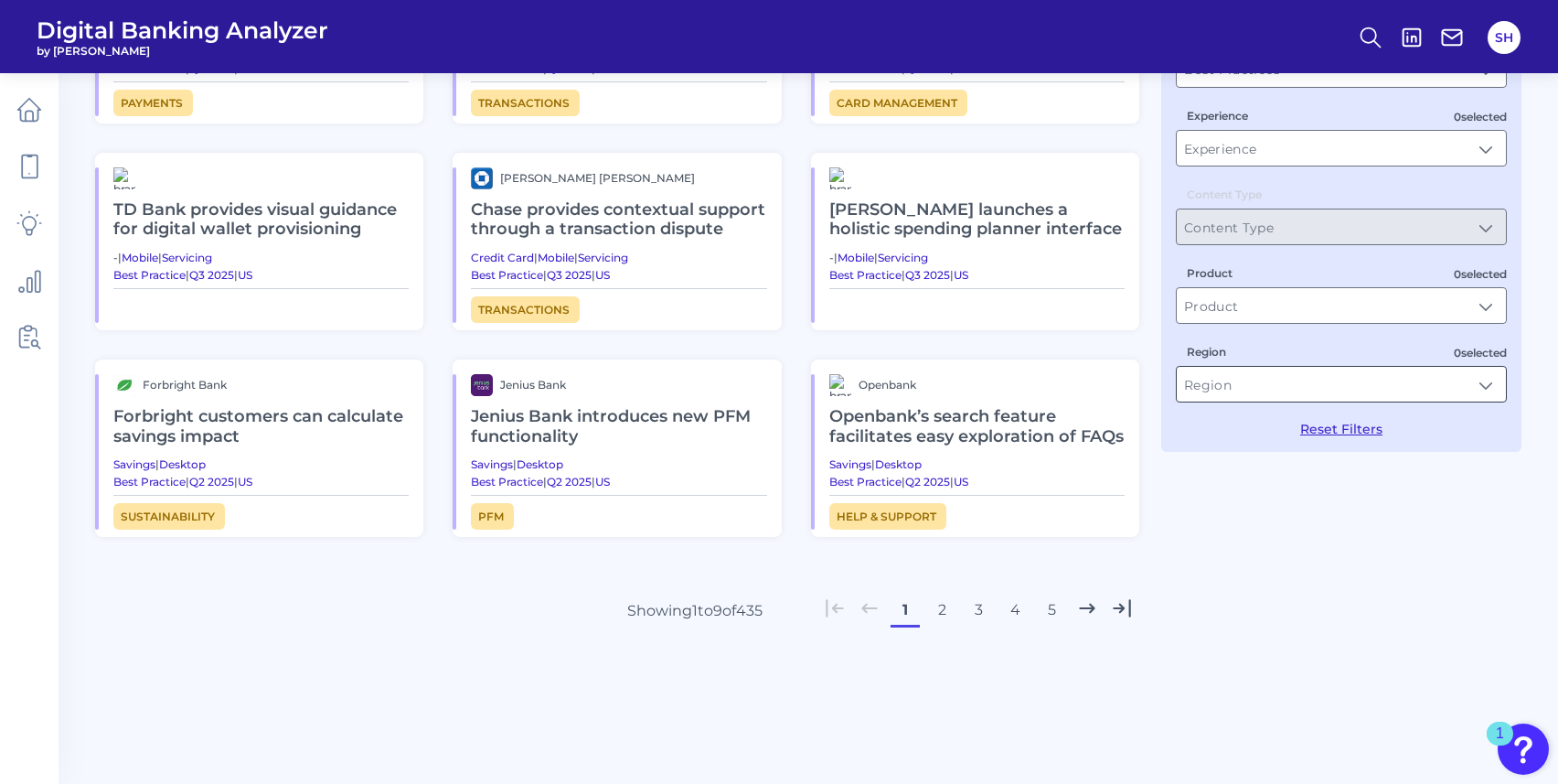
click at [1276, 388] on input "Region" at bounding box center [1341, 384] width 329 height 35
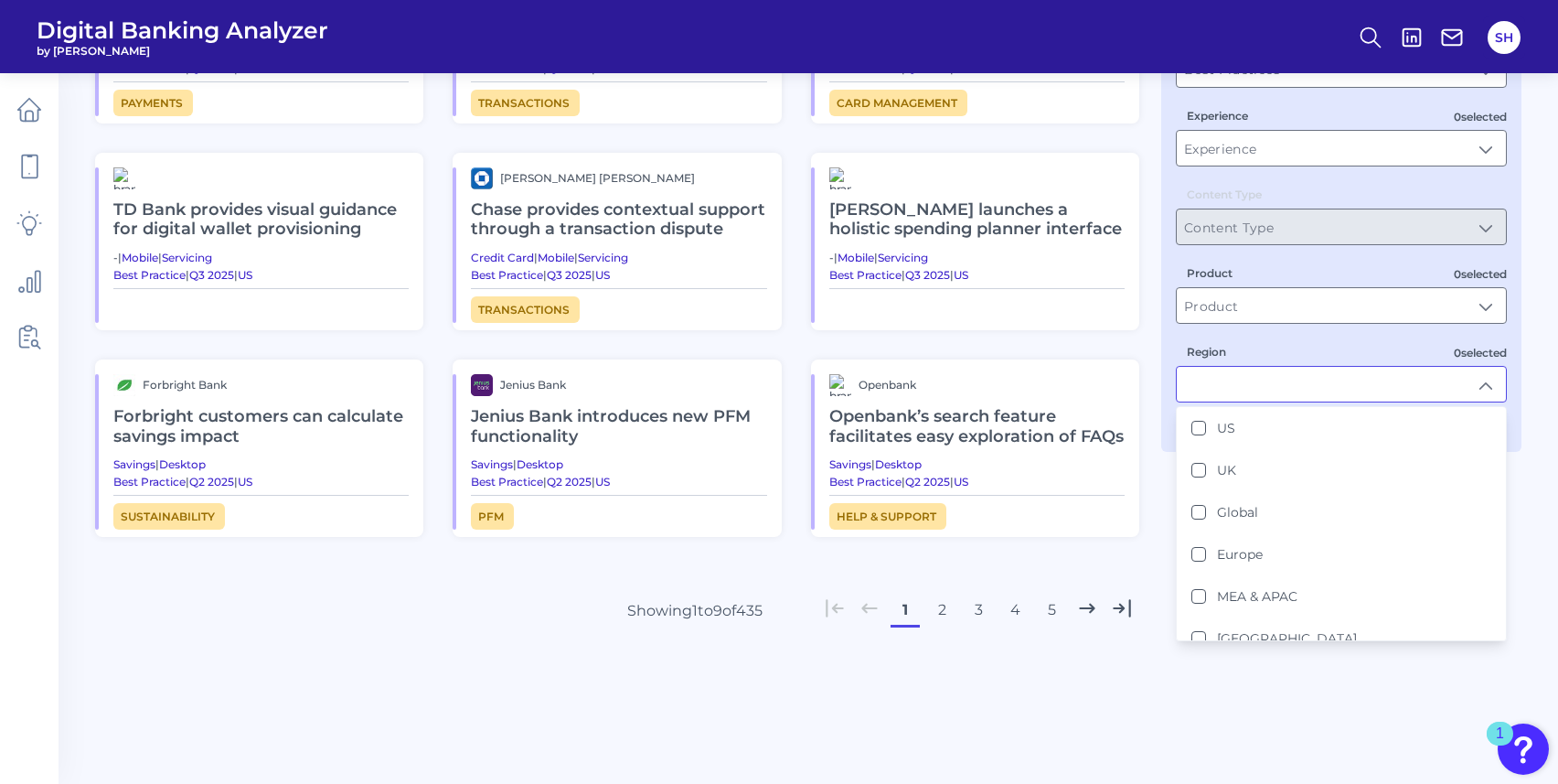
click at [1336, 699] on div "Best Practices [PERSON_NAME] Fargo [PERSON_NAME] Fargo embeds relevant FAQs on …" at bounding box center [808, 317] width 1427 height 880
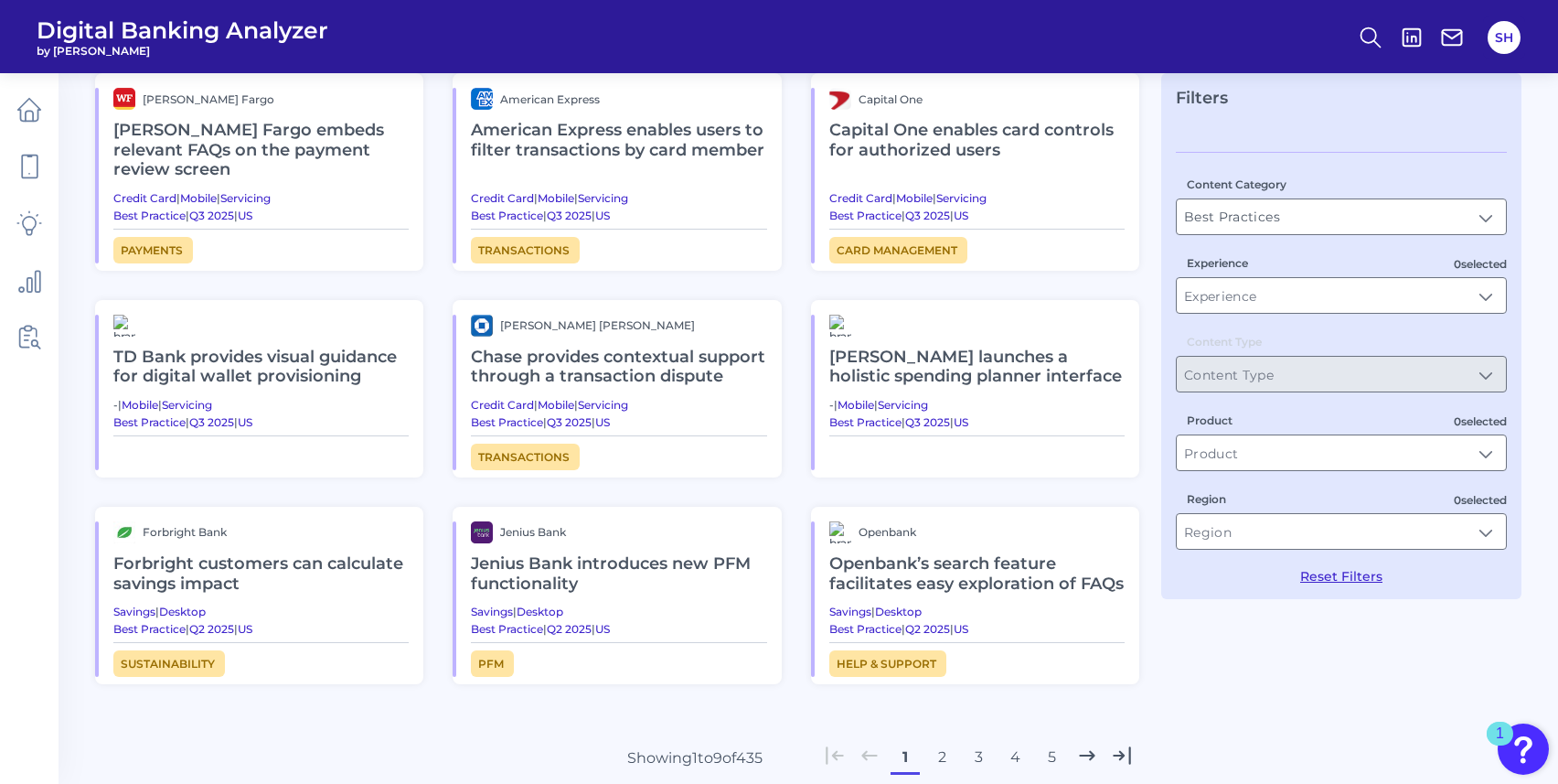
scroll to position [0, 0]
